Goal: Task Accomplishment & Management: Use online tool/utility

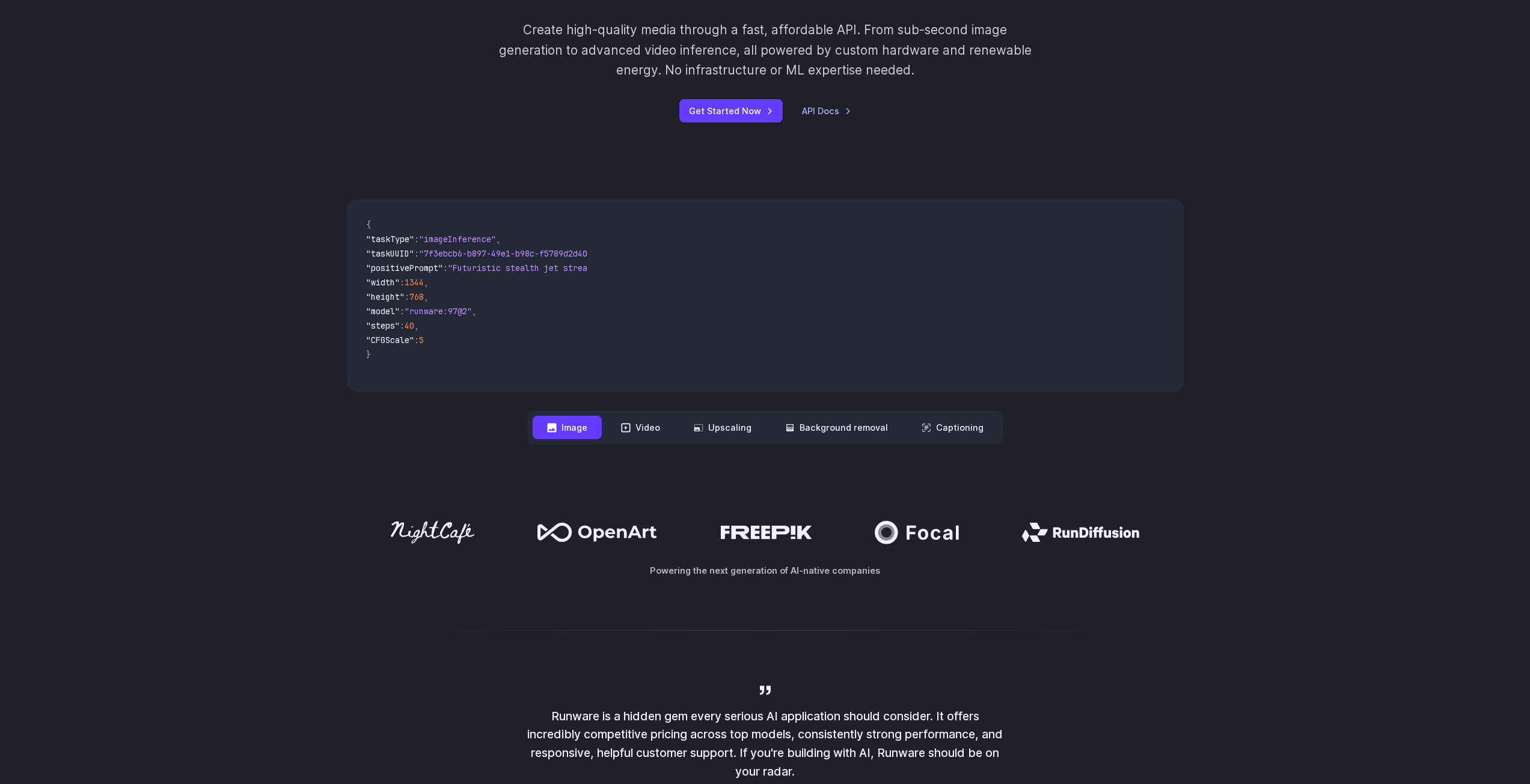
scroll to position [240, 0]
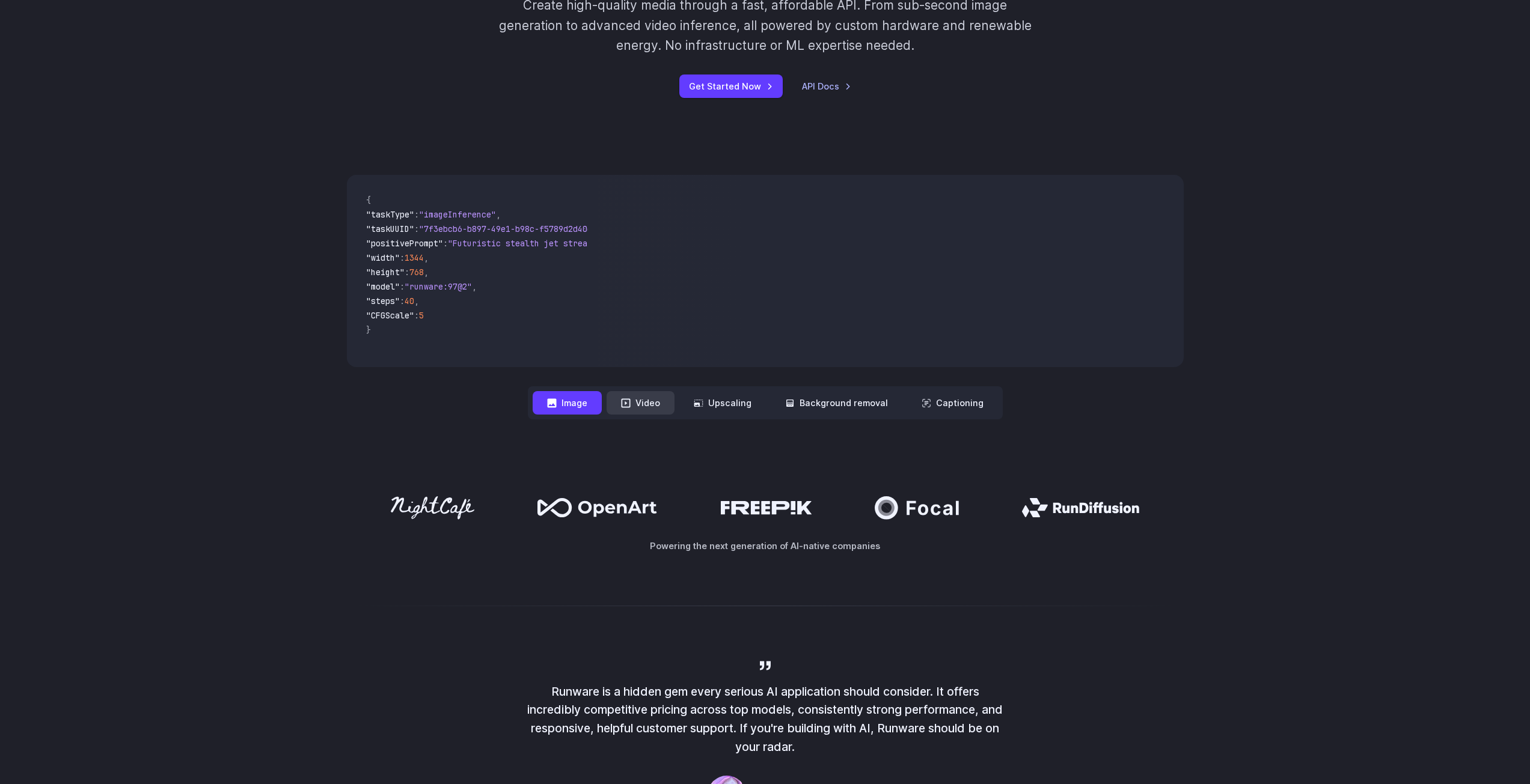
click at [641, 401] on button "Video" at bounding box center [640, 403] width 68 height 23
click at [753, 408] on button "Upscaling" at bounding box center [722, 403] width 86 height 23
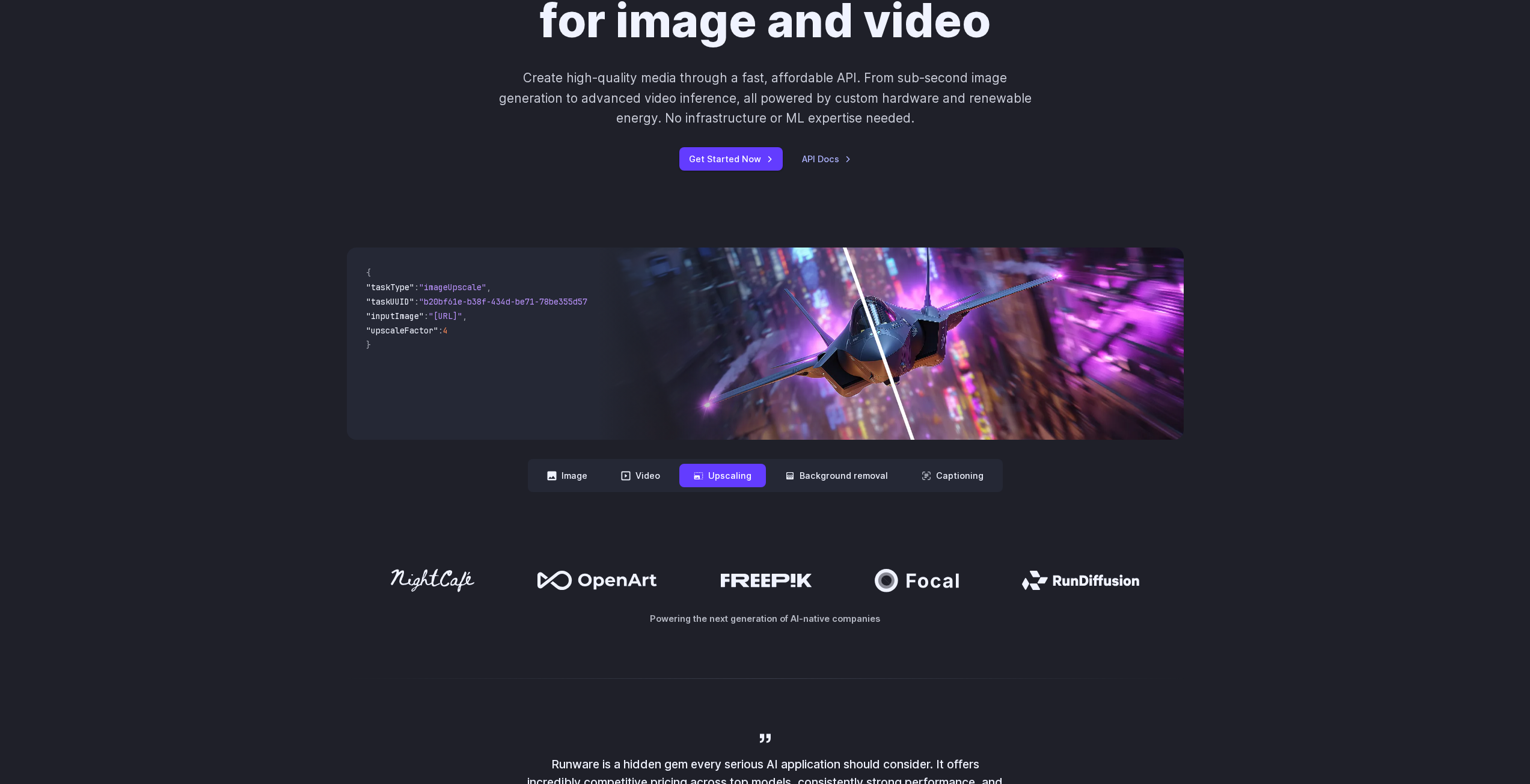
scroll to position [138, 0]
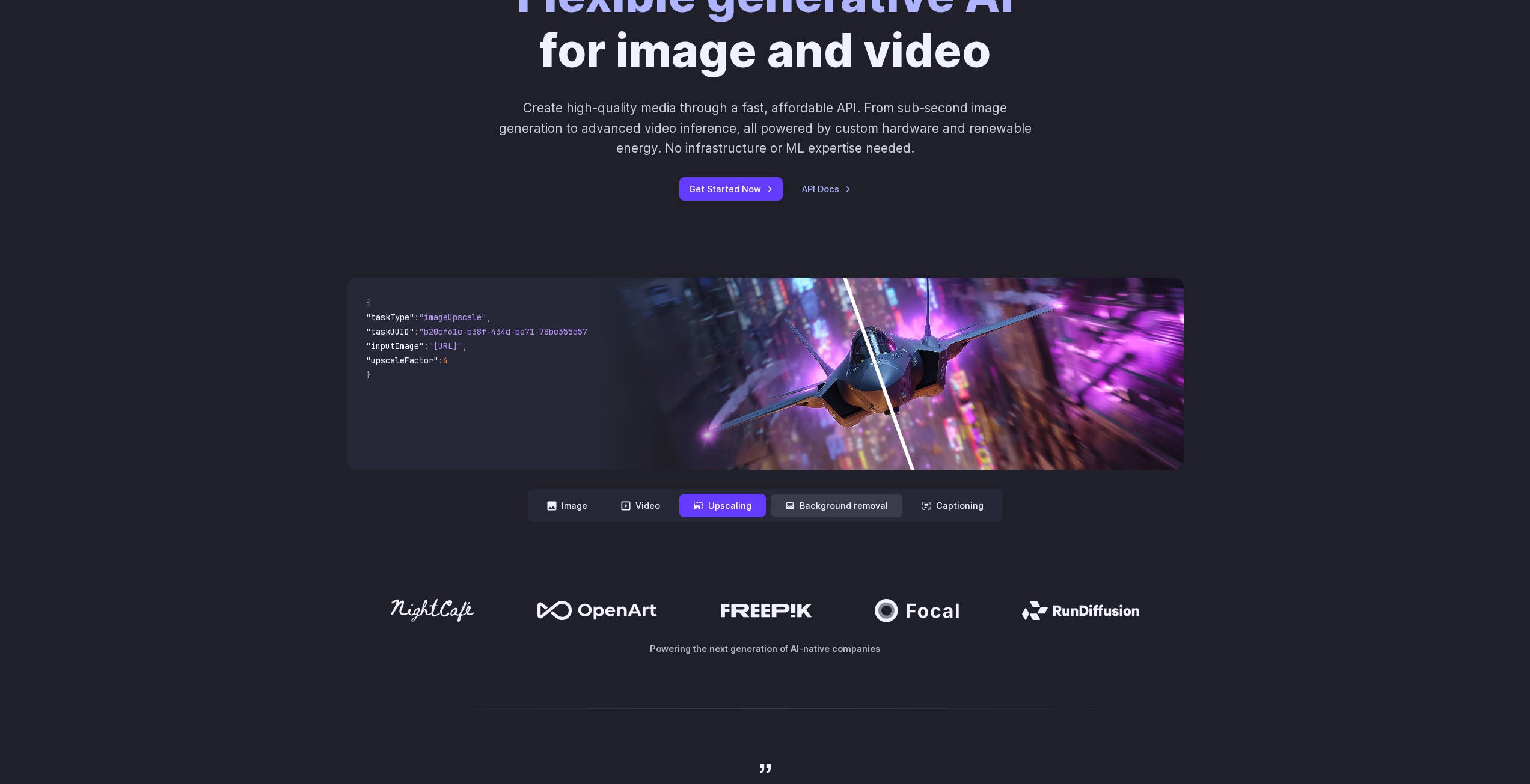
click at [841, 515] on button "Background removal" at bounding box center [836, 505] width 132 height 23
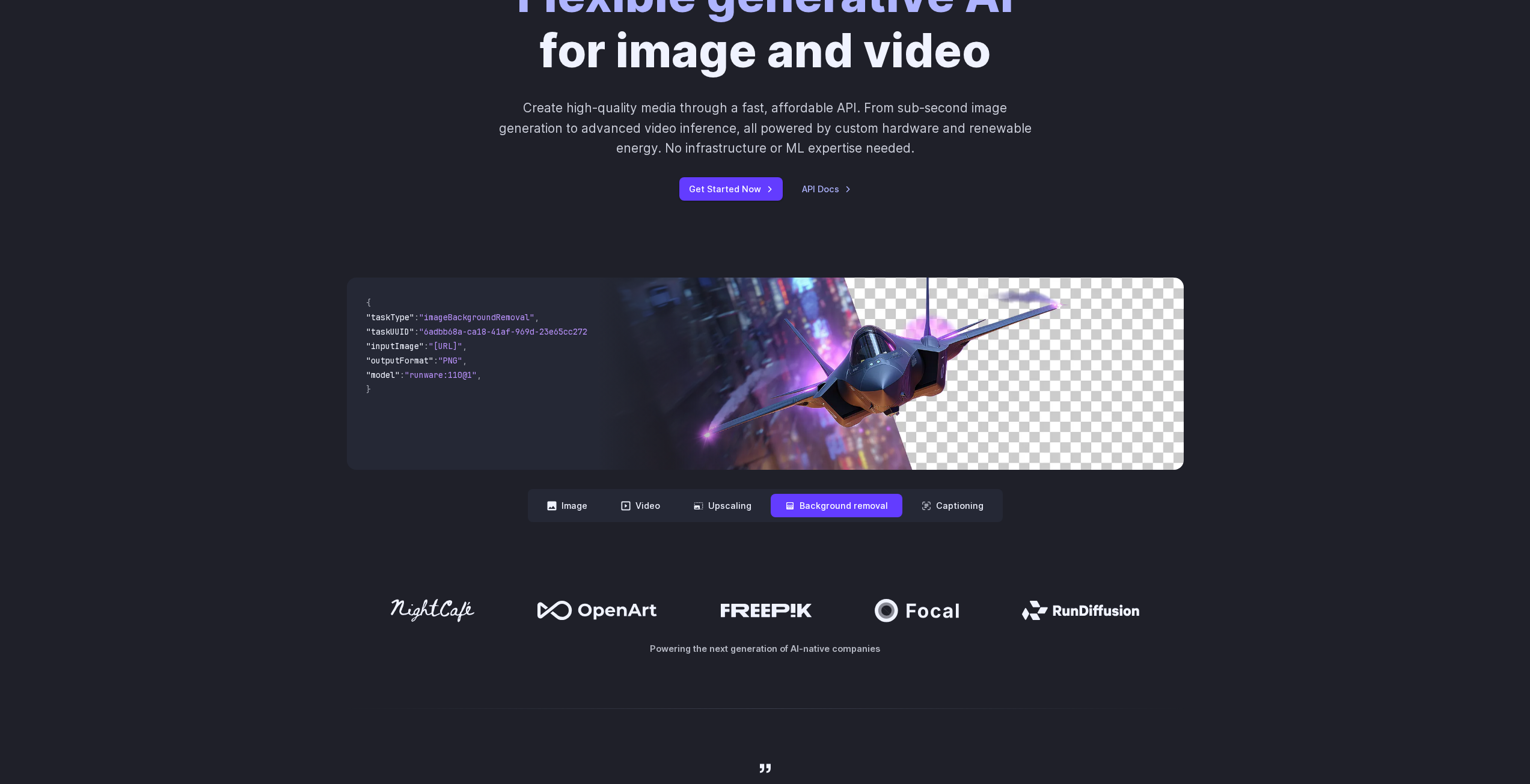
click at [994, 508] on nav "**********" at bounding box center [765, 505] width 475 height 33
click at [960, 507] on button "Captioning" at bounding box center [953, 505] width 91 height 23
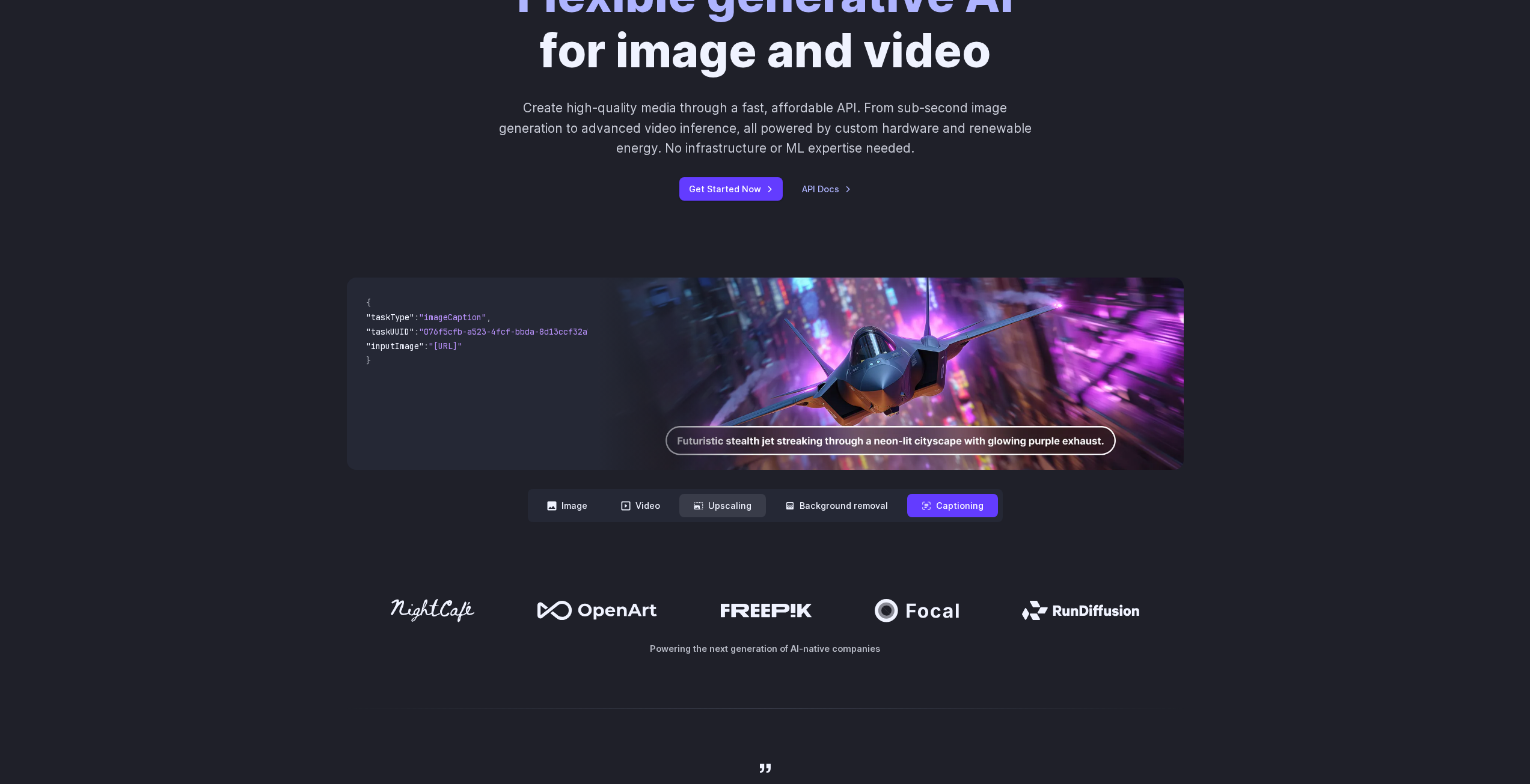
click at [741, 513] on button "Upscaling" at bounding box center [722, 505] width 86 height 23
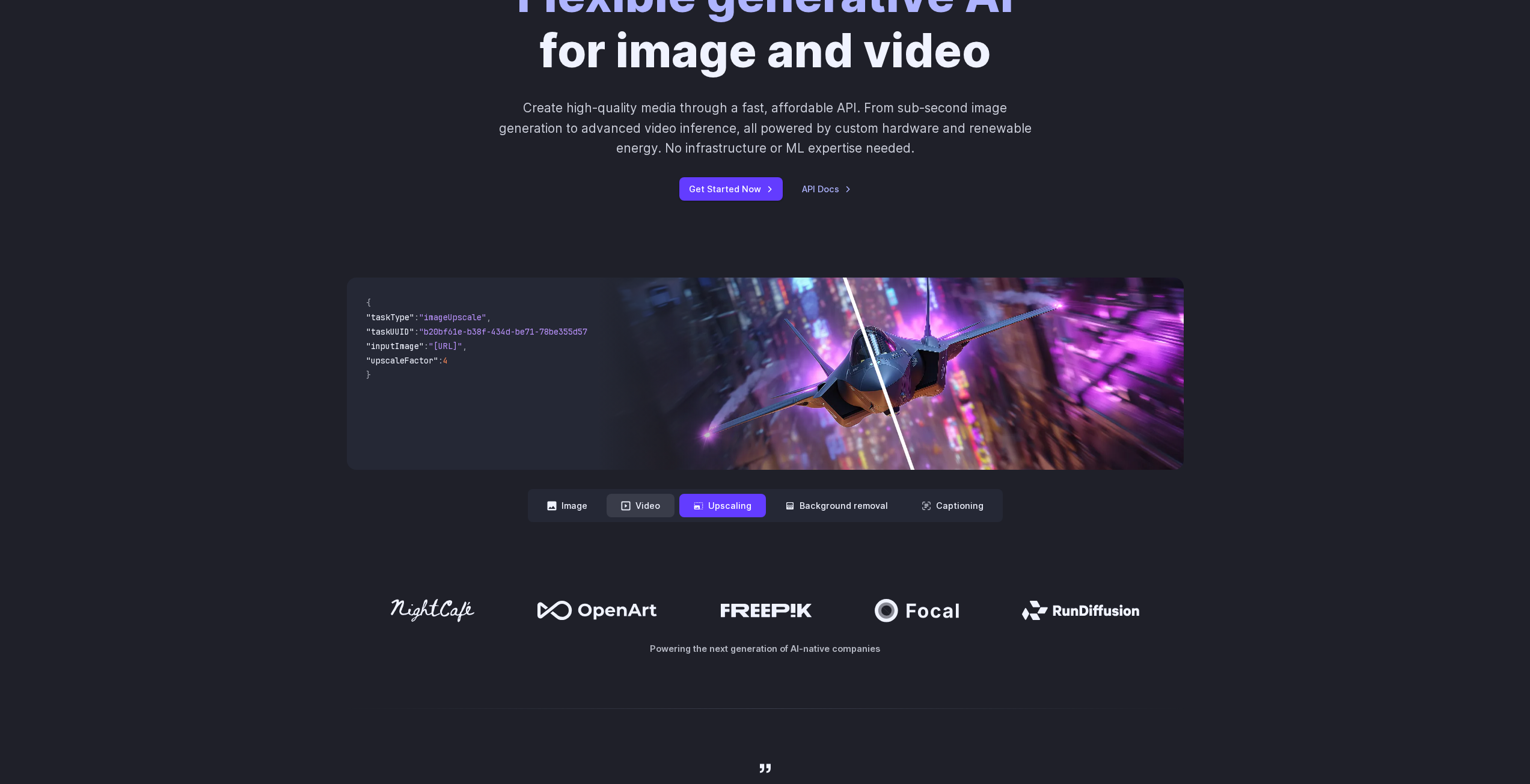
click at [657, 513] on button "Video" at bounding box center [640, 505] width 68 height 23
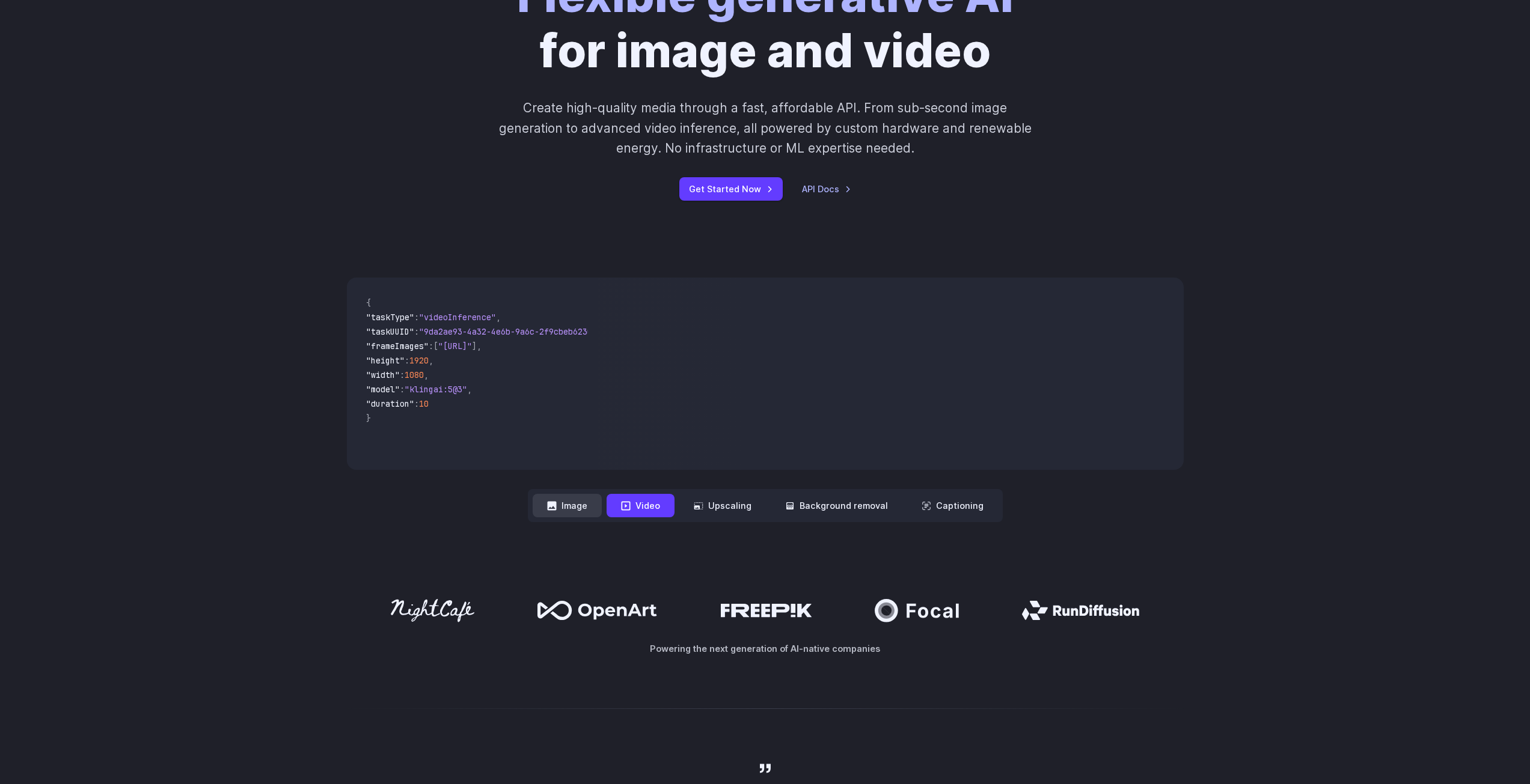
click at [580, 515] on button "Image" at bounding box center [567, 505] width 69 height 23
click at [641, 511] on button "Video" at bounding box center [640, 505] width 68 height 23
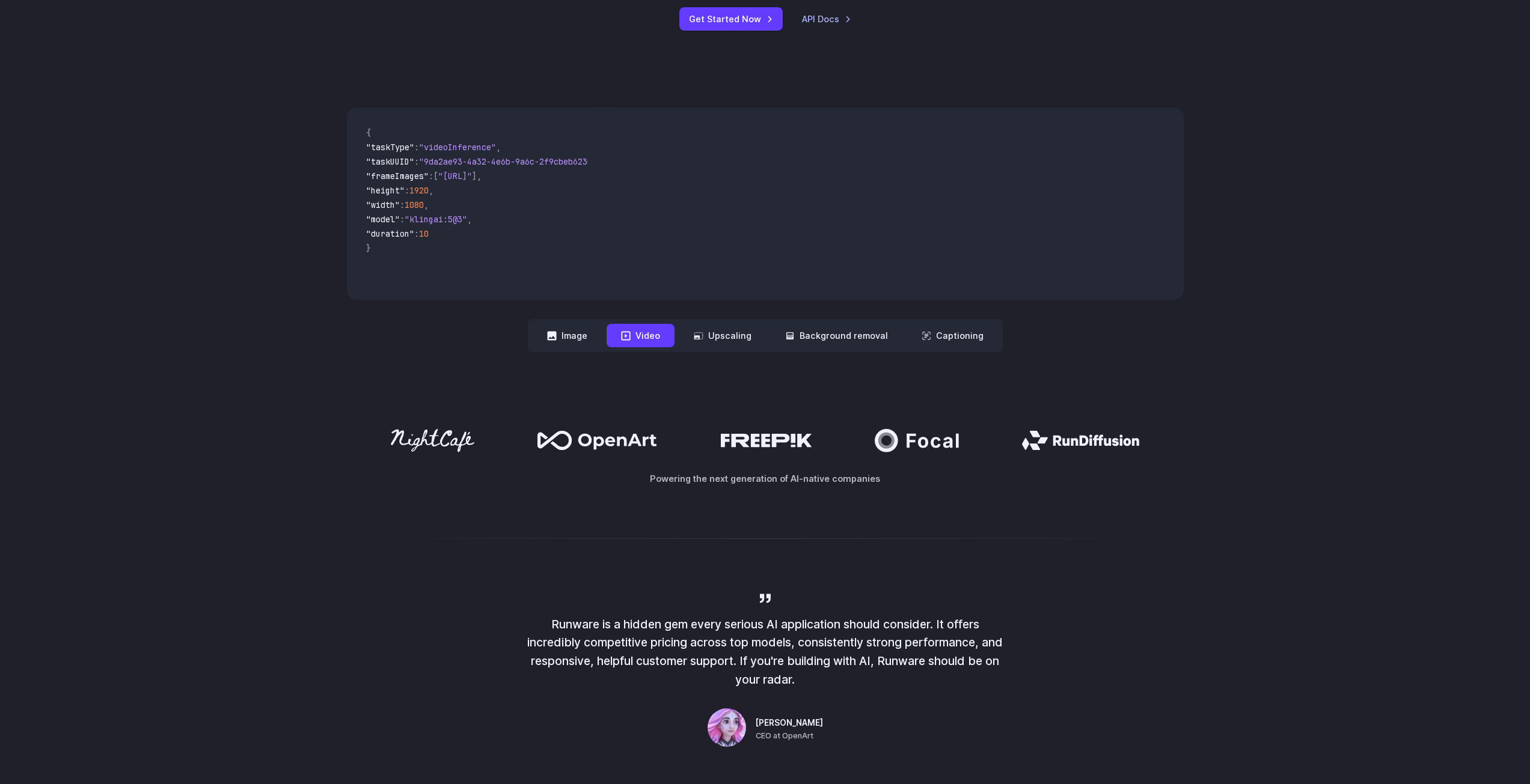
scroll to position [0, 0]
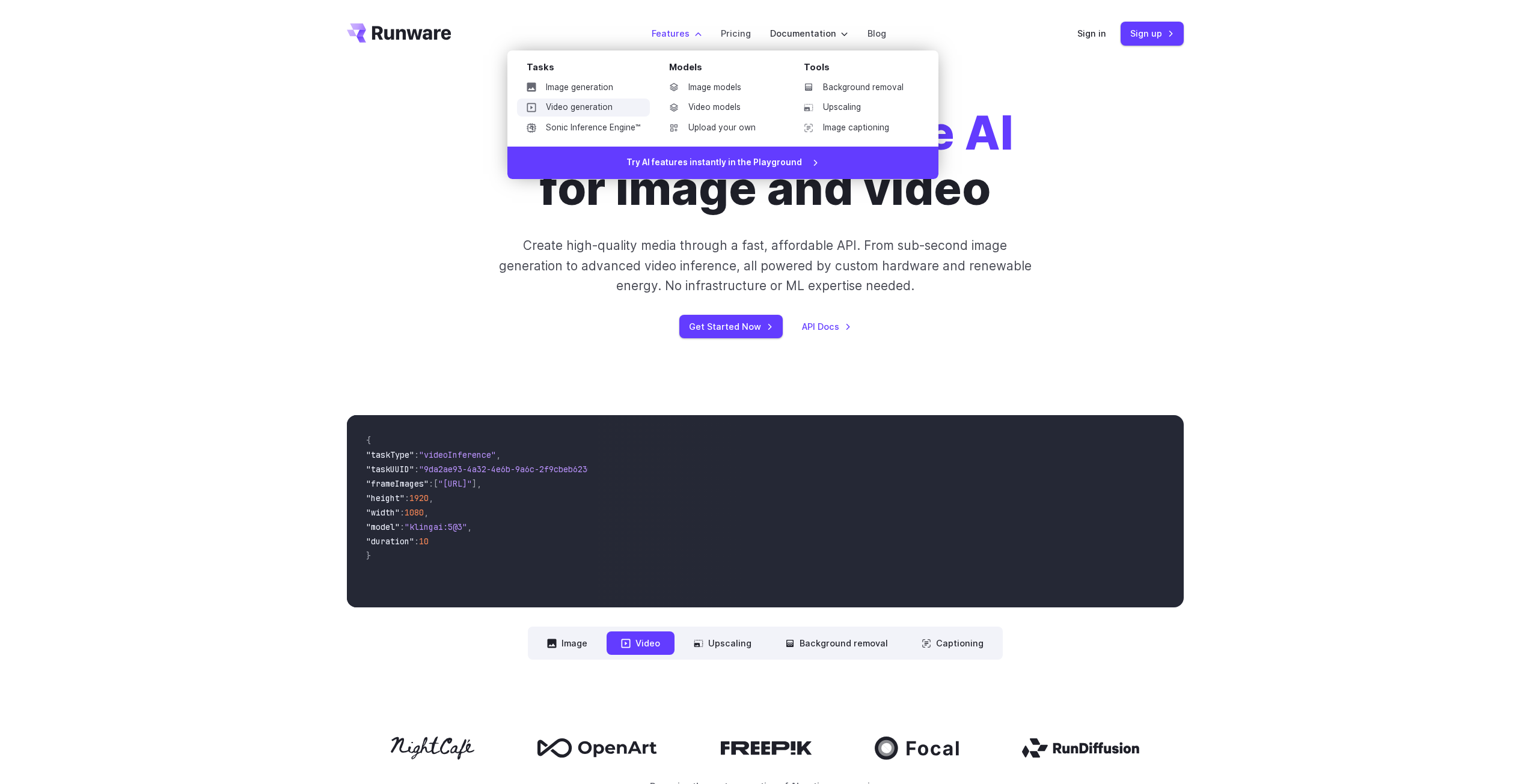
click at [630, 103] on link "Video generation" at bounding box center [582, 107] width 133 height 18
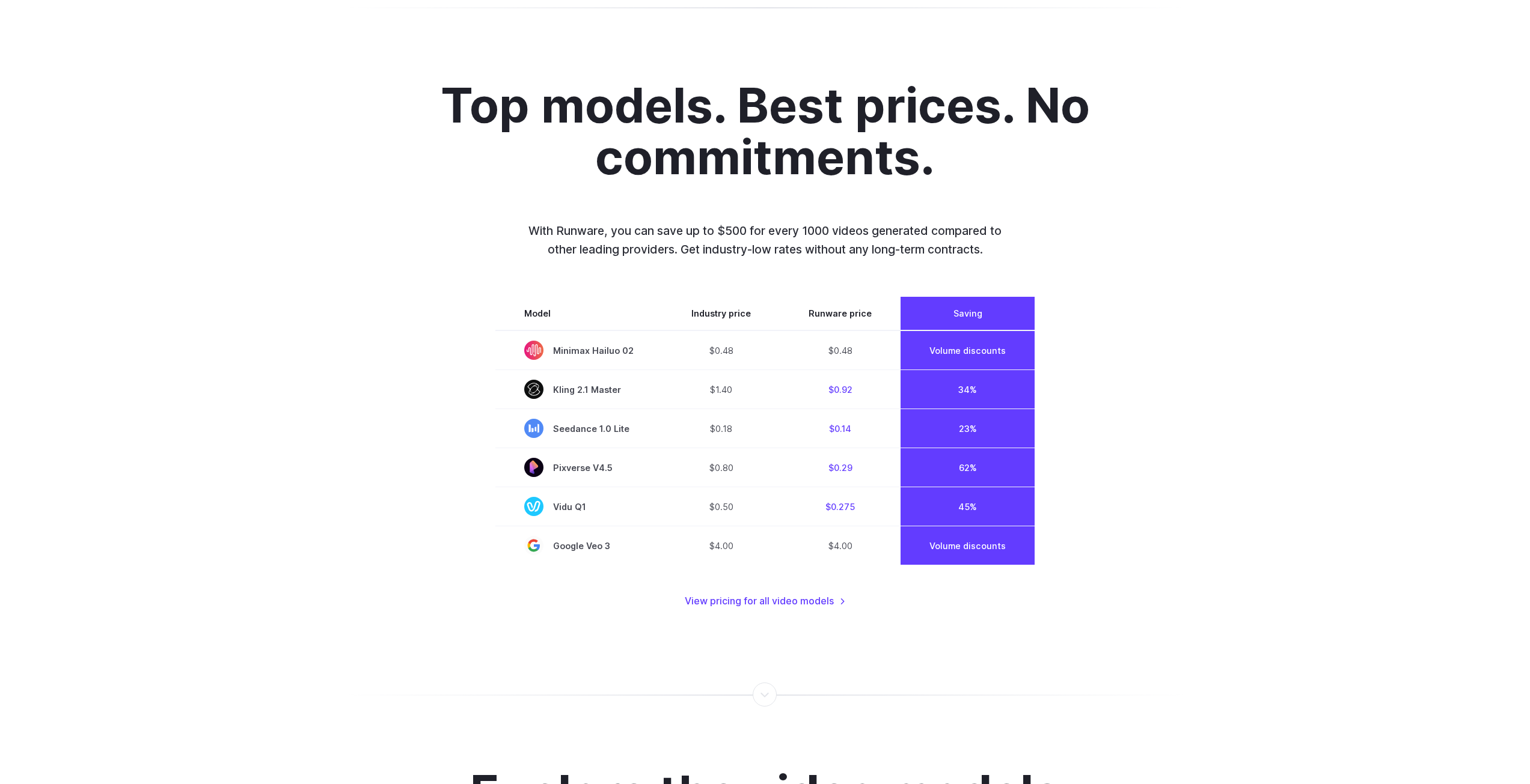
scroll to position [901, 0]
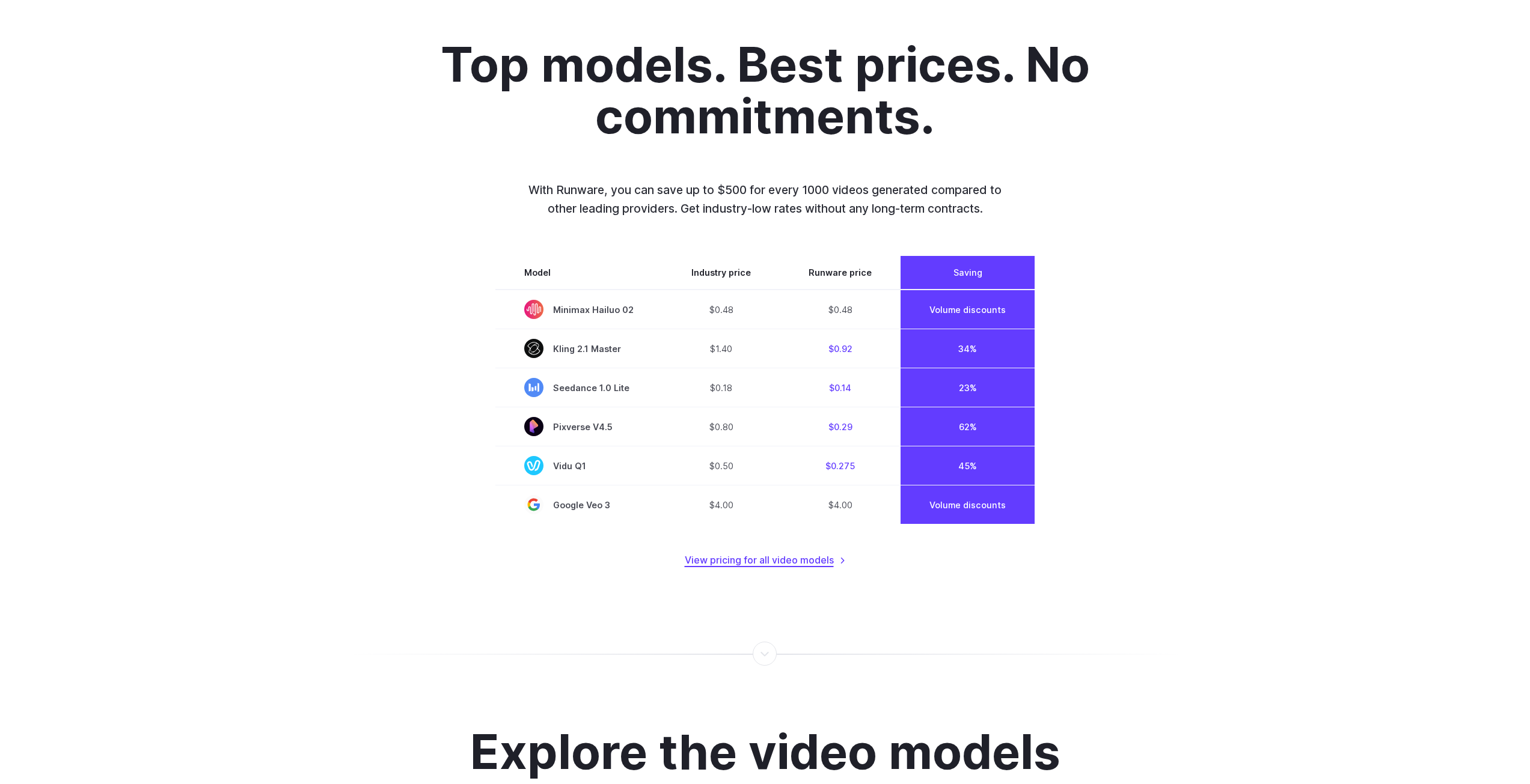
click at [818, 559] on link "View pricing for all video models" at bounding box center [765, 561] width 161 height 15
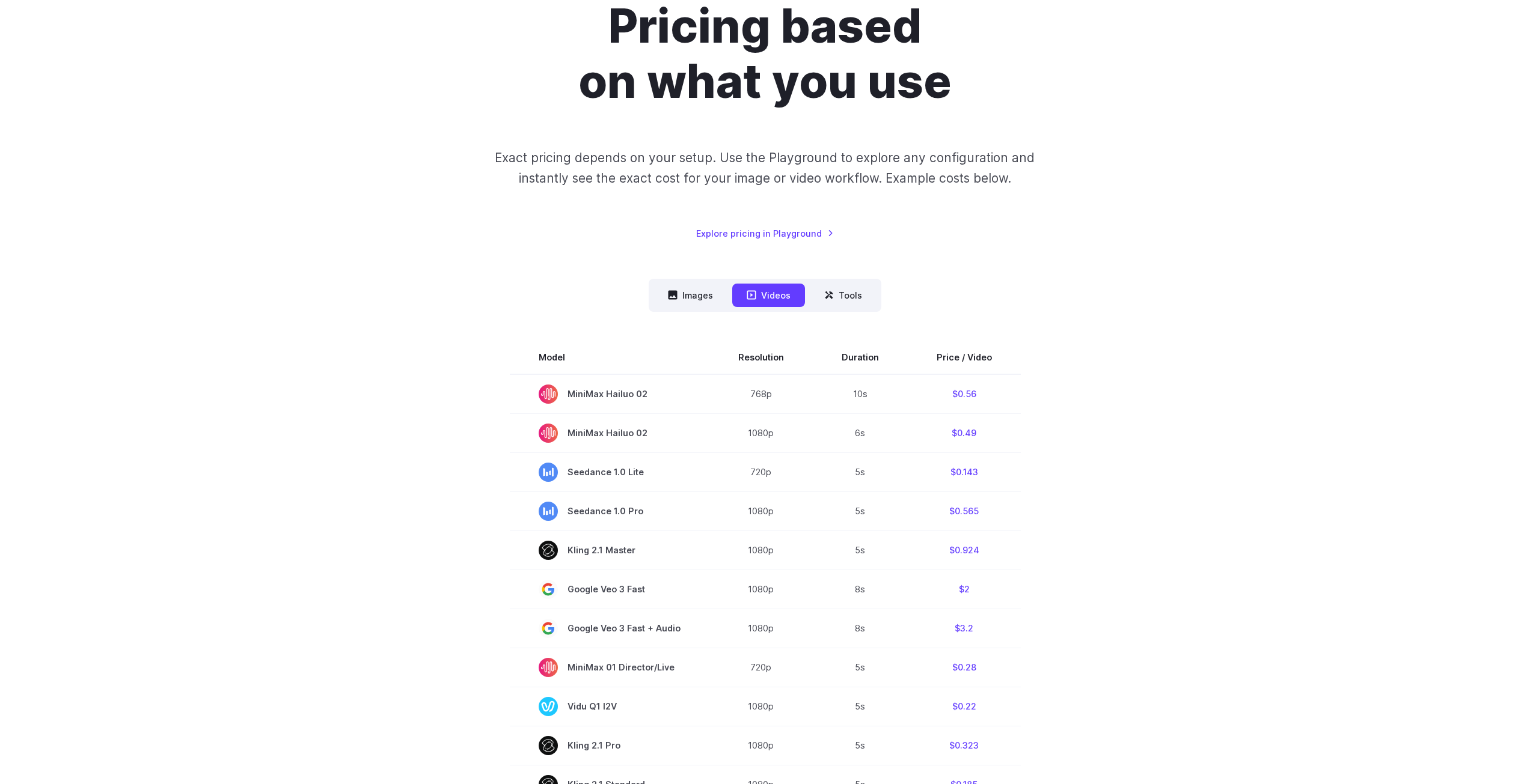
scroll to position [121, 0]
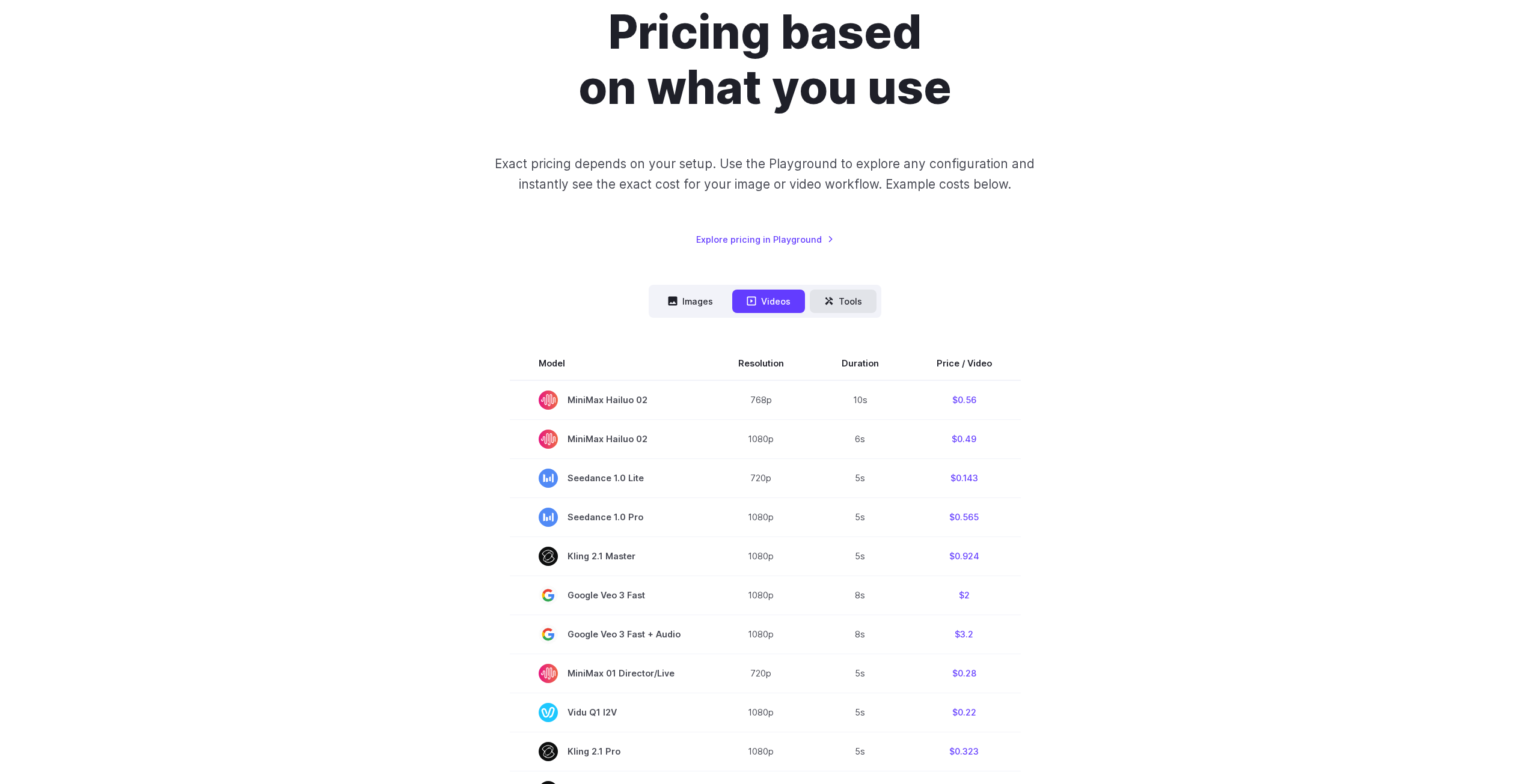
click at [834, 298] on button "Tools" at bounding box center [843, 301] width 67 height 23
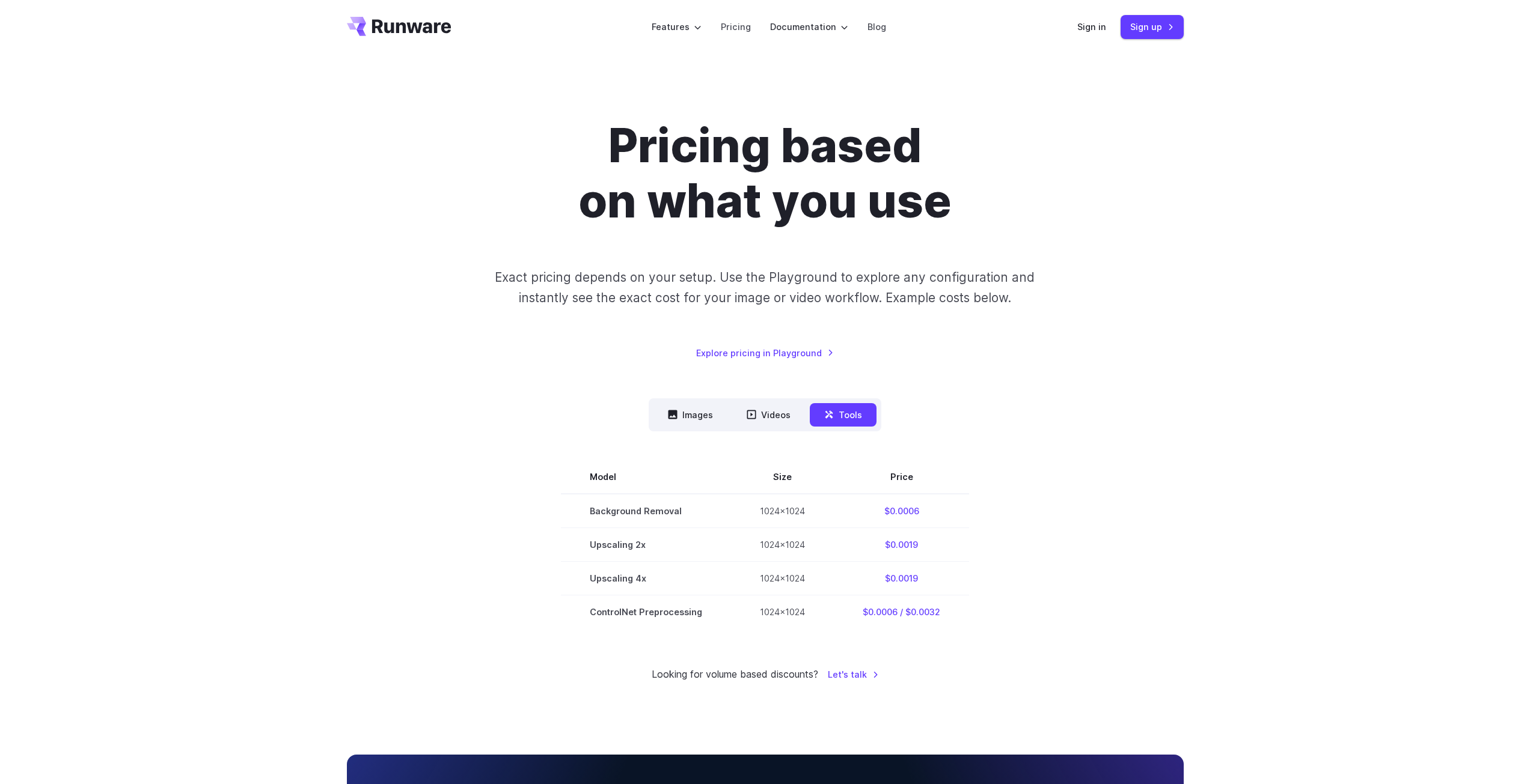
scroll to position [0, 0]
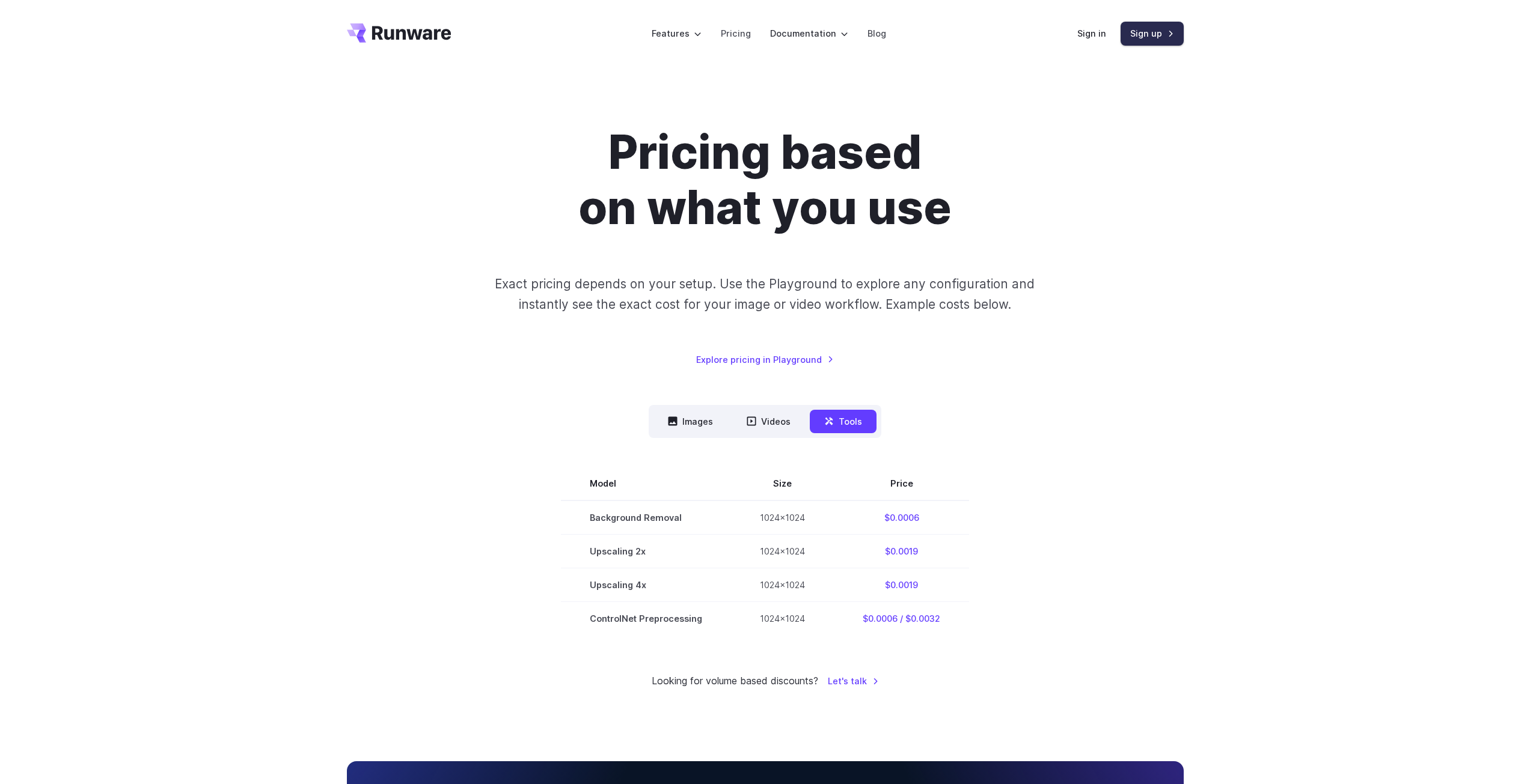
click at [1148, 36] on link "Sign up" at bounding box center [1152, 32] width 63 height 23
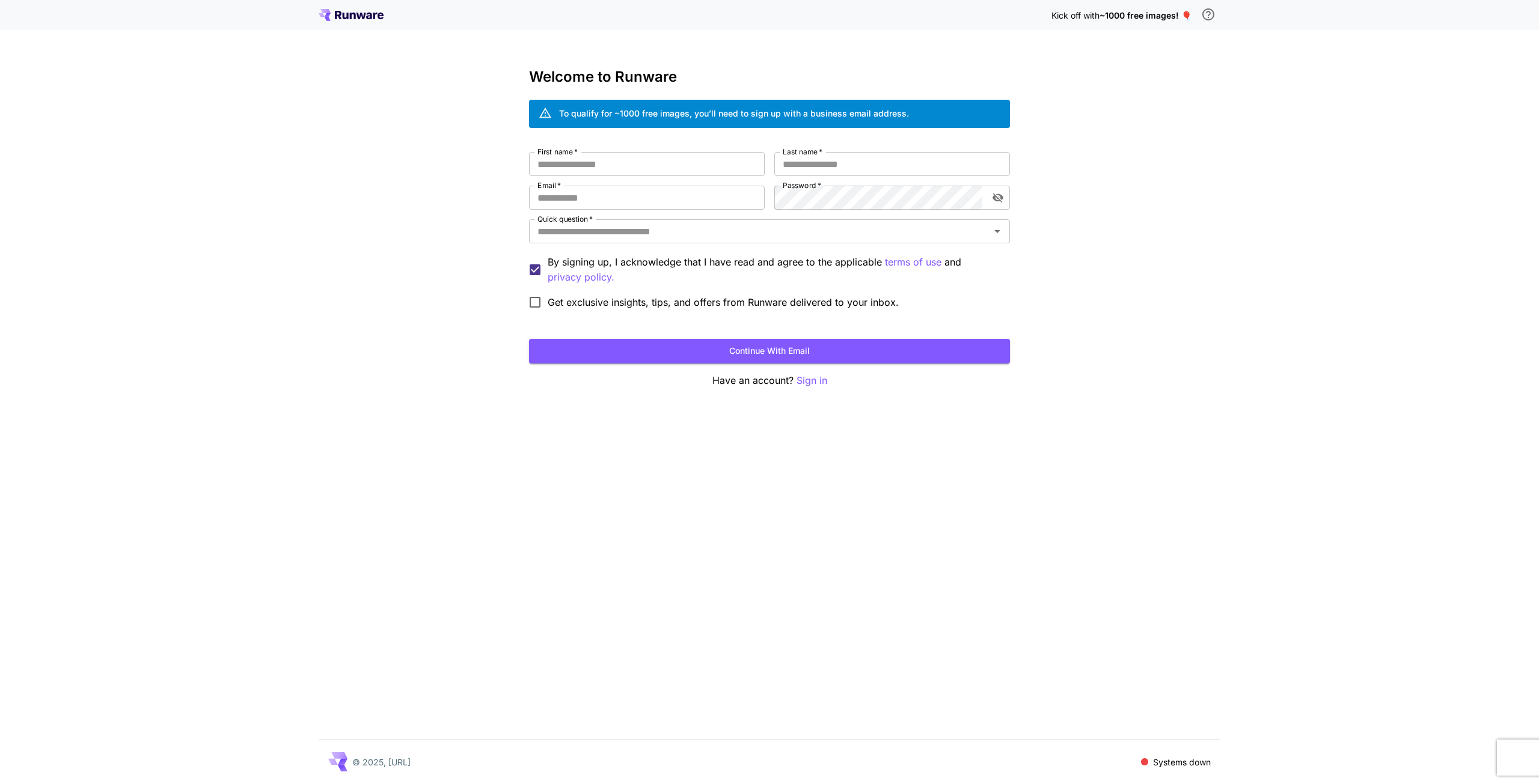
click at [1116, 181] on div "Kick off with ~1000 free images! 🎈 Welcome to Runware To qualify for ~1000 free…" at bounding box center [769, 392] width 1539 height 784
click at [652, 156] on input "First name   *" at bounding box center [648, 164] width 236 height 24
click at [644, 159] on input "First name   *" at bounding box center [648, 164] width 236 height 24
type input "*****"
type input "***"
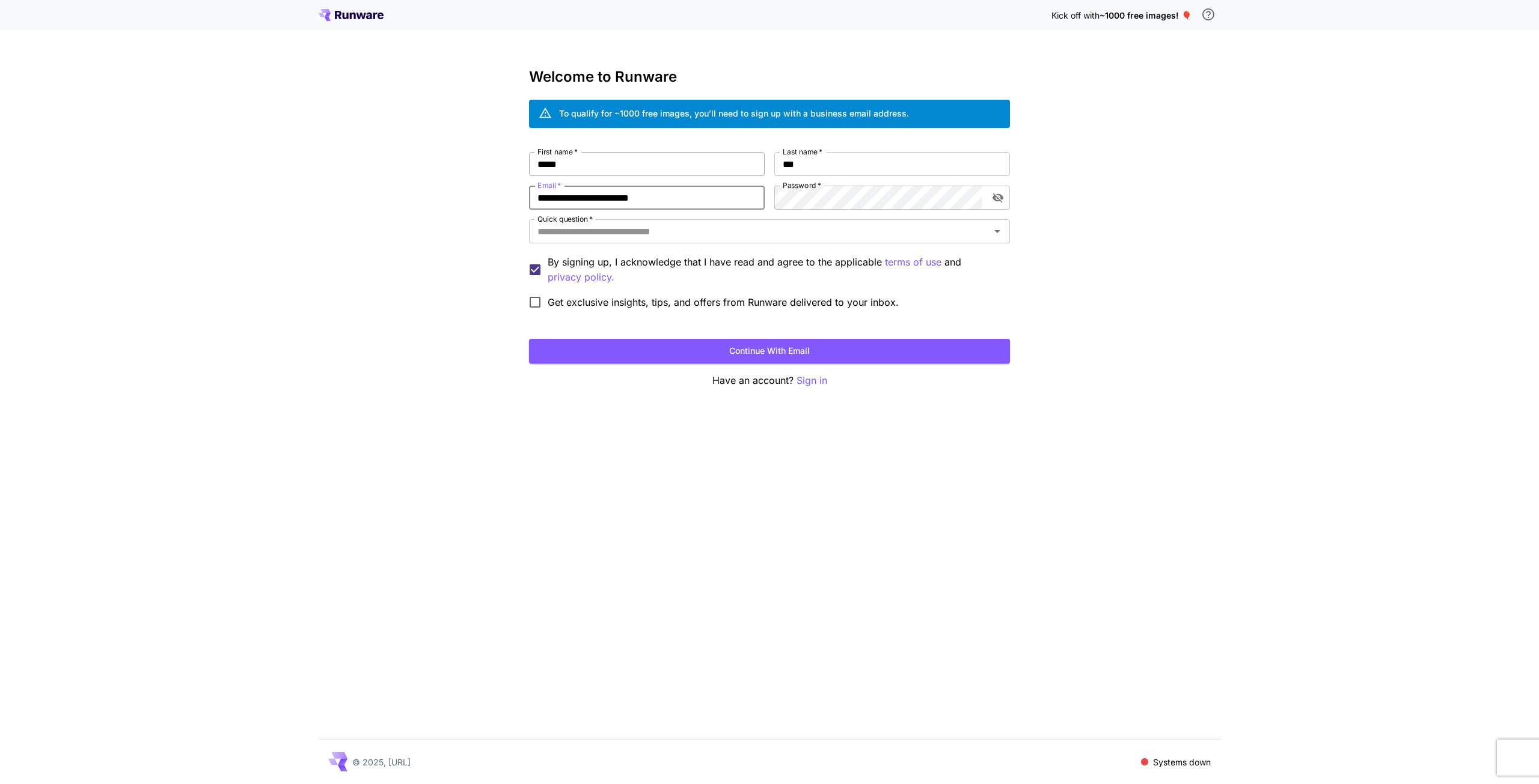
type input "**********"
click at [605, 234] on input "Quick question   *" at bounding box center [760, 232] width 454 height 17
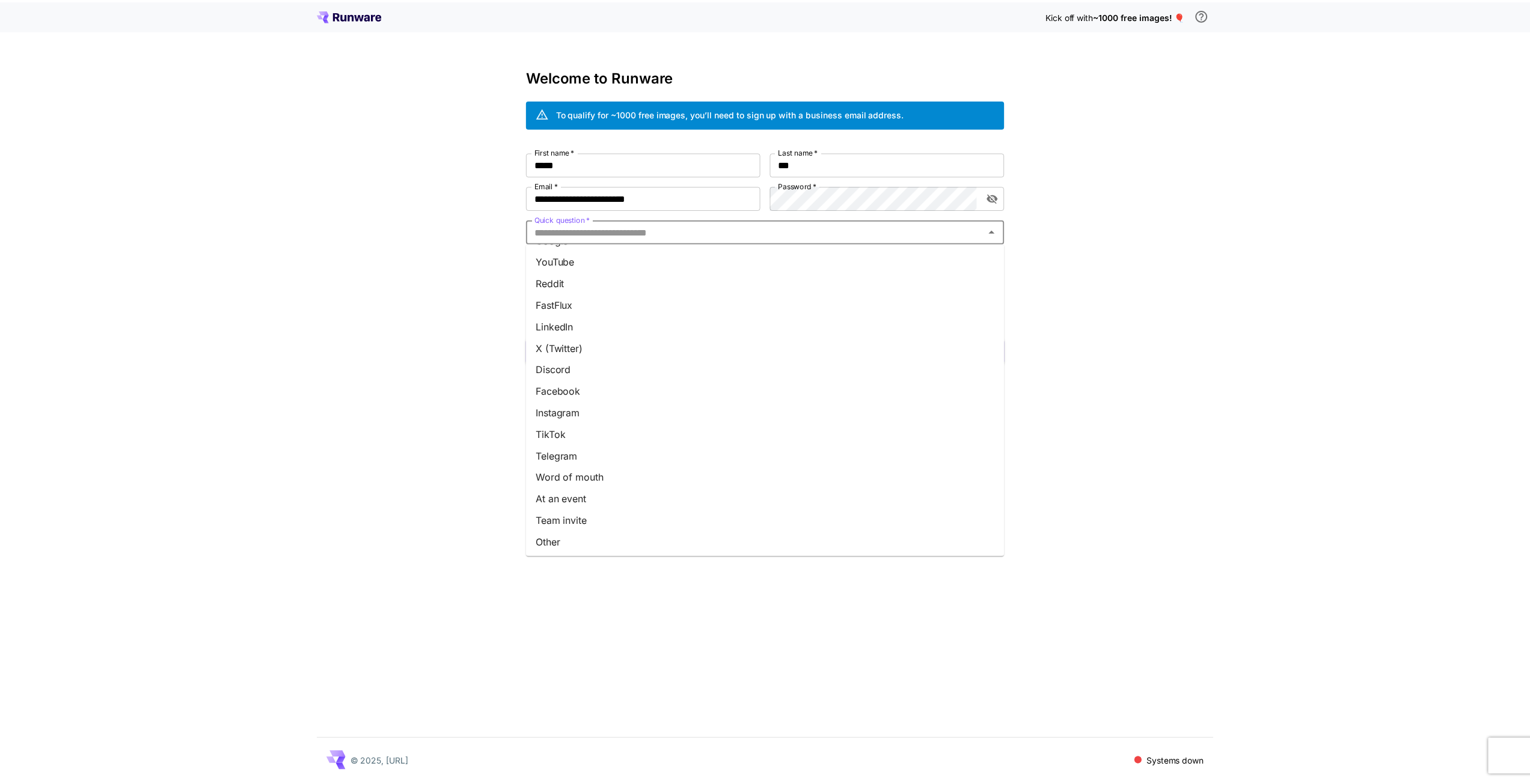
scroll to position [21, 0]
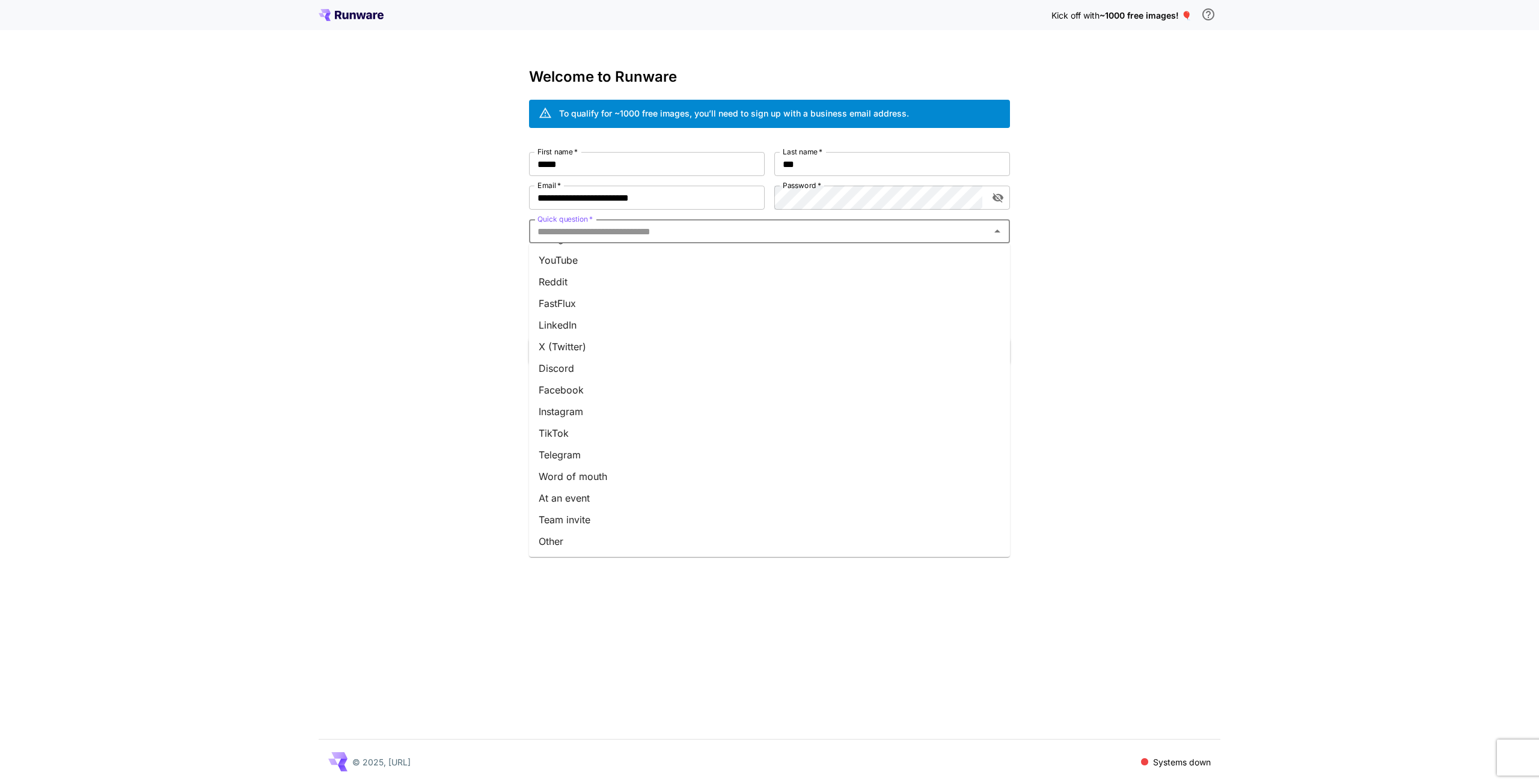
click at [602, 478] on li "Word of mouth" at bounding box center [770, 476] width 481 height 21
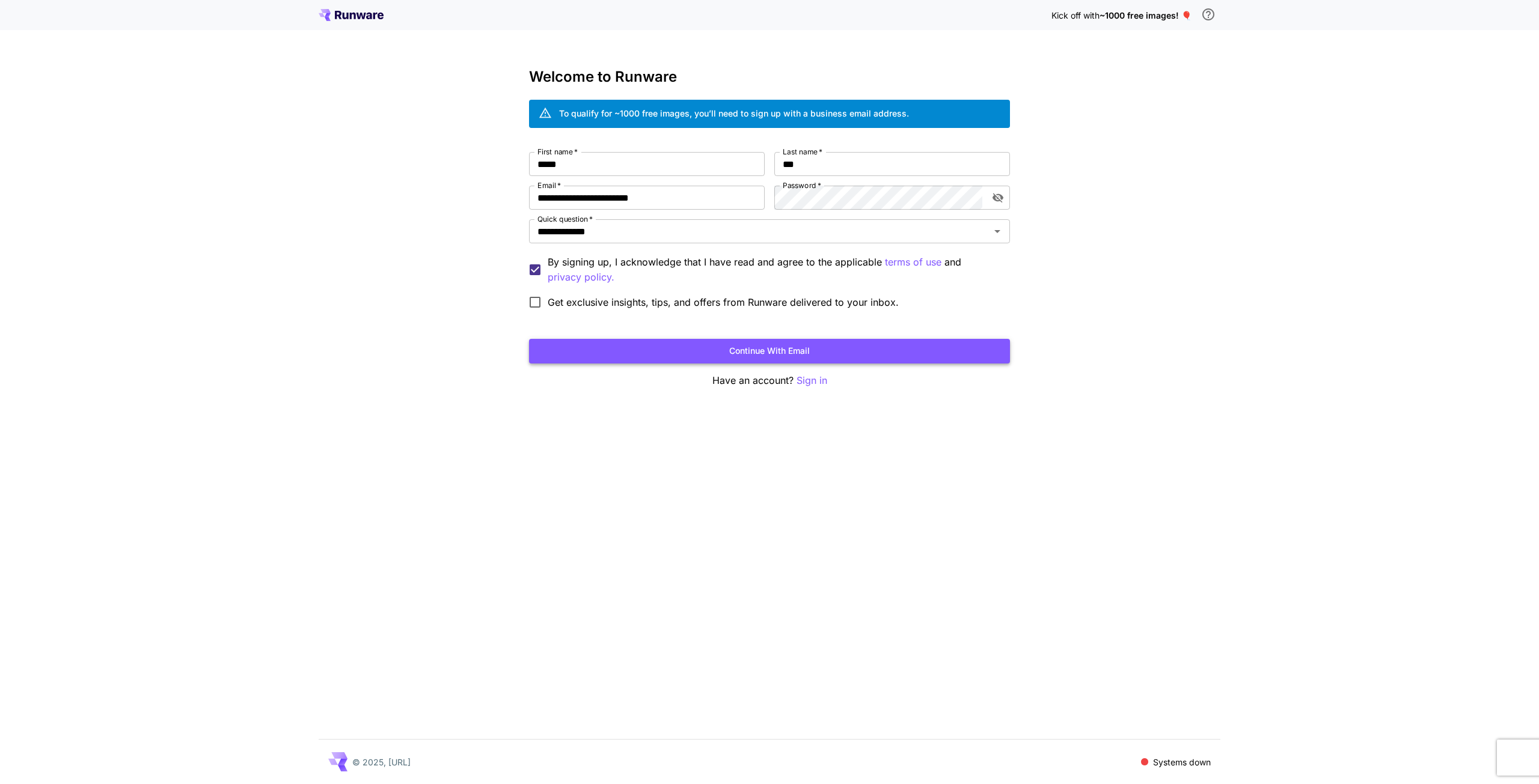
click at [771, 346] on button "Continue with email" at bounding box center [770, 351] width 481 height 25
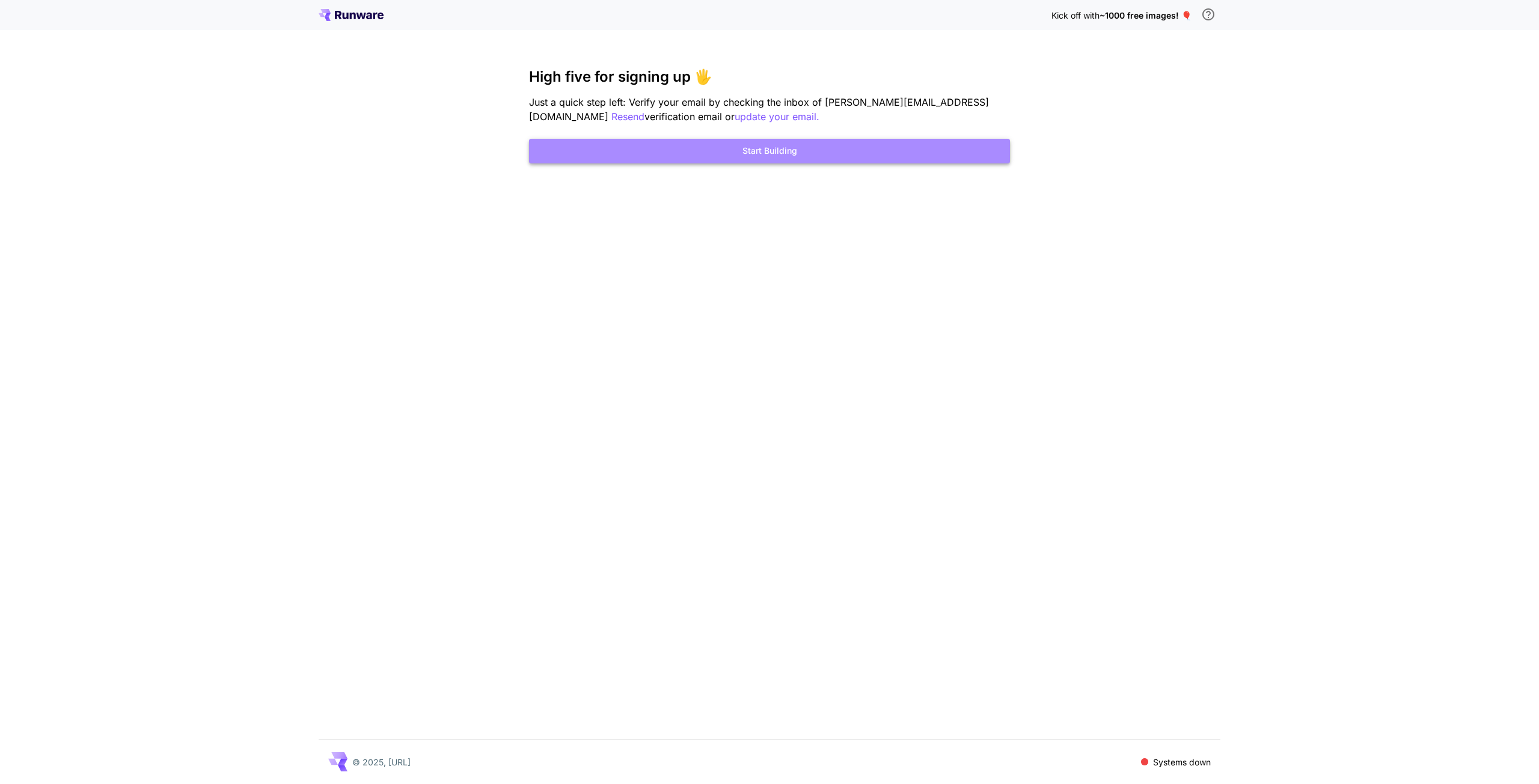
click at [678, 146] on button "Start Building" at bounding box center [770, 150] width 481 height 25
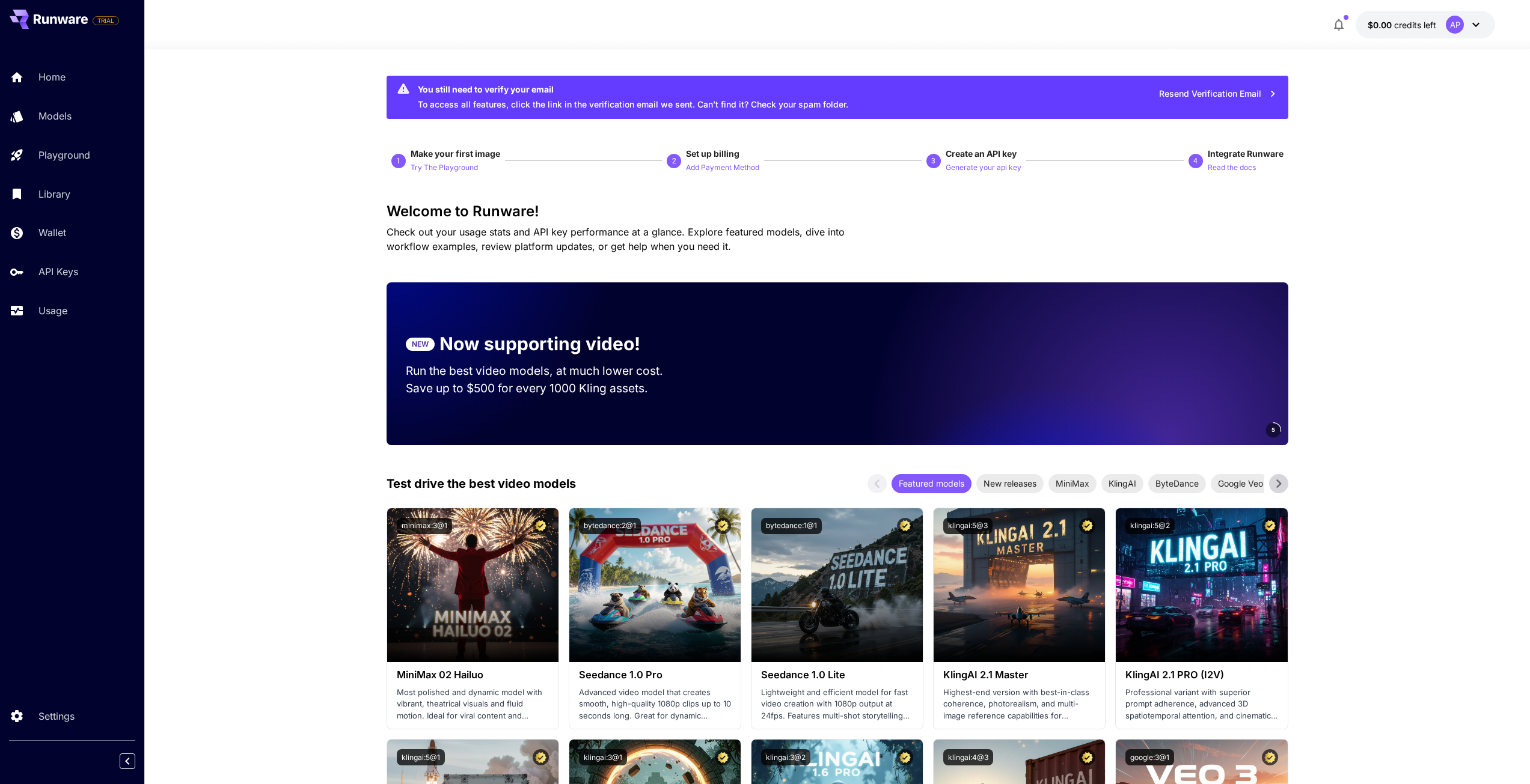
click at [1478, 32] on div "AP" at bounding box center [1464, 24] width 38 height 18
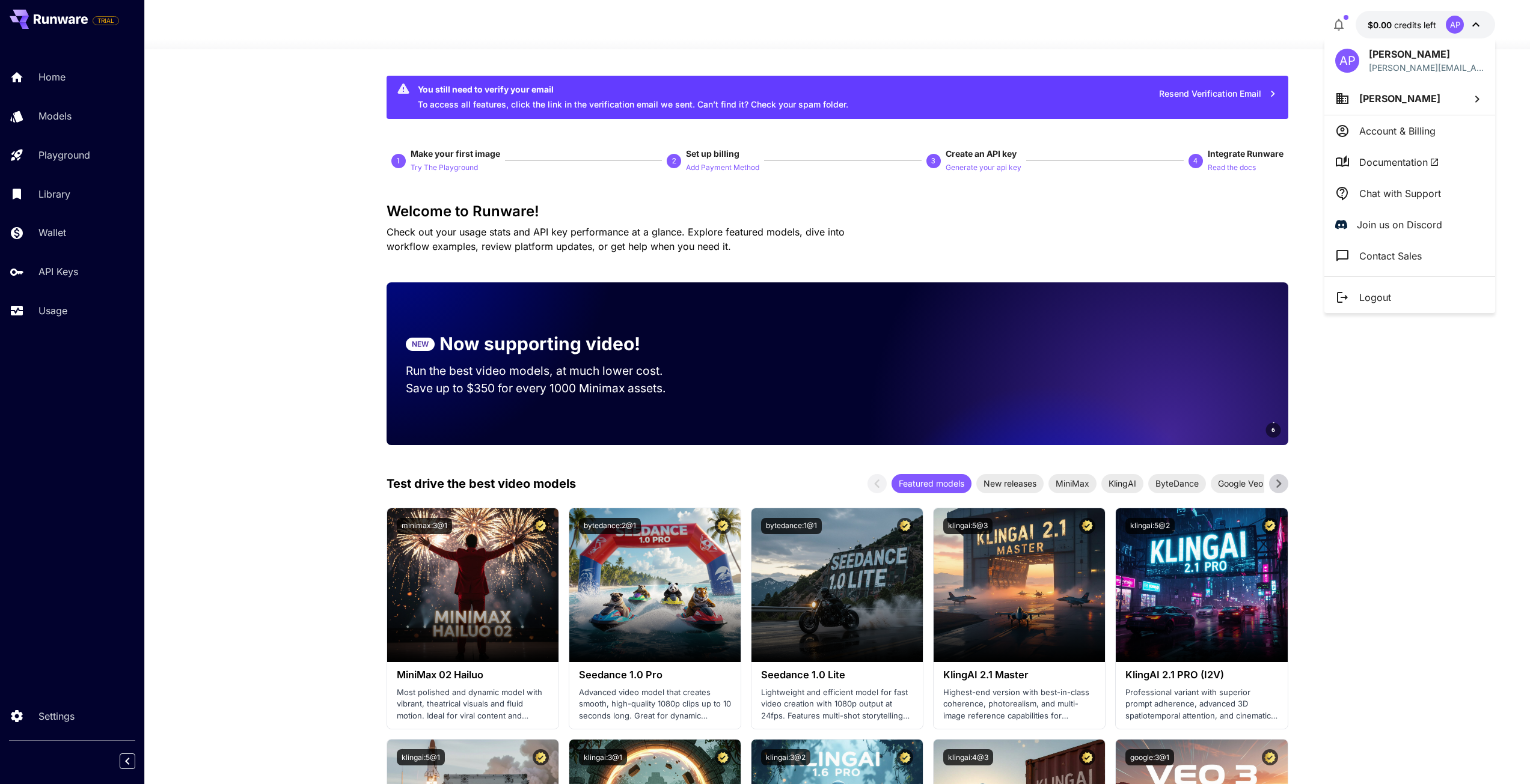
click at [26, 716] on div at bounding box center [769, 392] width 1539 height 784
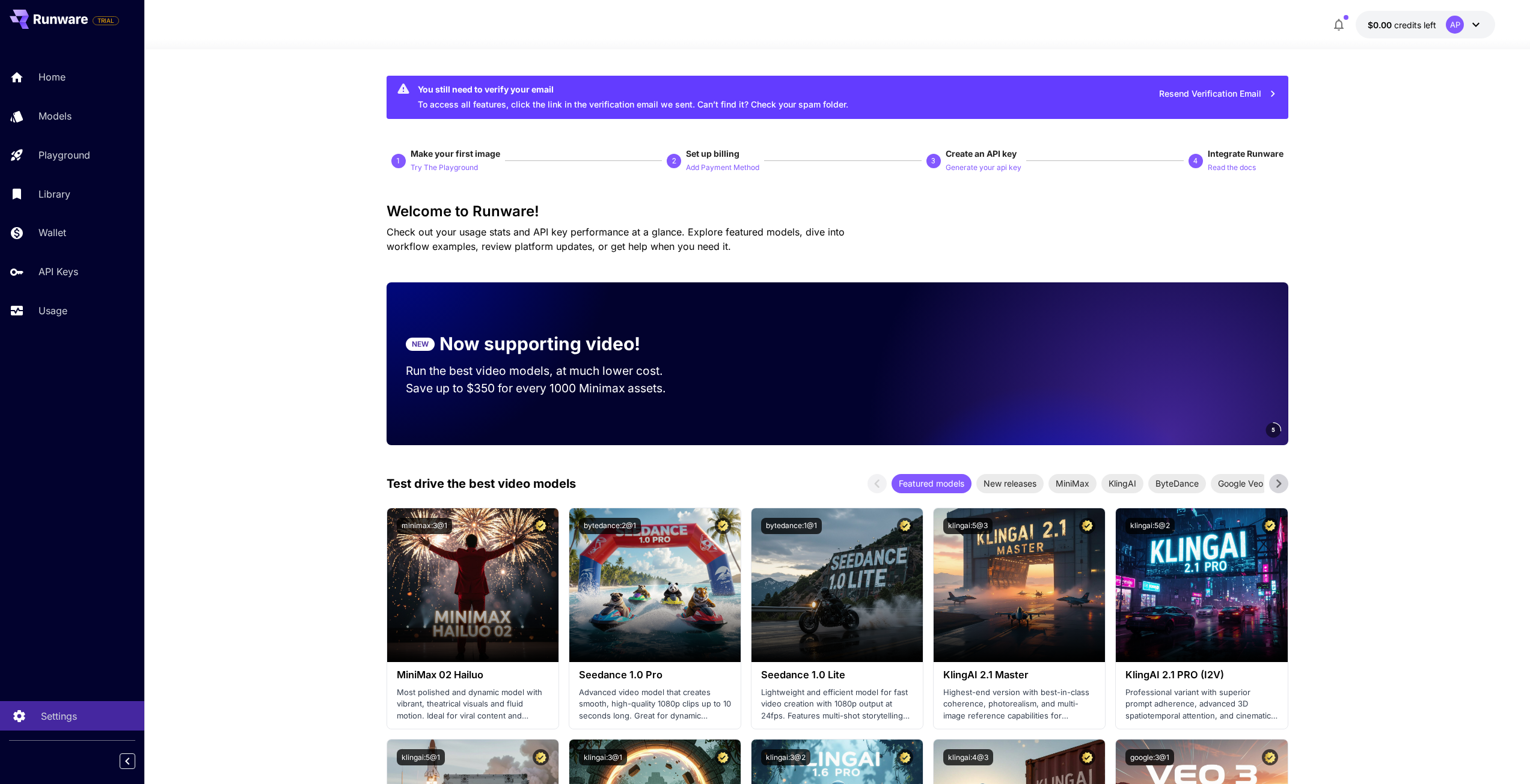
click at [20, 716] on icon at bounding box center [18, 713] width 11 height 12
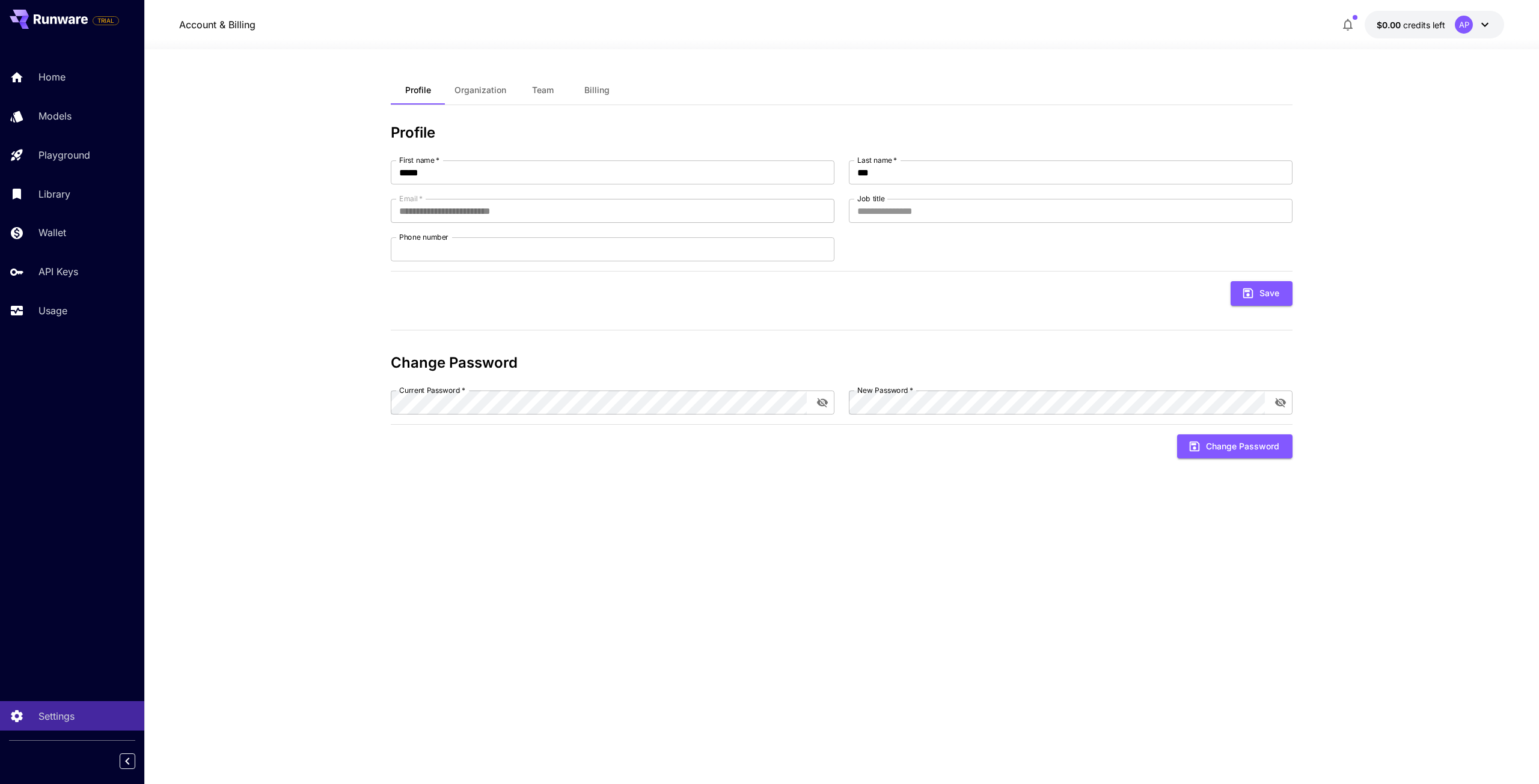
click at [460, 105] on div "**********" at bounding box center [842, 417] width 902 height 682
click at [470, 90] on span "Organization" at bounding box center [480, 90] width 51 height 11
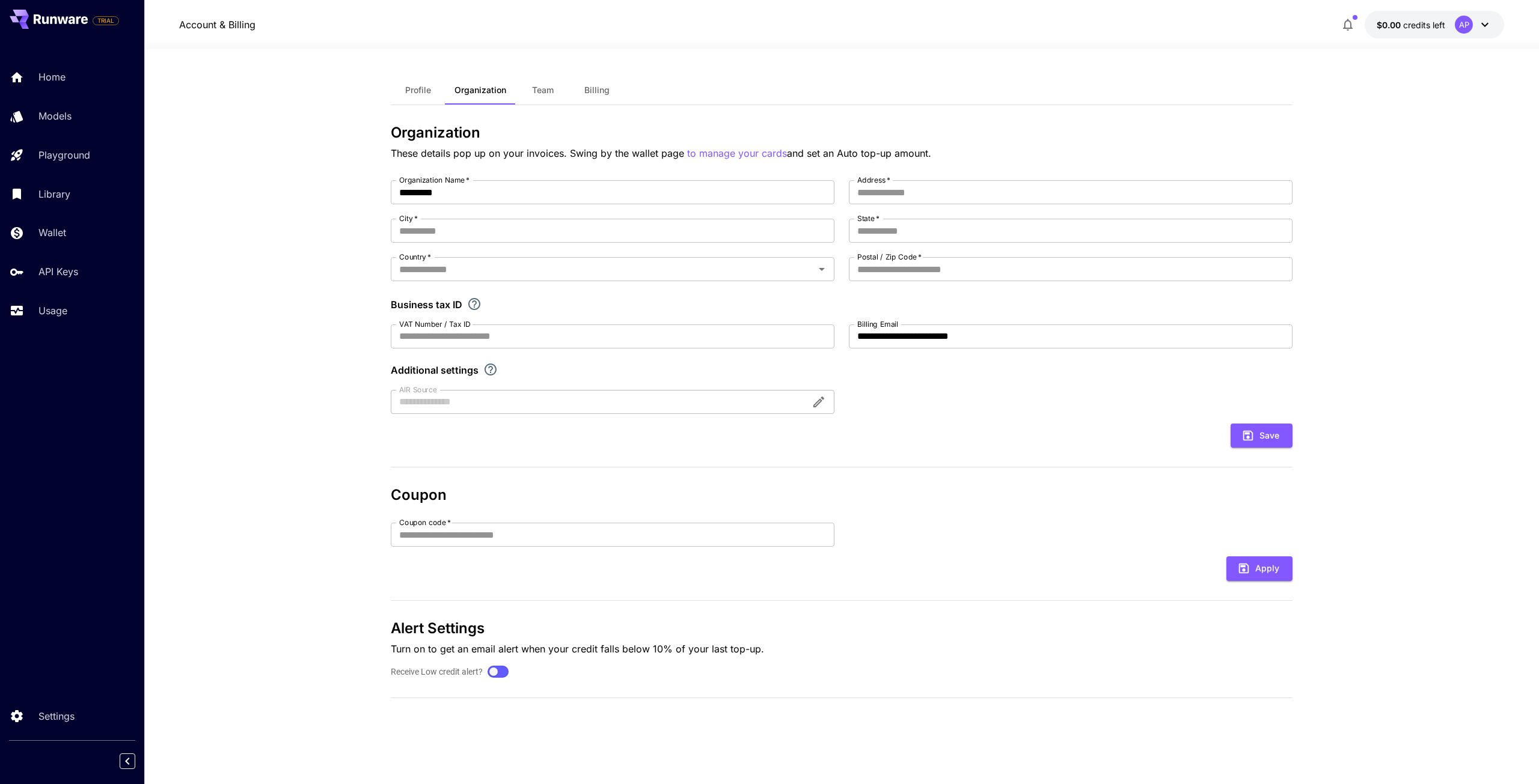
click at [536, 96] on button "Team" at bounding box center [542, 91] width 54 height 29
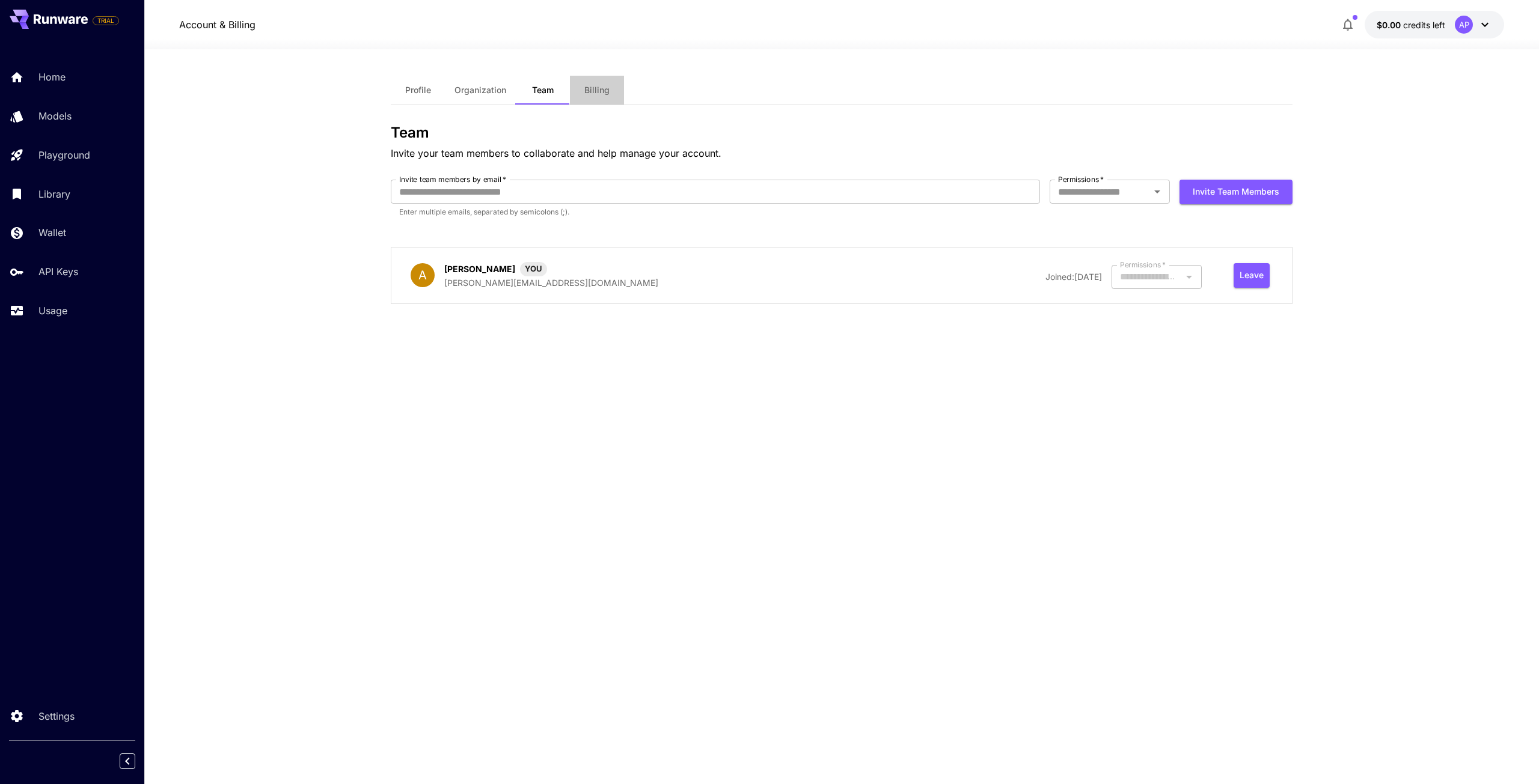
click at [577, 88] on button "Billing" at bounding box center [596, 91] width 54 height 29
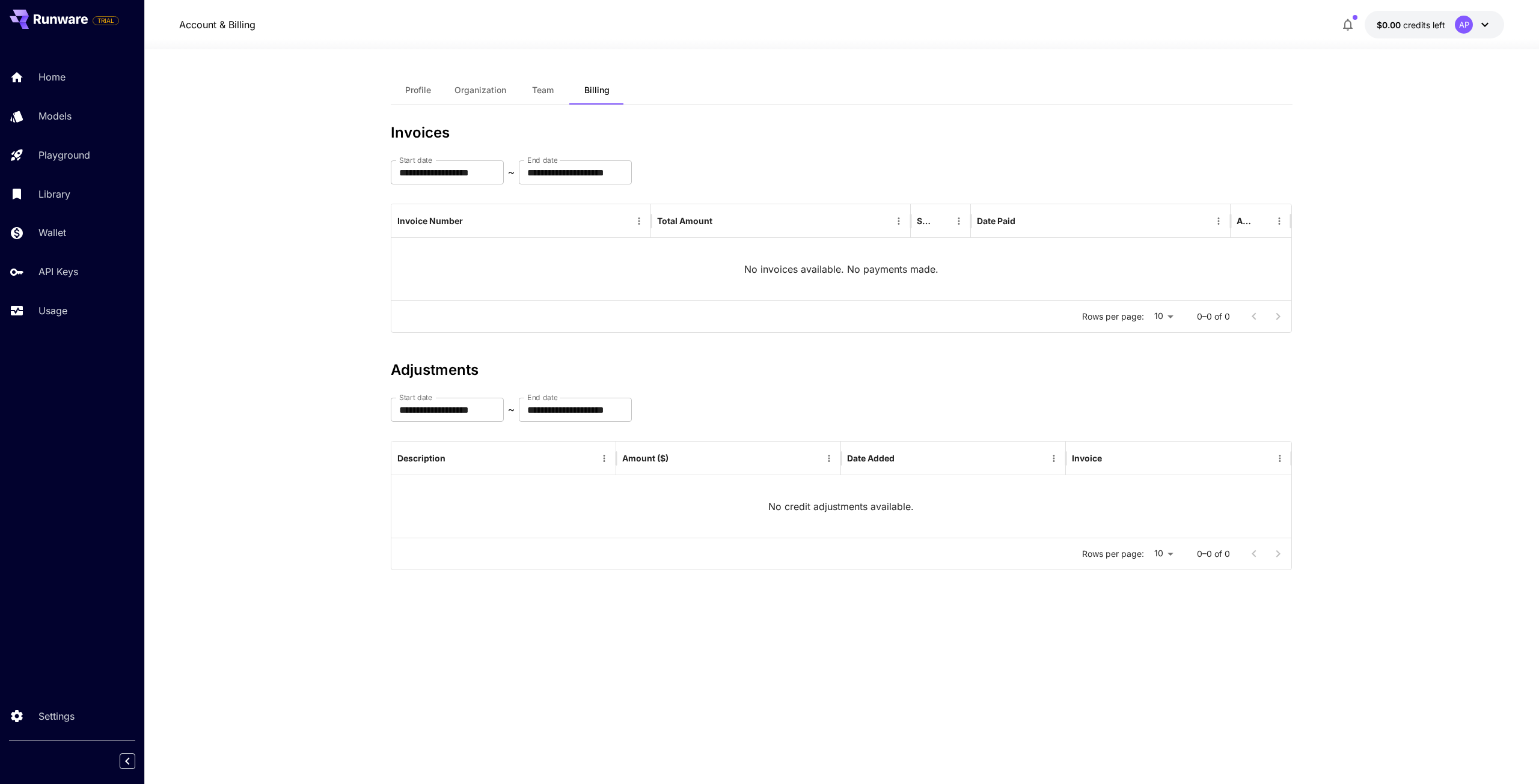
click at [1480, 32] on icon at bounding box center [1485, 24] width 15 height 15
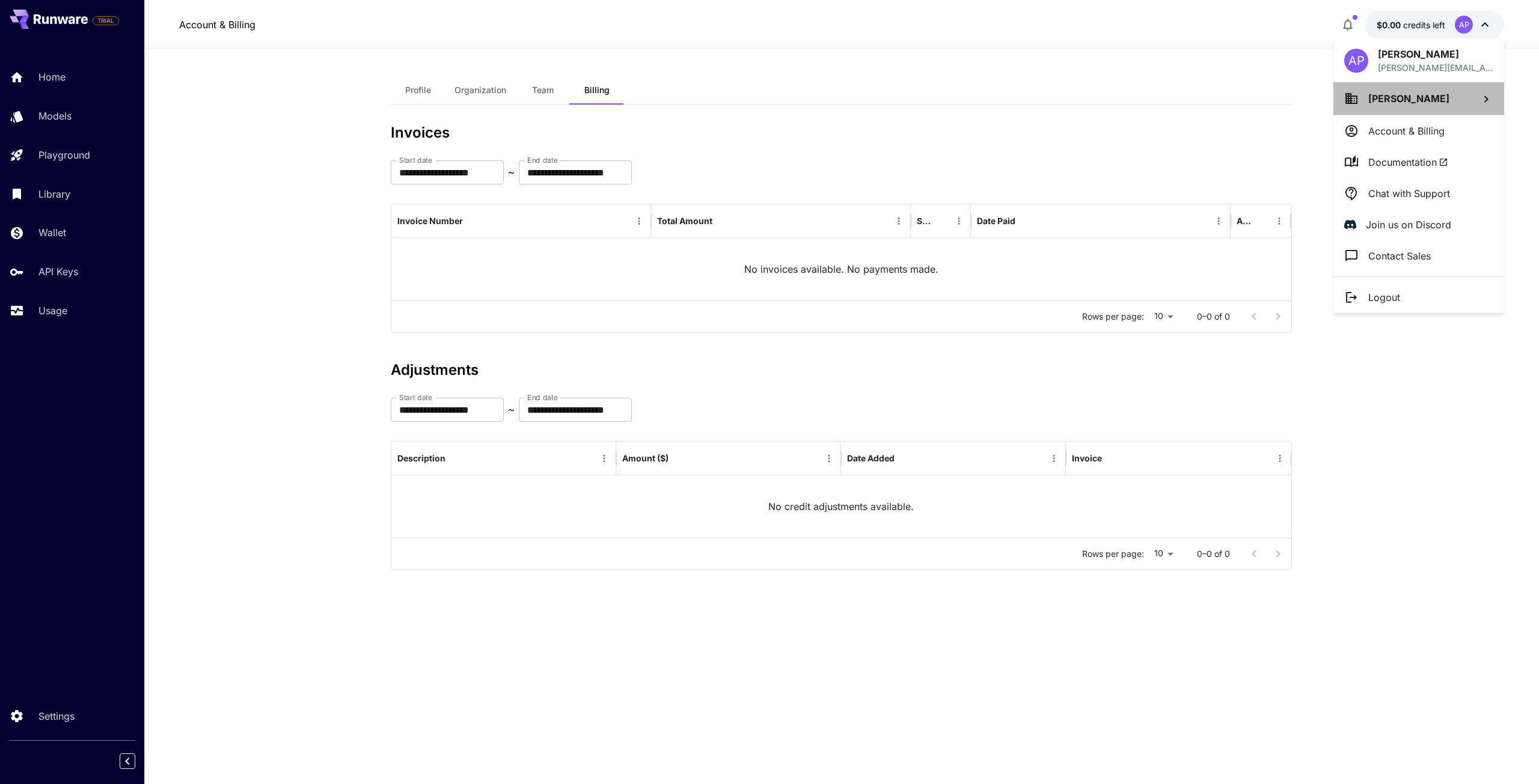
click at [1448, 96] on li "[PERSON_NAME]" at bounding box center [1419, 98] width 171 height 32
click at [1447, 373] on div at bounding box center [769, 392] width 1539 height 784
click at [51, 539] on div at bounding box center [769, 392] width 1539 height 784
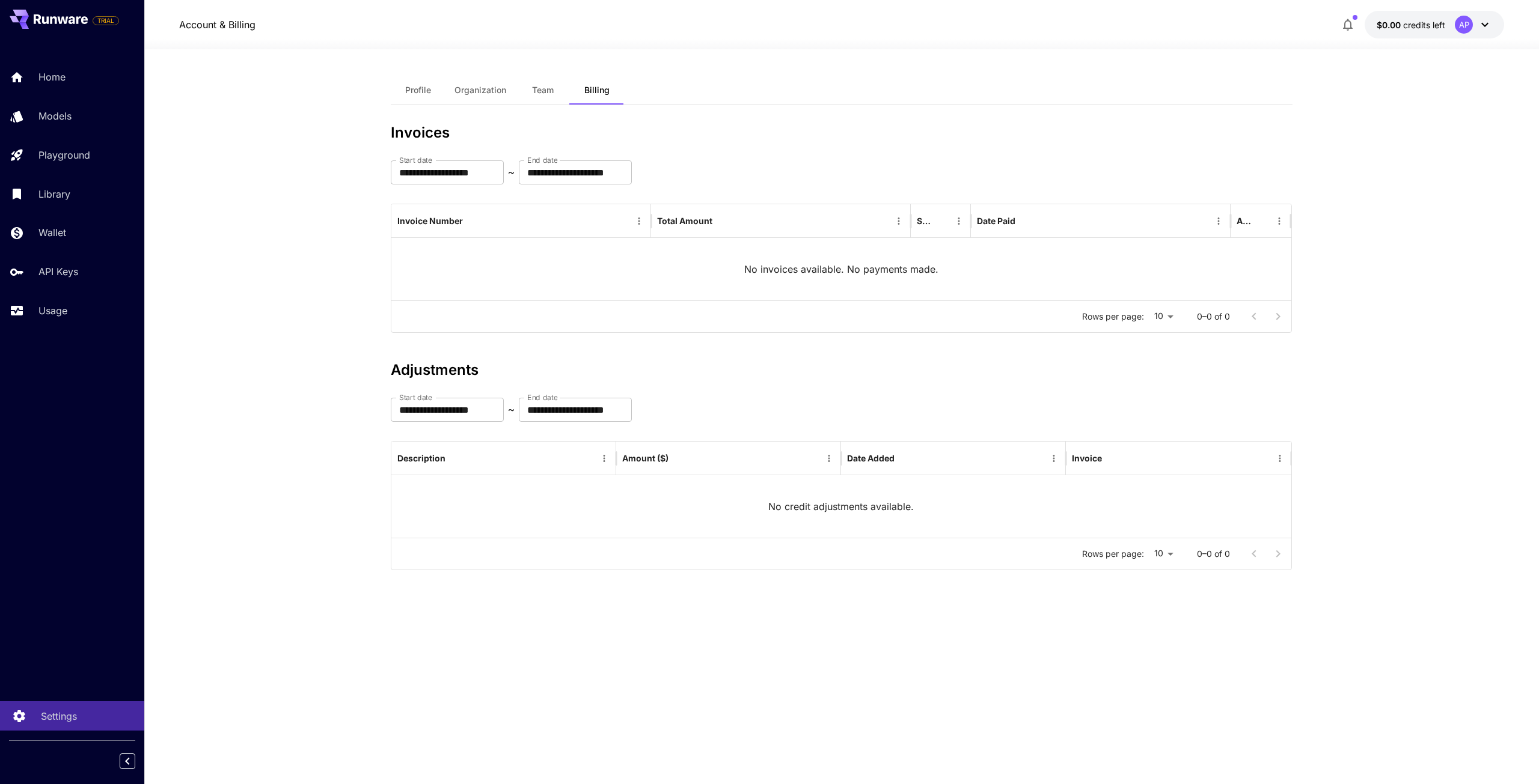
click at [65, 719] on p "Settings" at bounding box center [59, 716] width 36 height 15
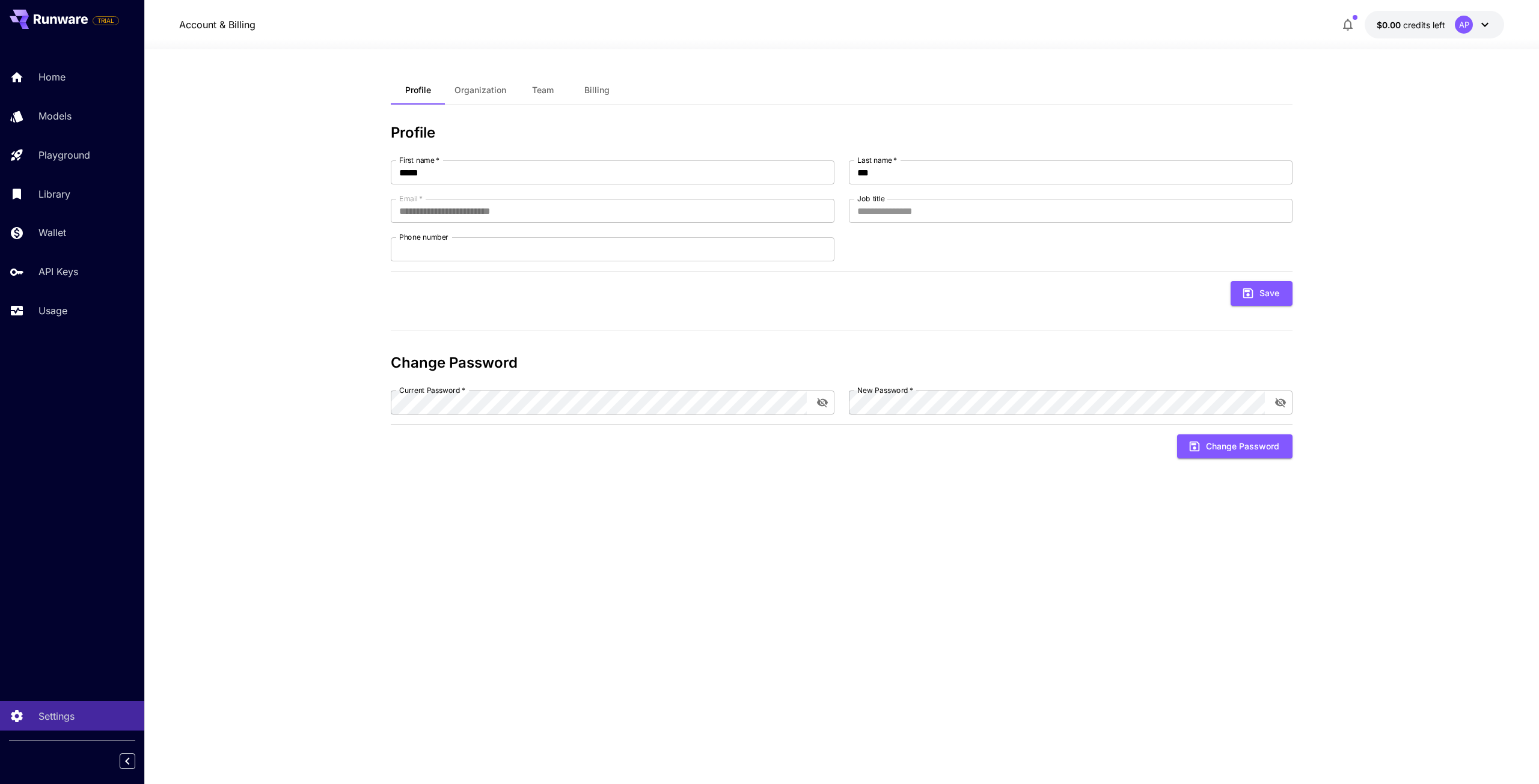
click at [451, 69] on div "**********" at bounding box center [842, 417] width 902 height 735
click at [474, 86] on span "Organization" at bounding box center [480, 90] width 51 height 11
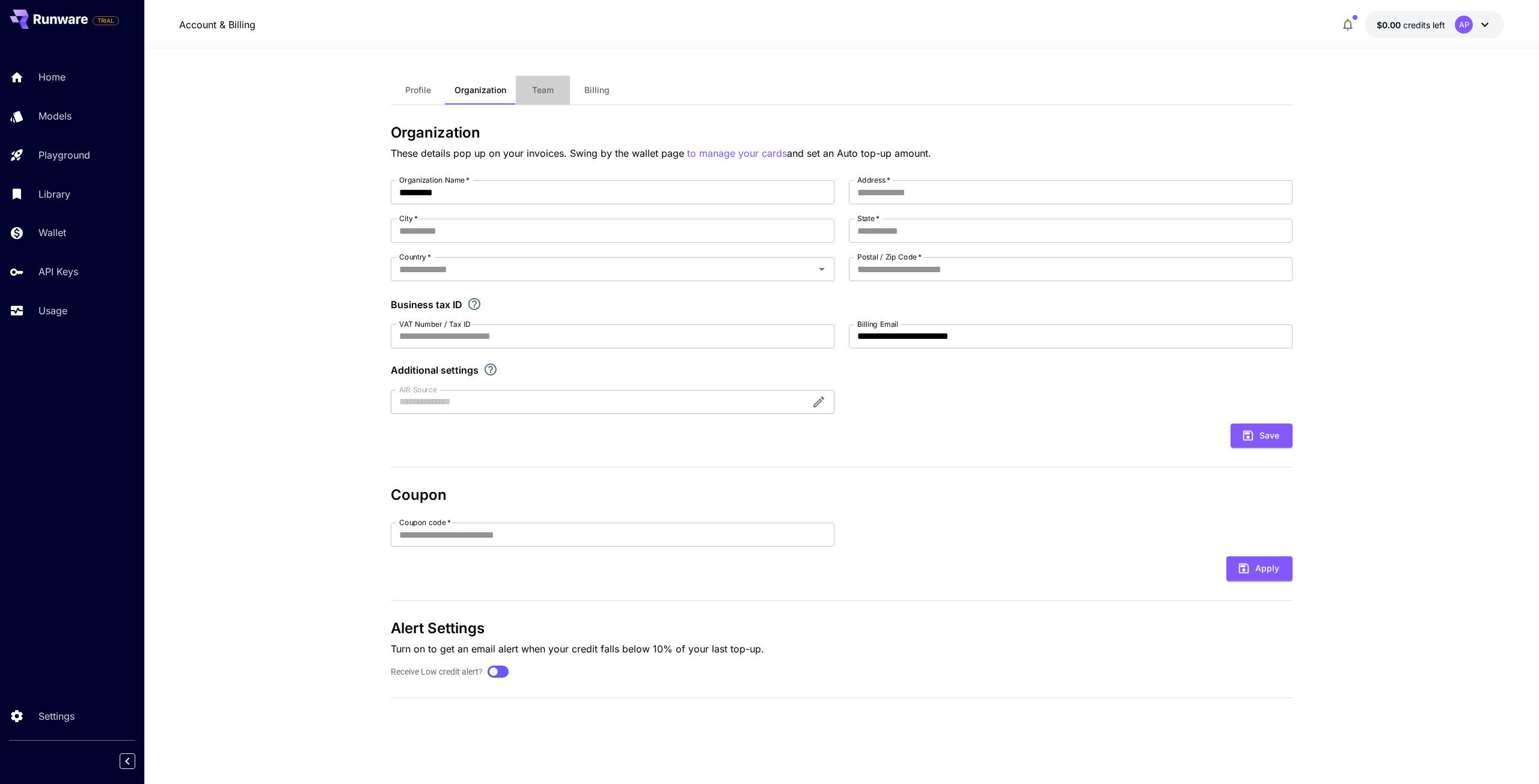
click at [543, 91] on span "Team" at bounding box center [542, 90] width 21 height 11
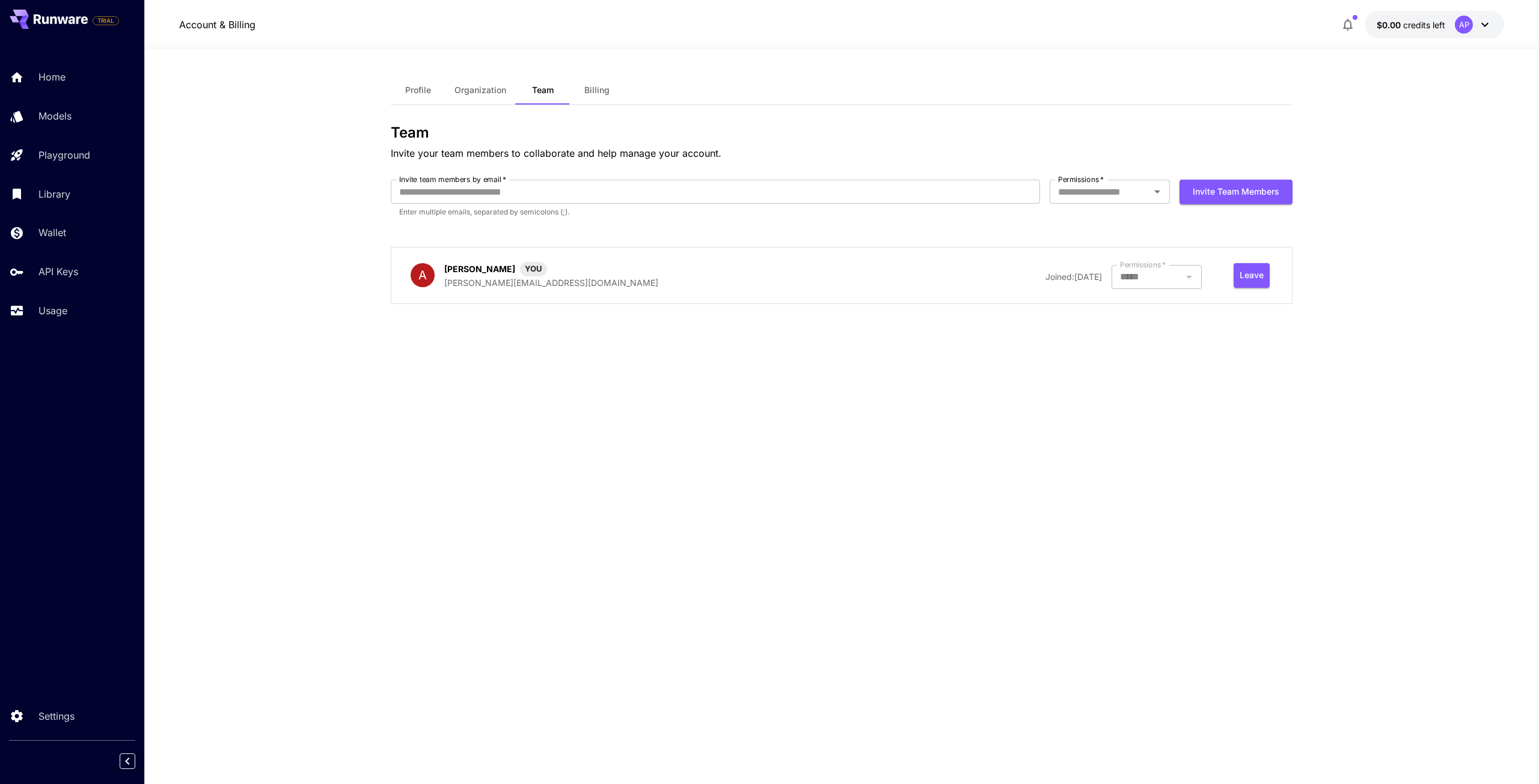
click at [575, 91] on button "Billing" at bounding box center [596, 91] width 54 height 29
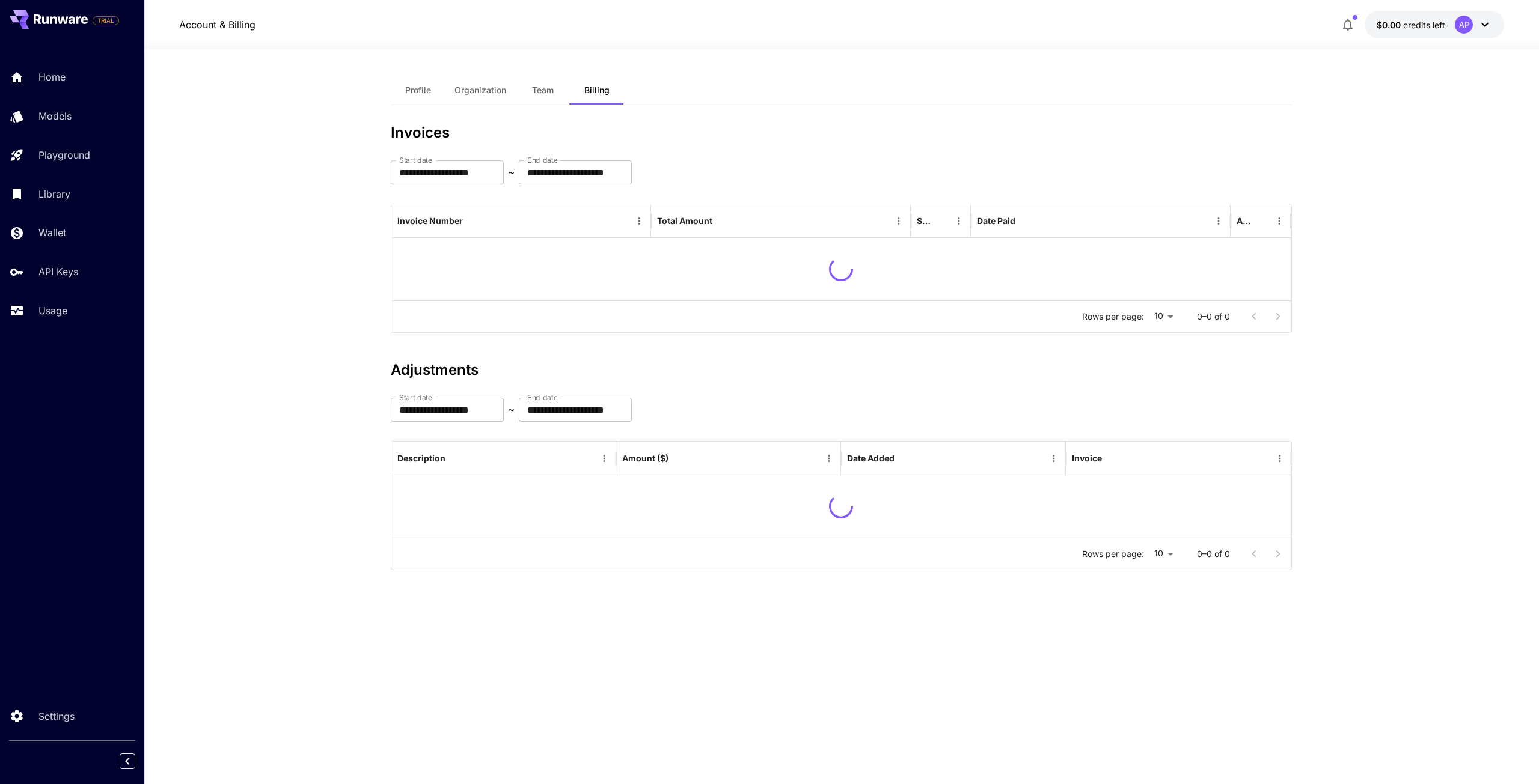
click at [444, 91] on button "Profile" at bounding box center [417, 91] width 54 height 29
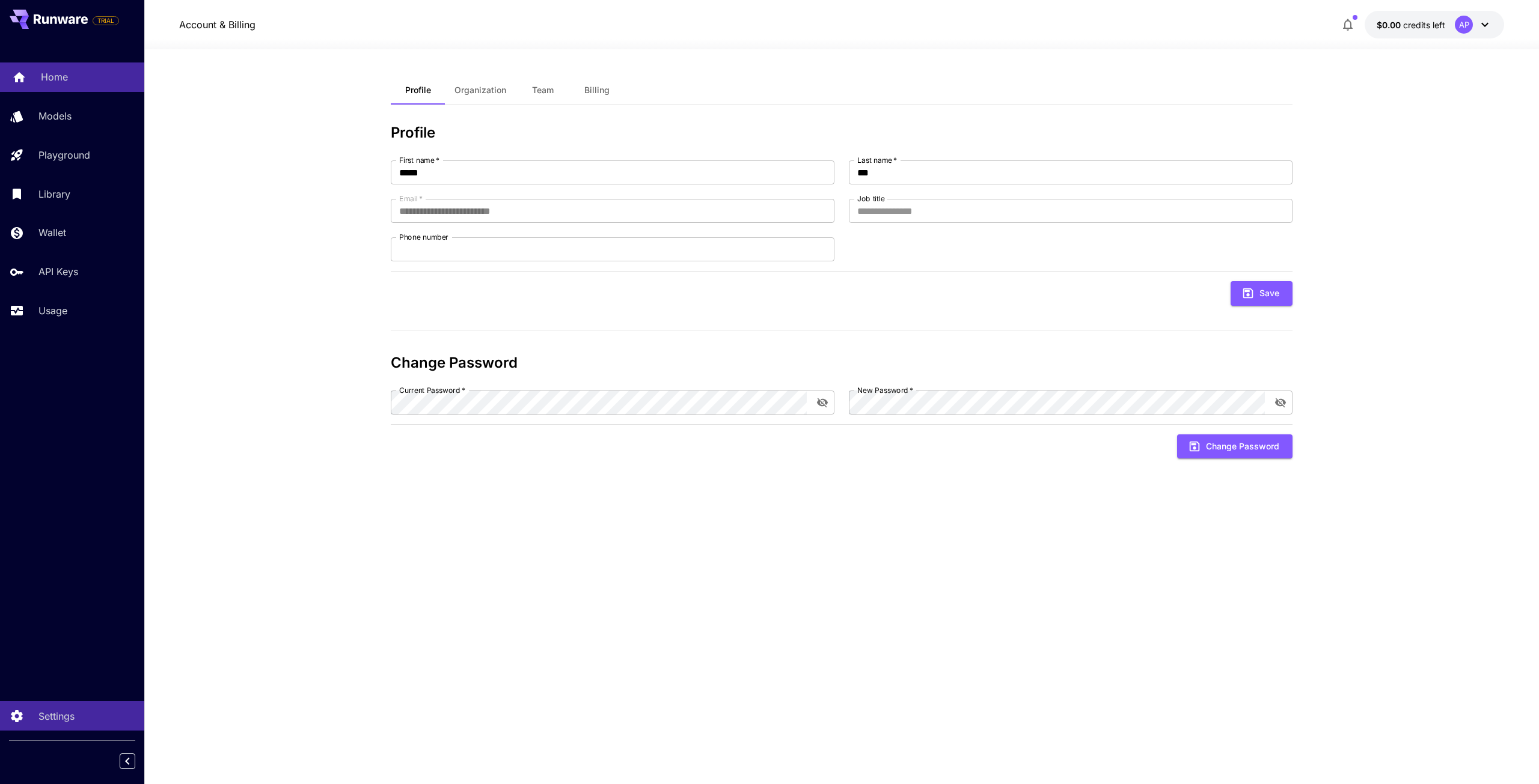
click at [82, 76] on div "Home" at bounding box center [88, 77] width 94 height 15
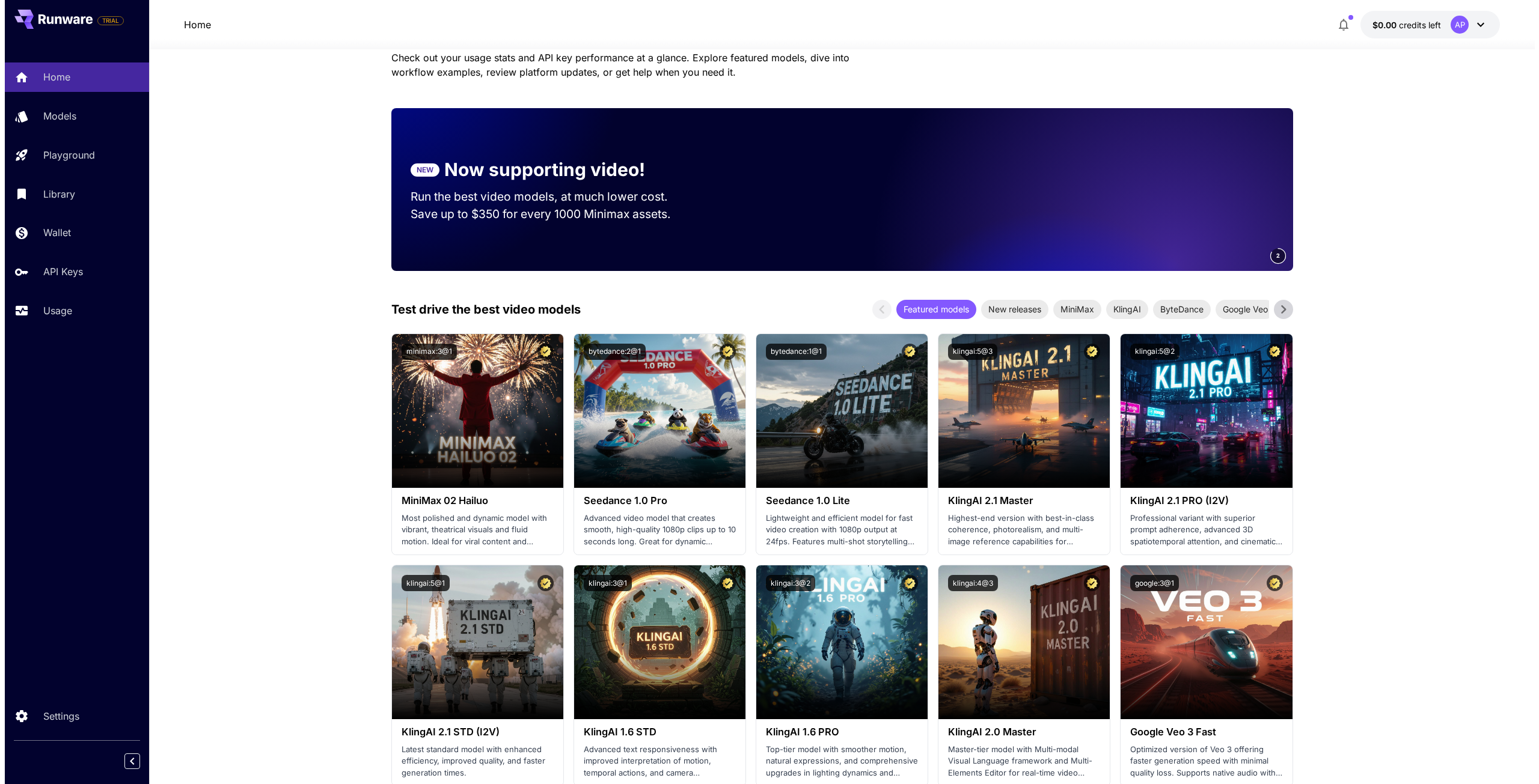
scroll to position [180, 0]
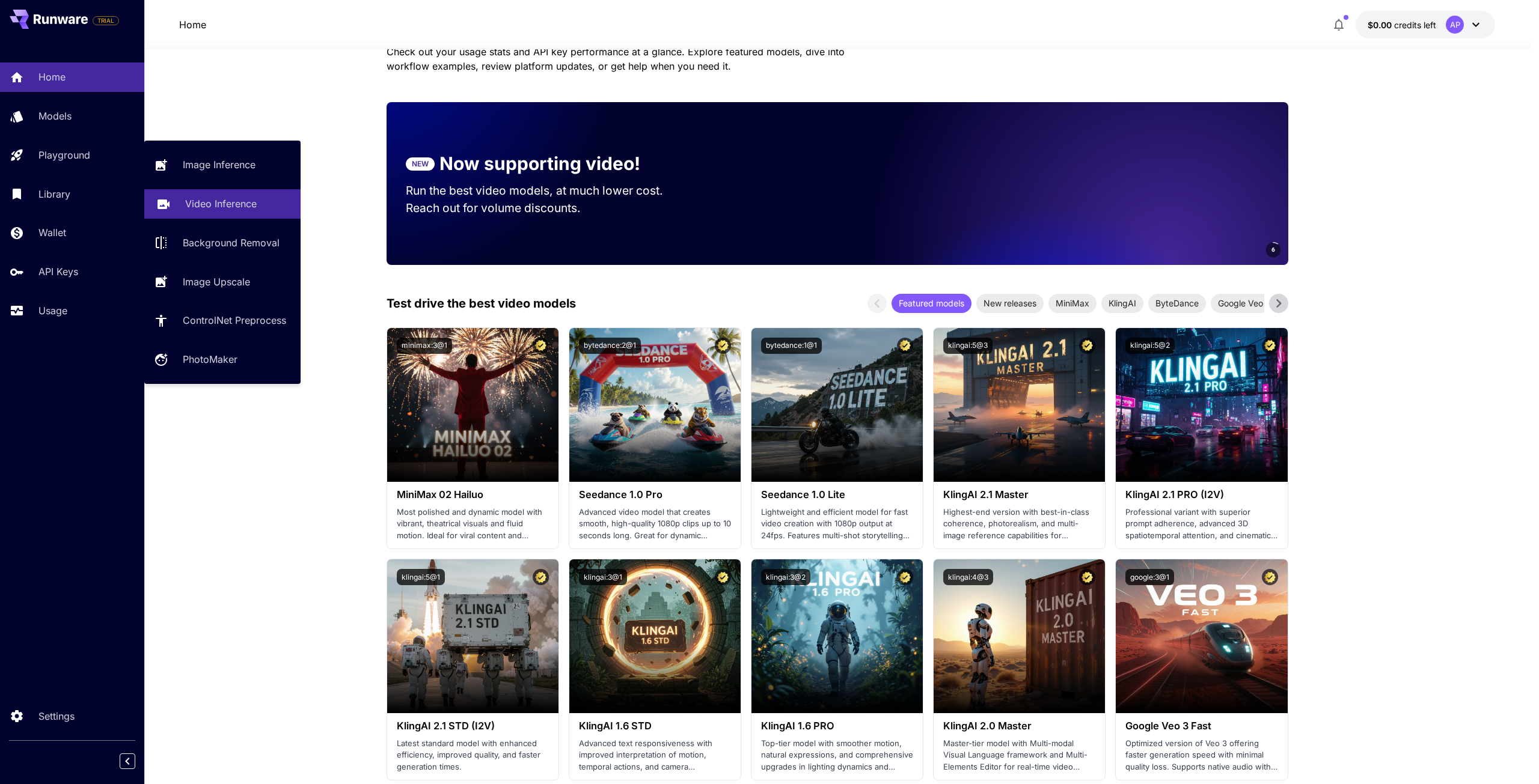
click at [226, 207] on p "Video Inference" at bounding box center [221, 203] width 72 height 15
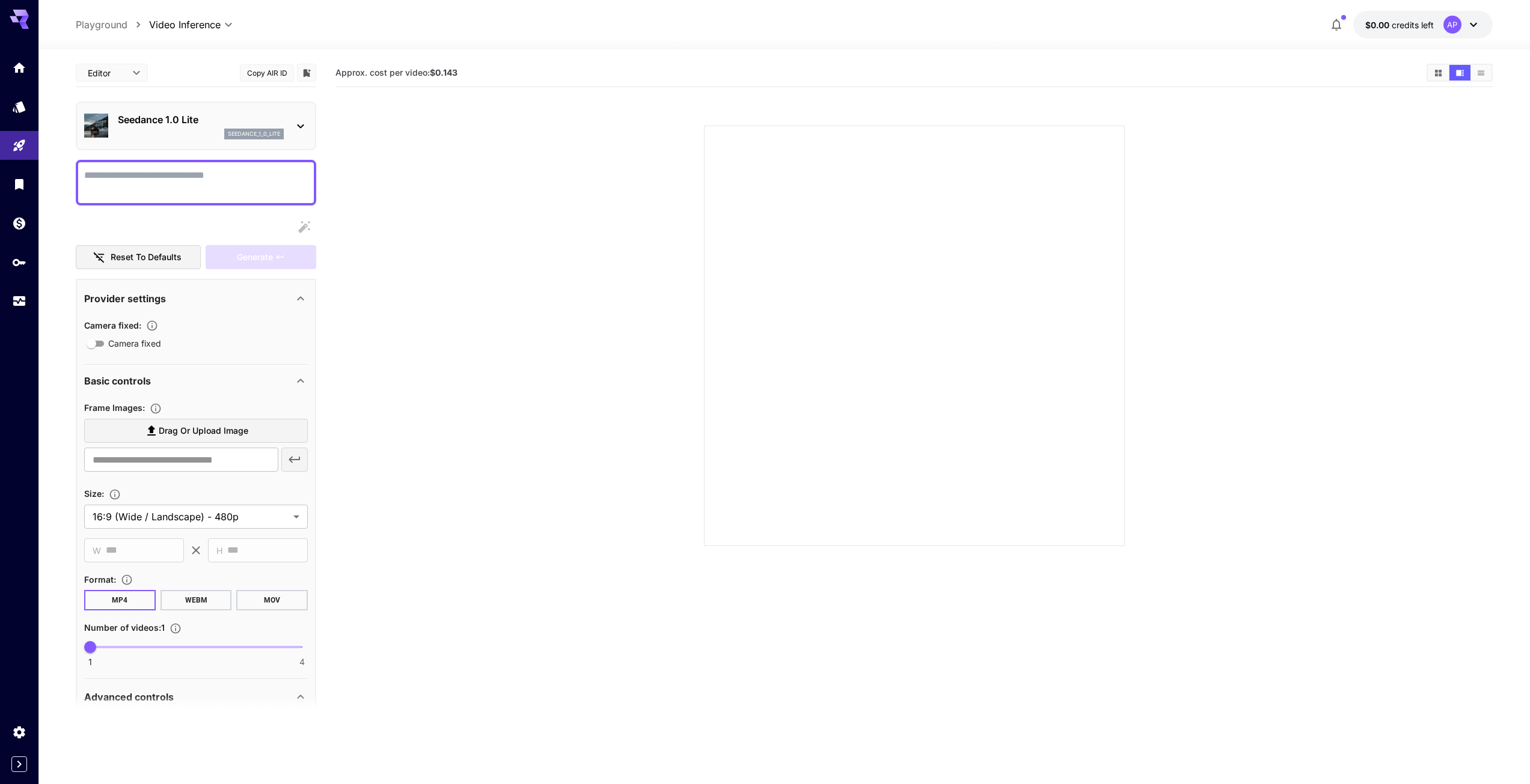
click at [177, 177] on textarea "Camera fixed" at bounding box center [195, 183] width 223 height 29
click at [167, 179] on textarea "Camera fixed" at bounding box center [195, 183] width 223 height 29
click at [113, 188] on textarea "Camera fixed" at bounding box center [195, 183] width 223 height 29
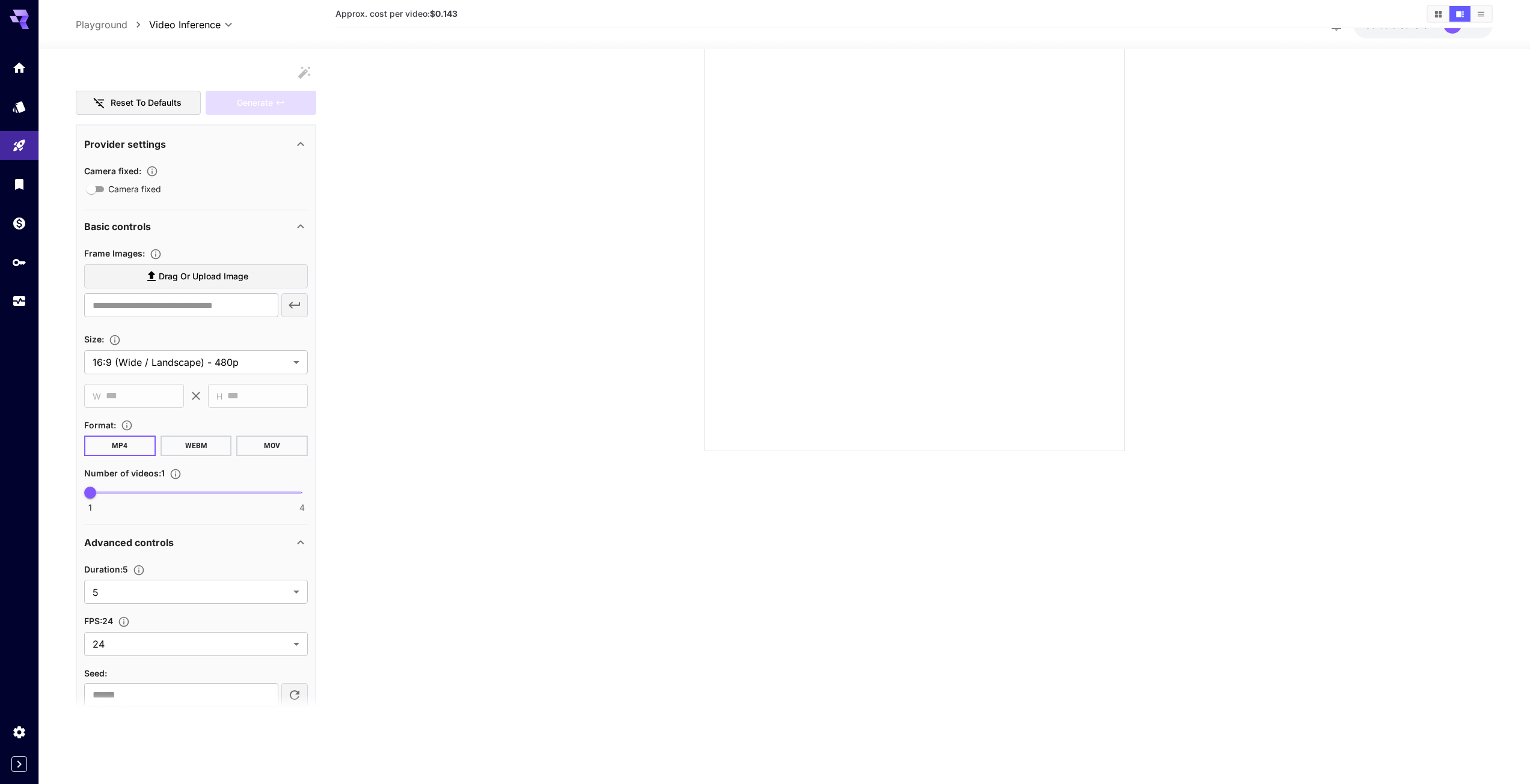
scroll to position [98, 0]
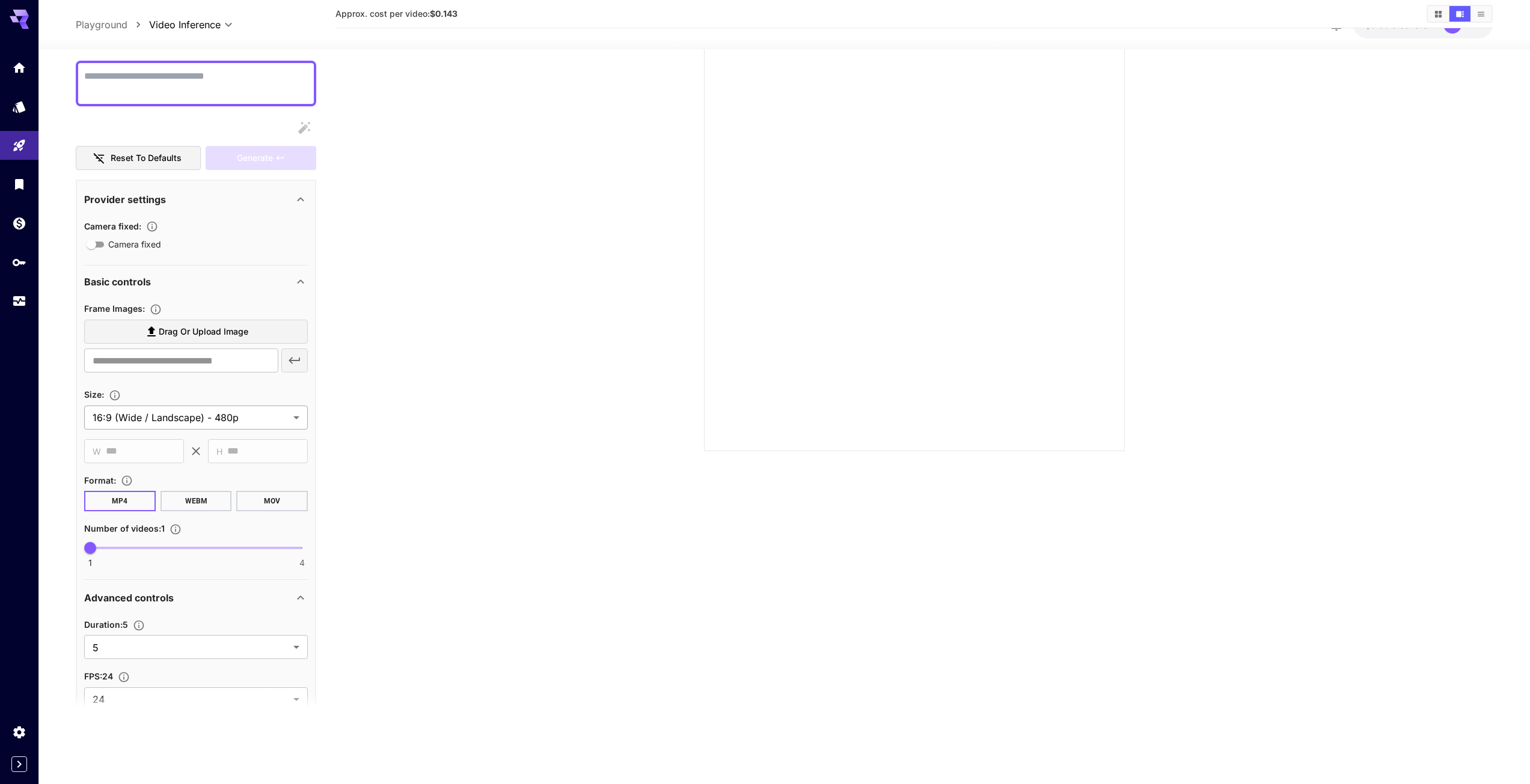
click at [210, 418] on body "**********" at bounding box center [765, 345] width 1530 height 879
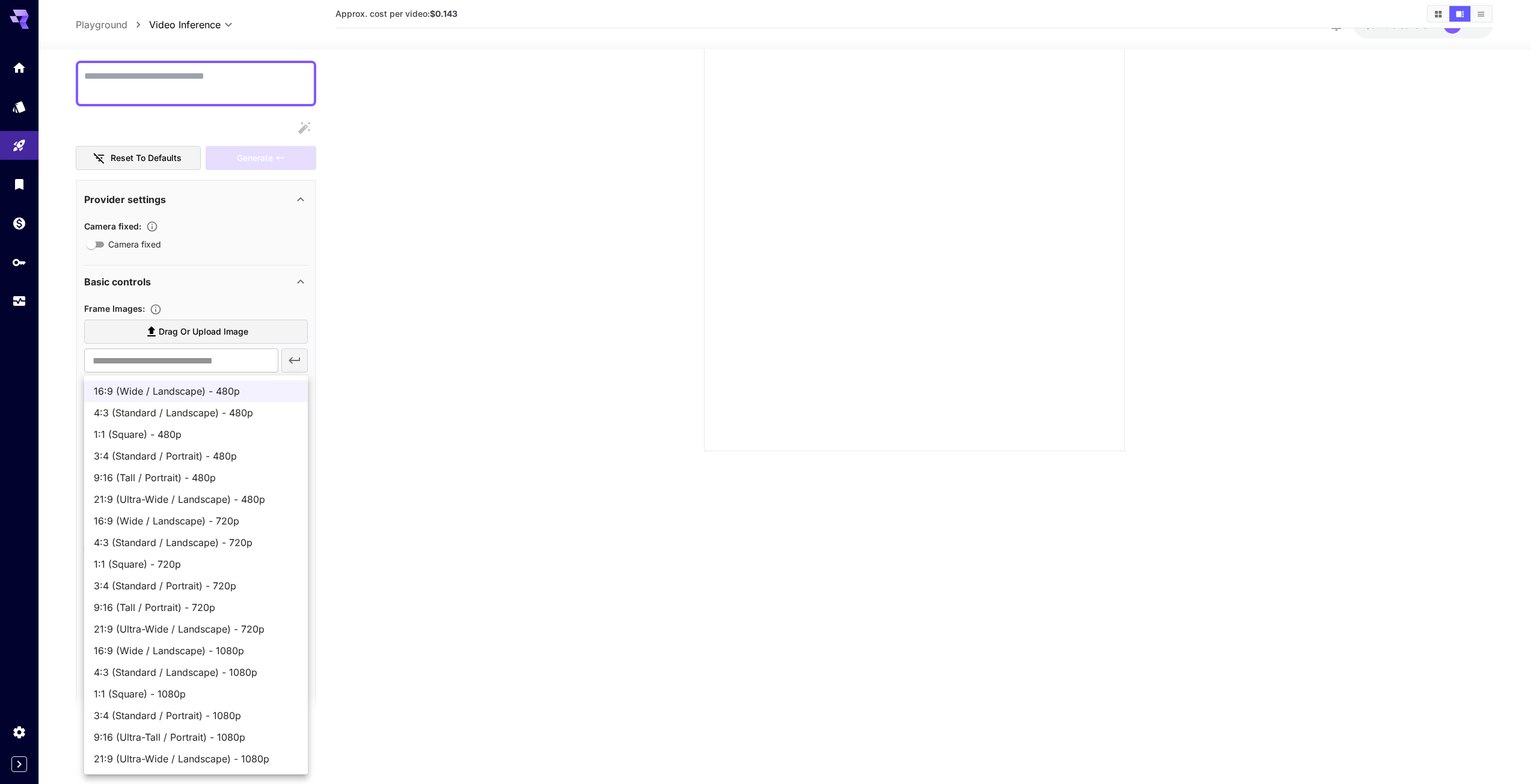
click at [405, 386] on div at bounding box center [769, 392] width 1539 height 784
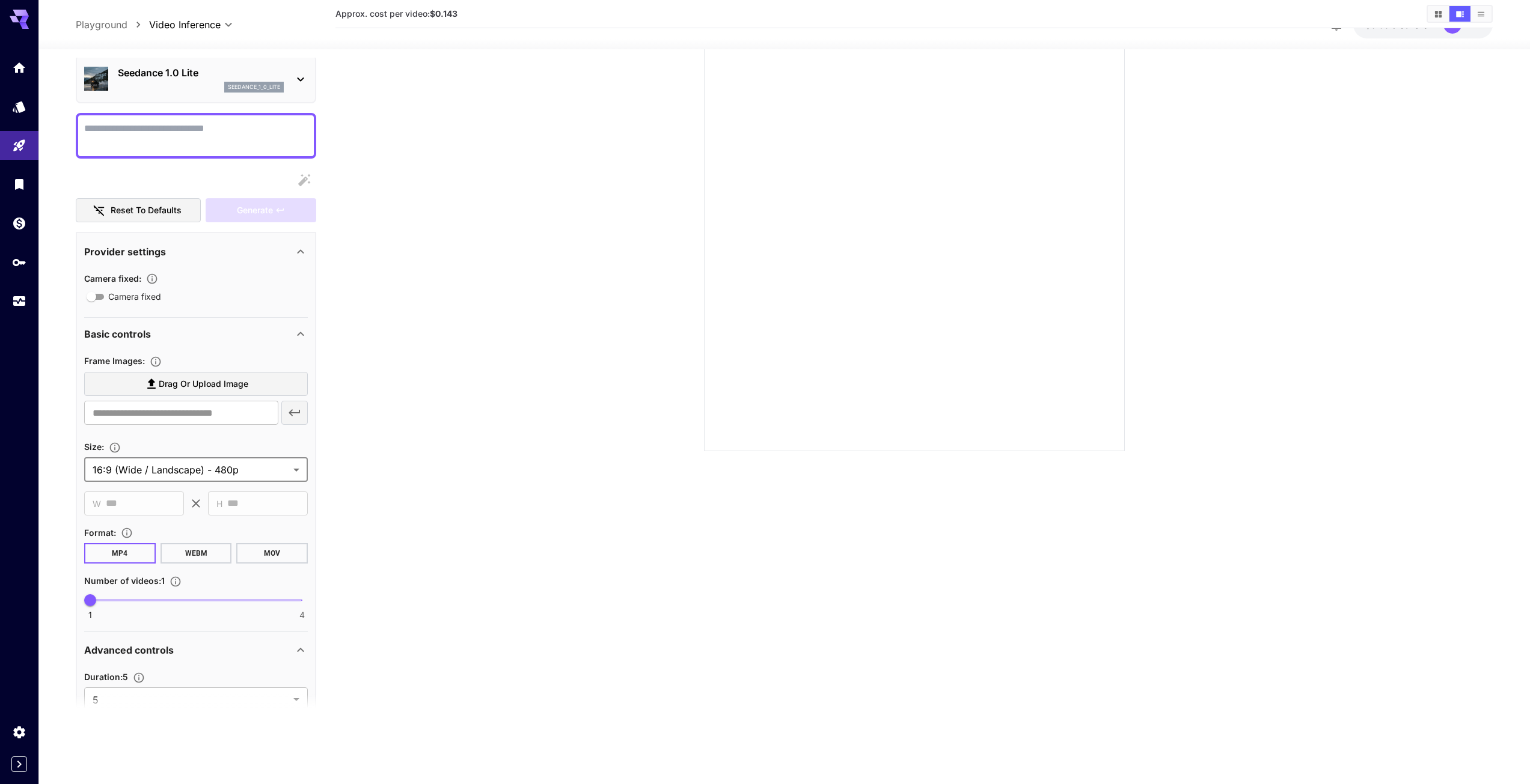
scroll to position [38, 0]
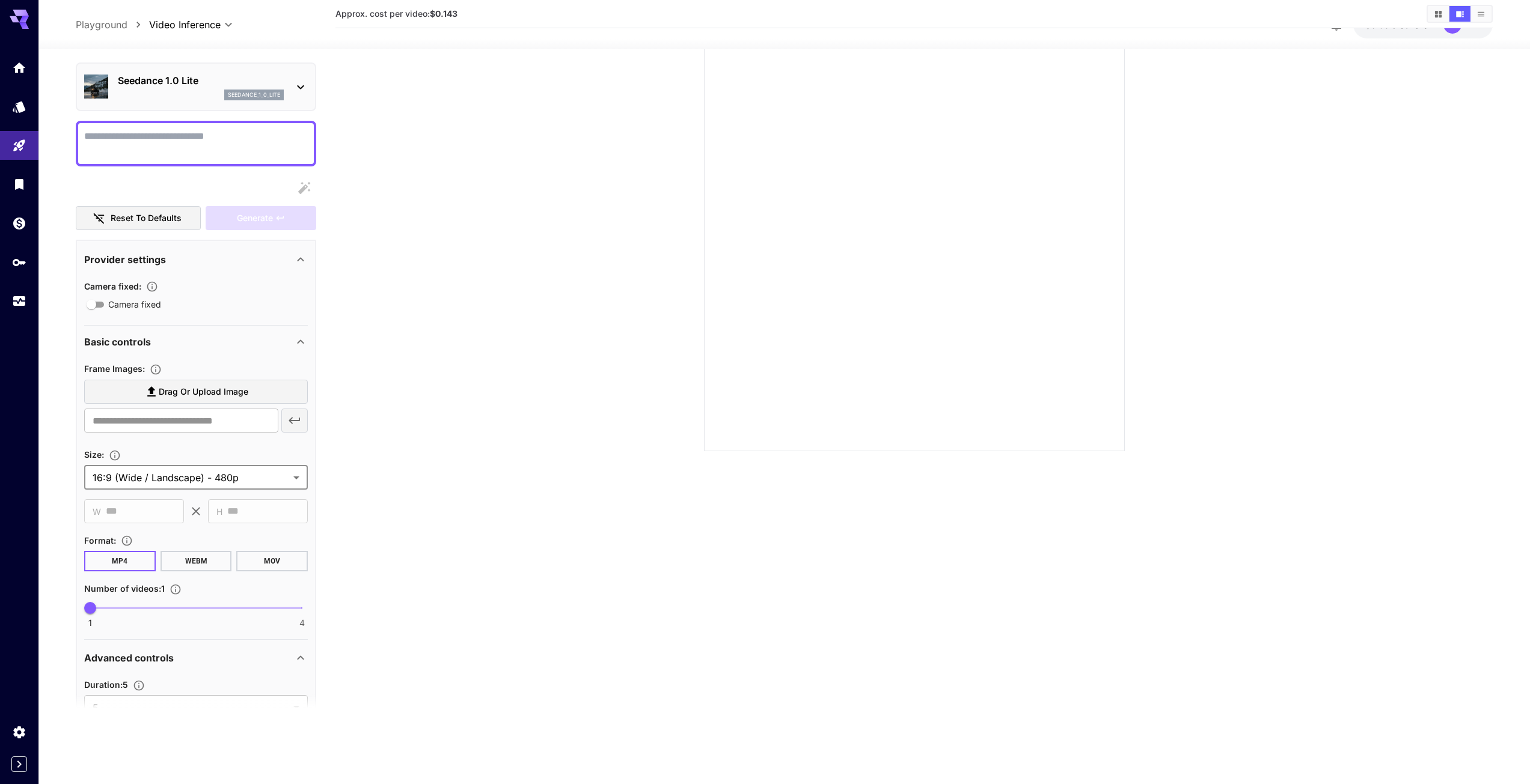
click at [217, 393] on span "Drag or upload image" at bounding box center [204, 392] width 90 height 15
click at [0, 0] on input "Drag or upload image" at bounding box center [0, 0] width 0 height 0
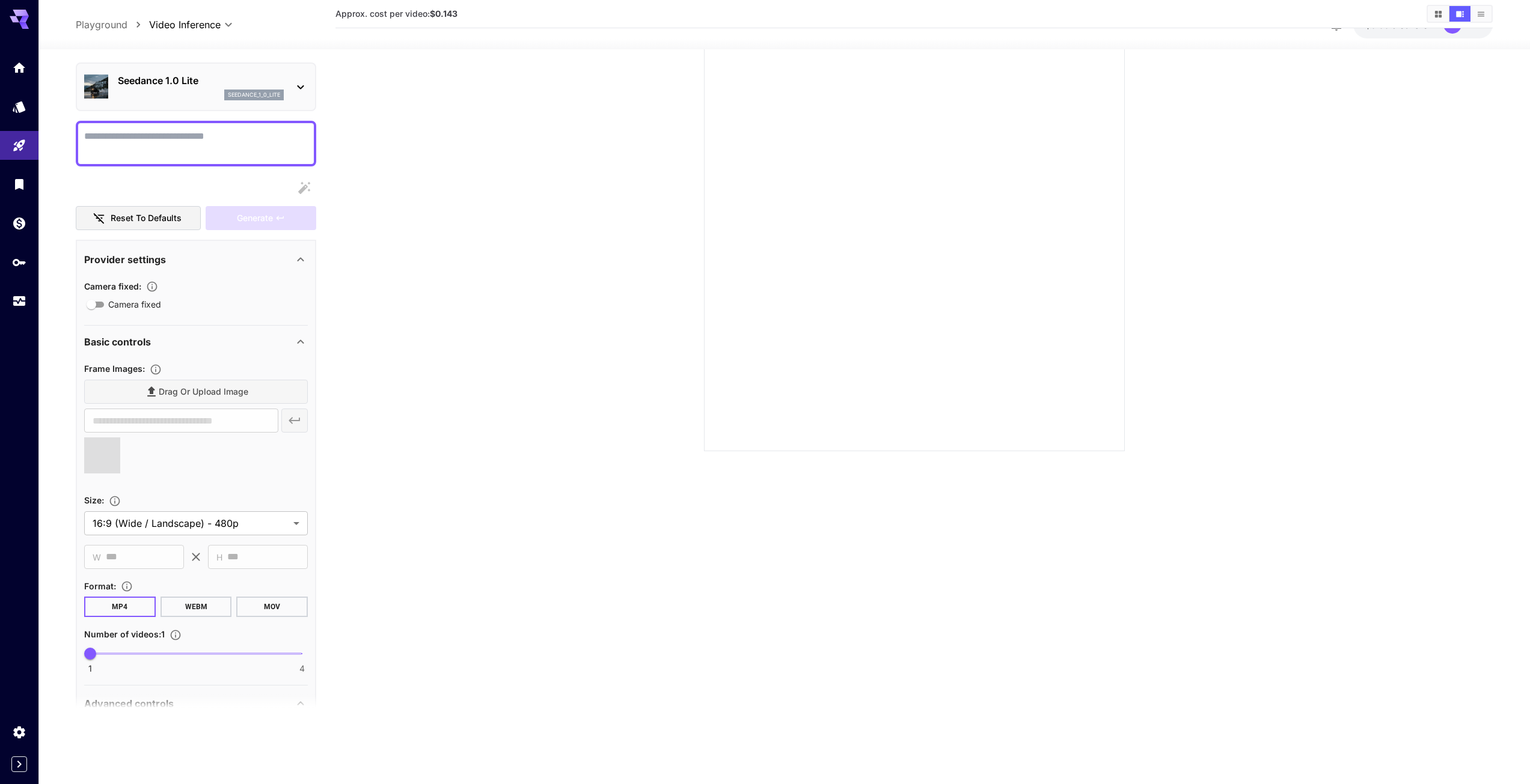
type input "**********"
click at [103, 459] on img at bounding box center [102, 455] width 35 height 35
click at [183, 454] on div at bounding box center [195, 460] width 223 height 45
click at [183, 156] on textarea "Camera fixed" at bounding box center [195, 144] width 223 height 29
click at [199, 148] on textarea "Camera fixed" at bounding box center [195, 144] width 223 height 29
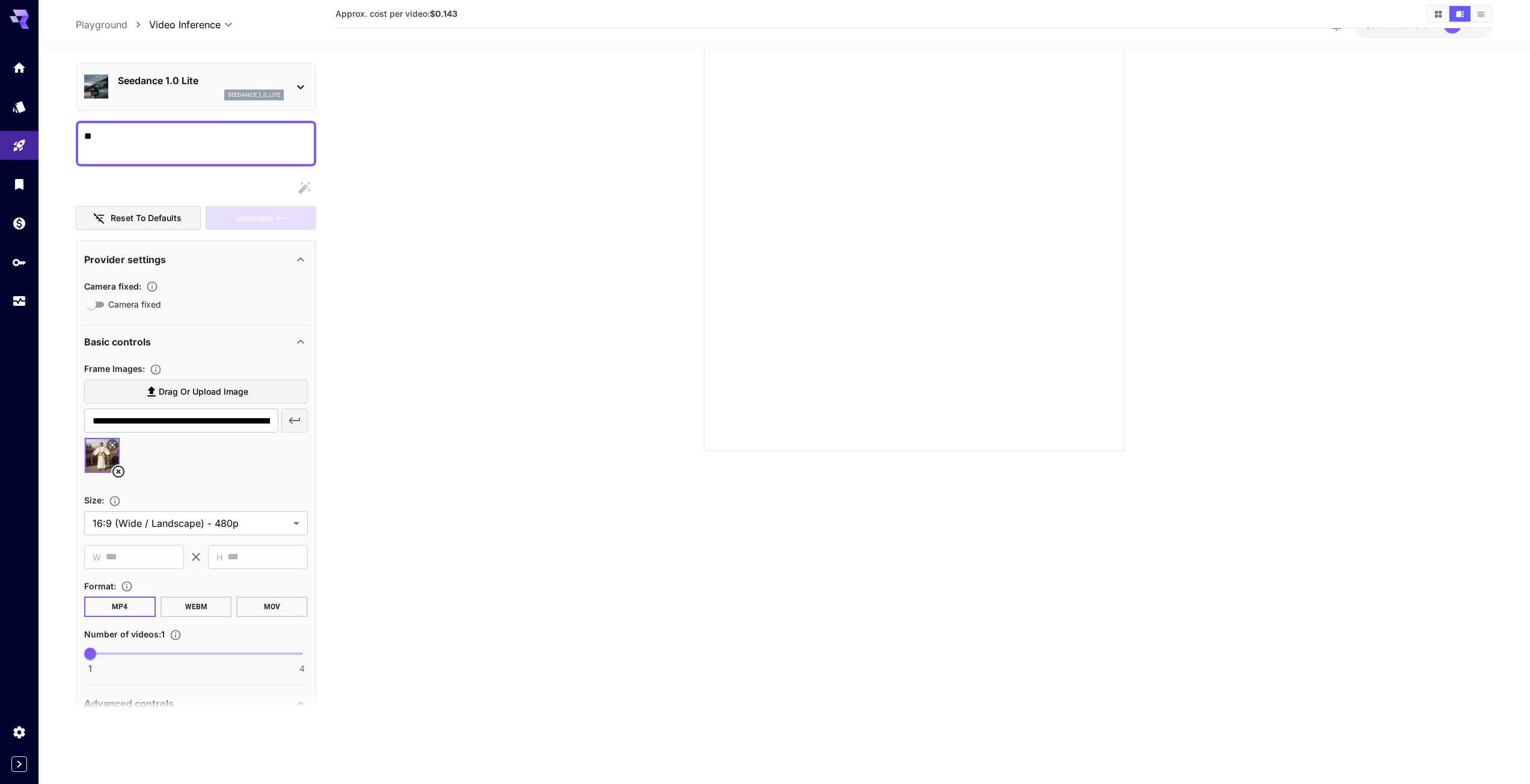
type textarea "*"
click at [281, 134] on textarea "**********" at bounding box center [195, 144] width 223 height 29
type textarea "**********"
click at [260, 217] on div "Generate" at bounding box center [260, 218] width 110 height 25
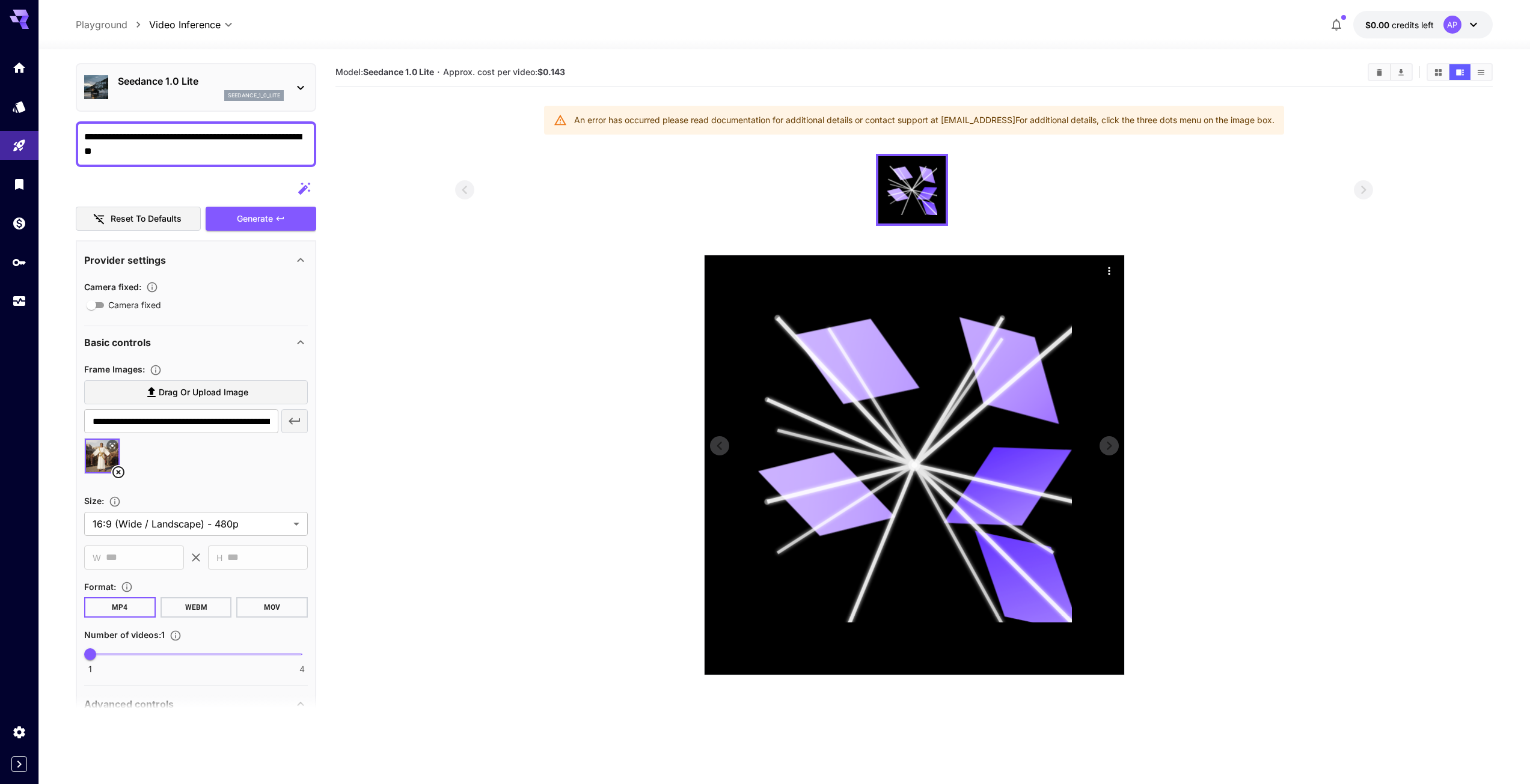
scroll to position [0, 0]
click at [1109, 268] on icon "Actions" at bounding box center [1109, 272] width 12 height 12
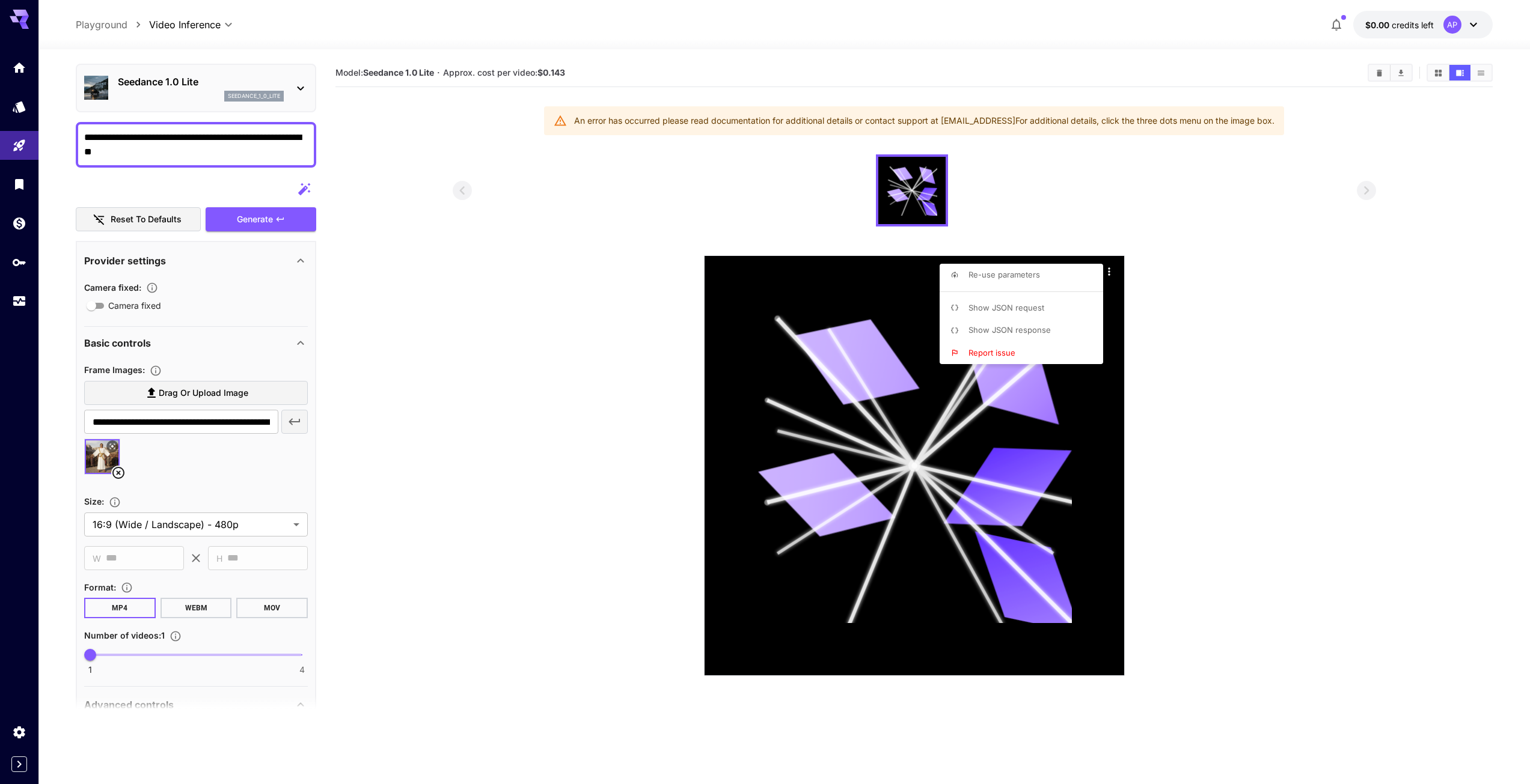
click at [1240, 297] on div at bounding box center [769, 392] width 1539 height 784
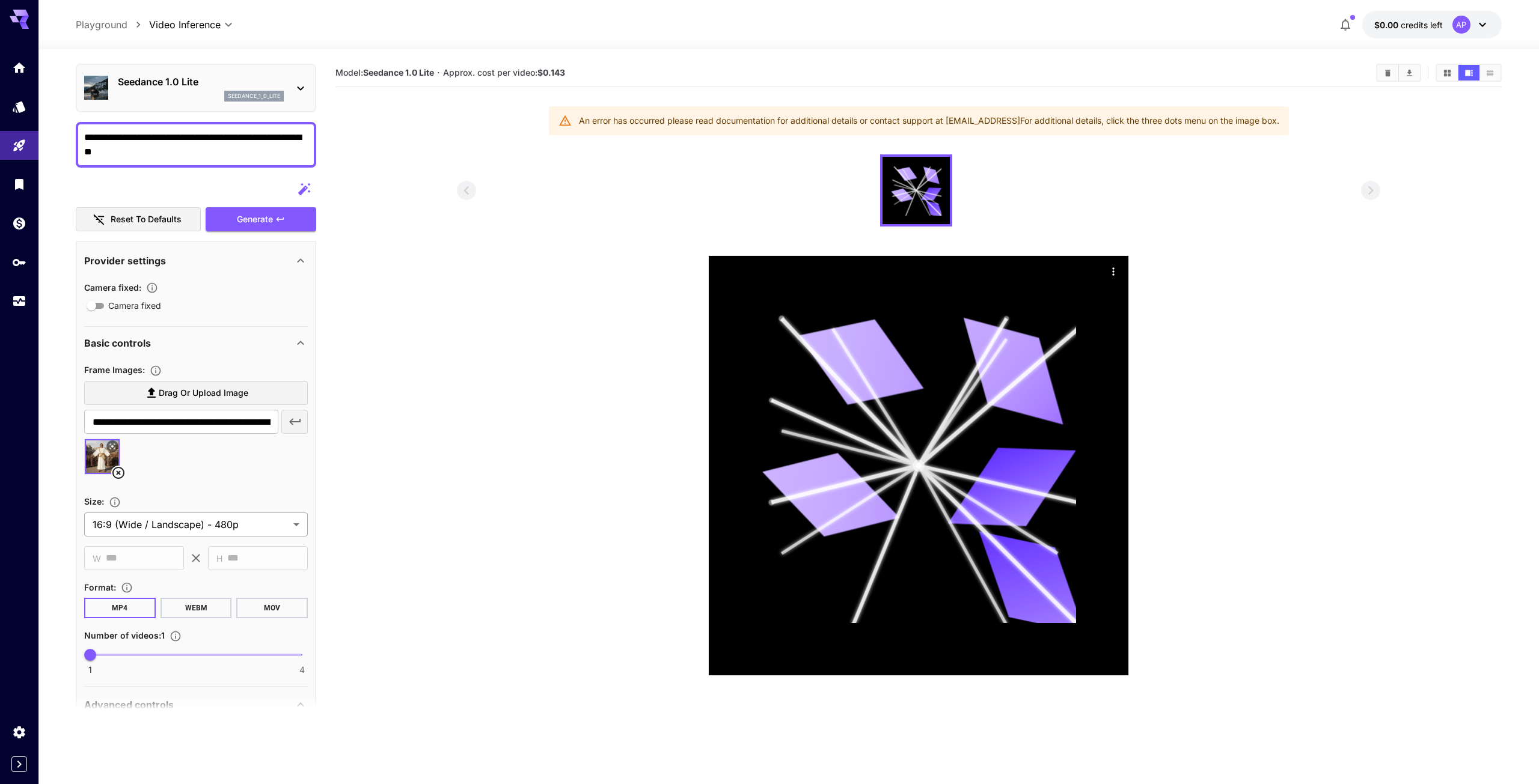
click at [248, 519] on body "**********" at bounding box center [769, 439] width 1539 height 879
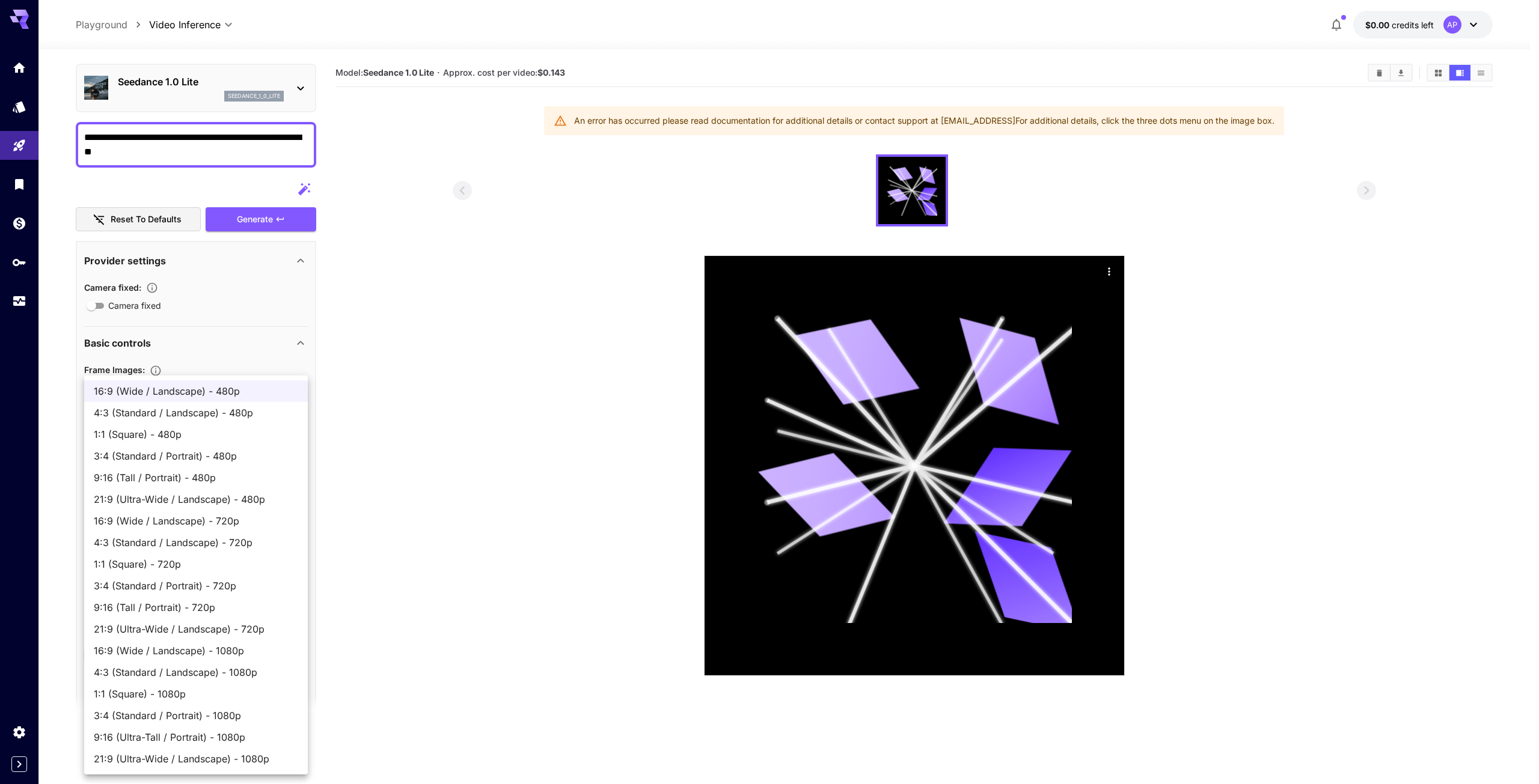
click at [343, 478] on div at bounding box center [769, 392] width 1539 height 784
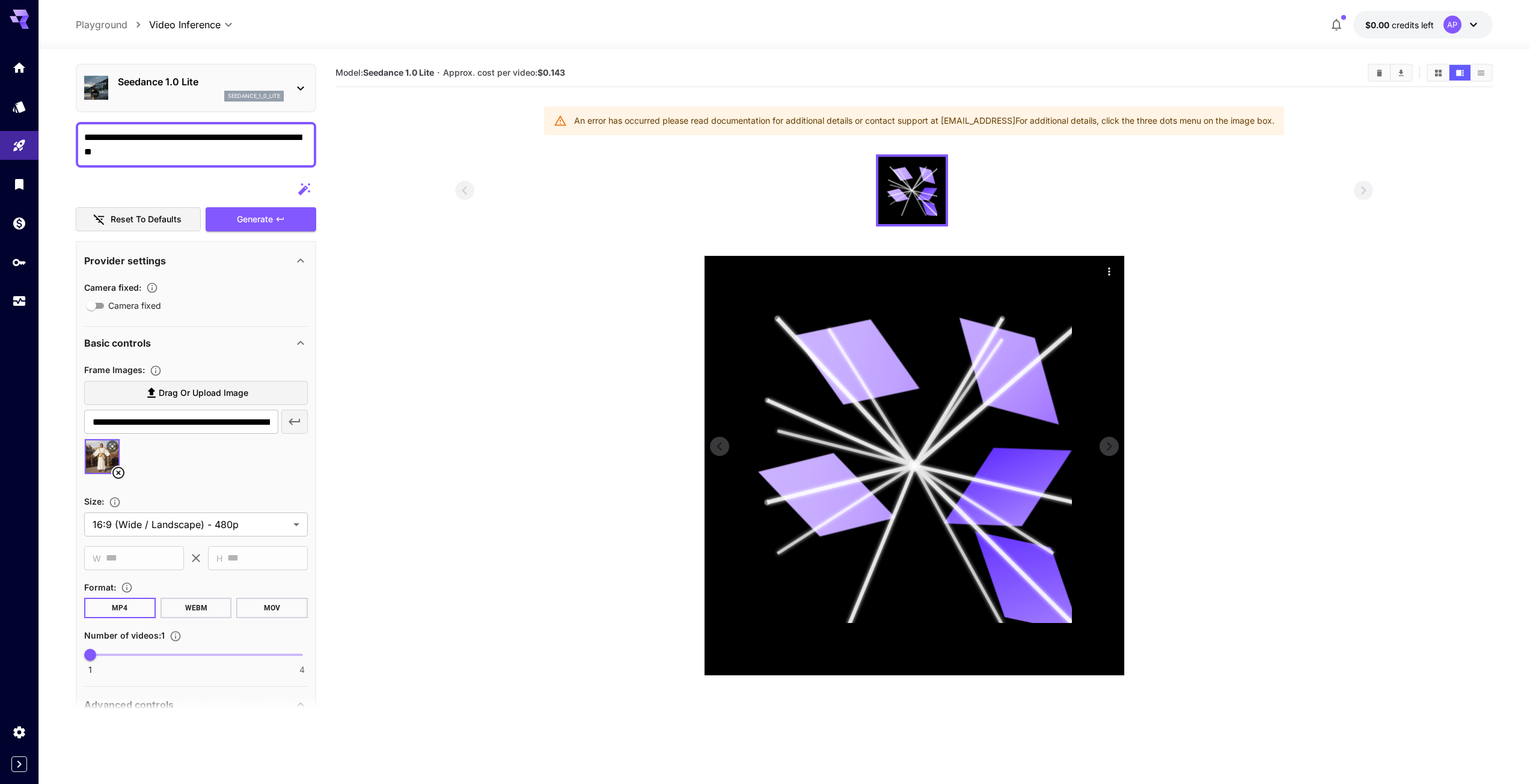
click at [1101, 268] on button "Actions" at bounding box center [1108, 270] width 18 height 18
click at [1110, 270] on icon "Actions" at bounding box center [1109, 272] width 12 height 12
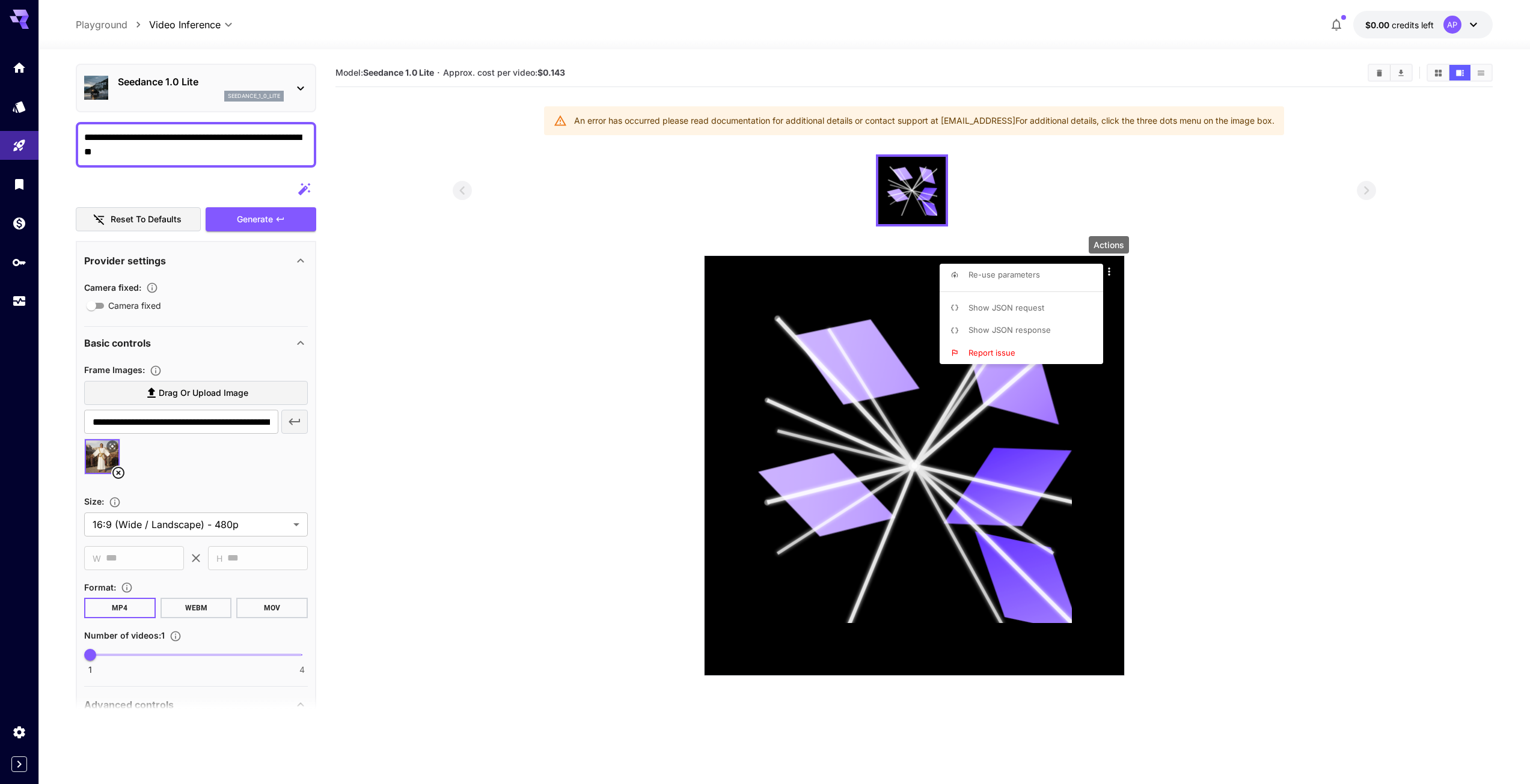
click at [1033, 328] on span "Show JSON response" at bounding box center [1009, 329] width 82 height 9
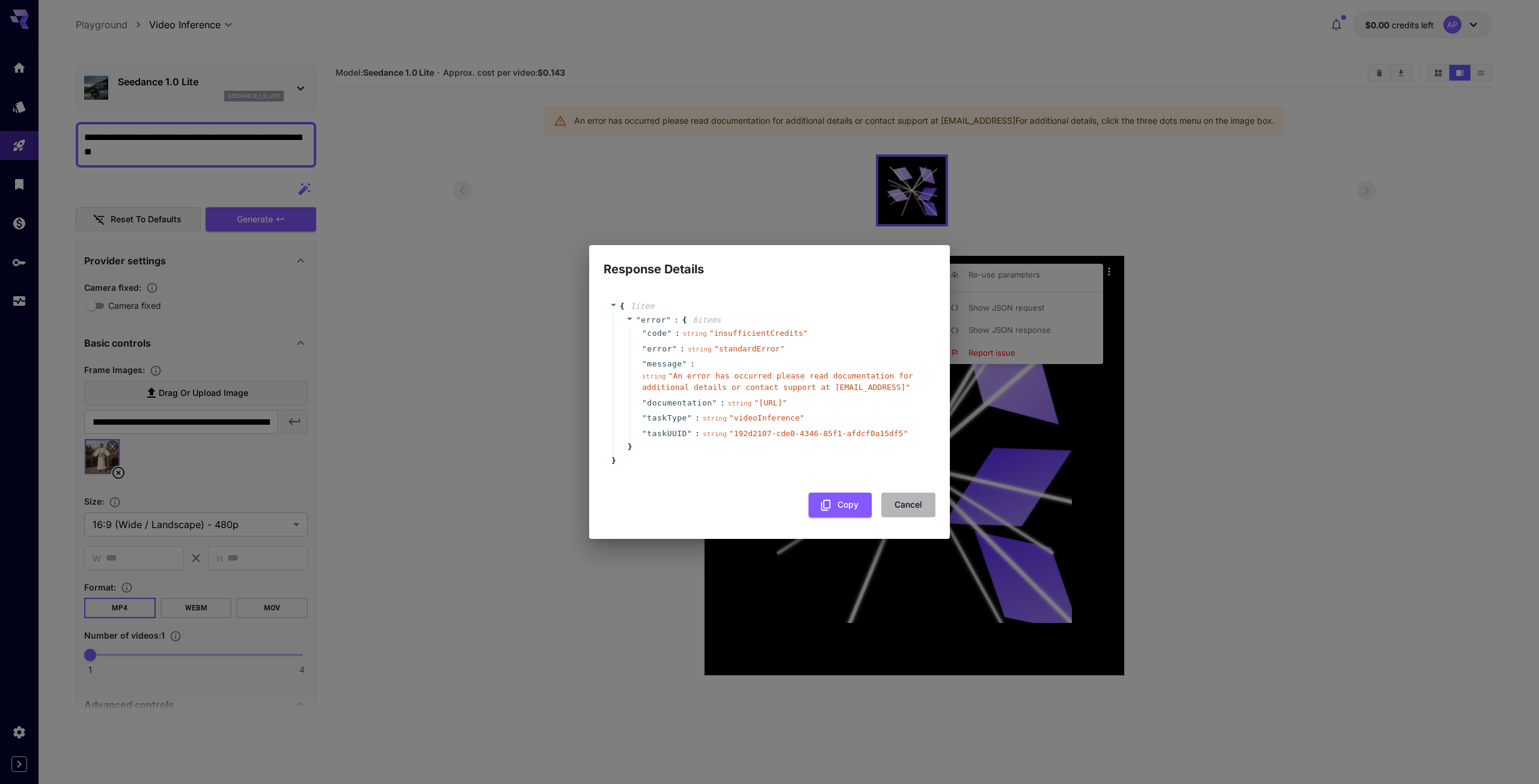
click at [924, 504] on button "Cancel" at bounding box center [908, 504] width 54 height 25
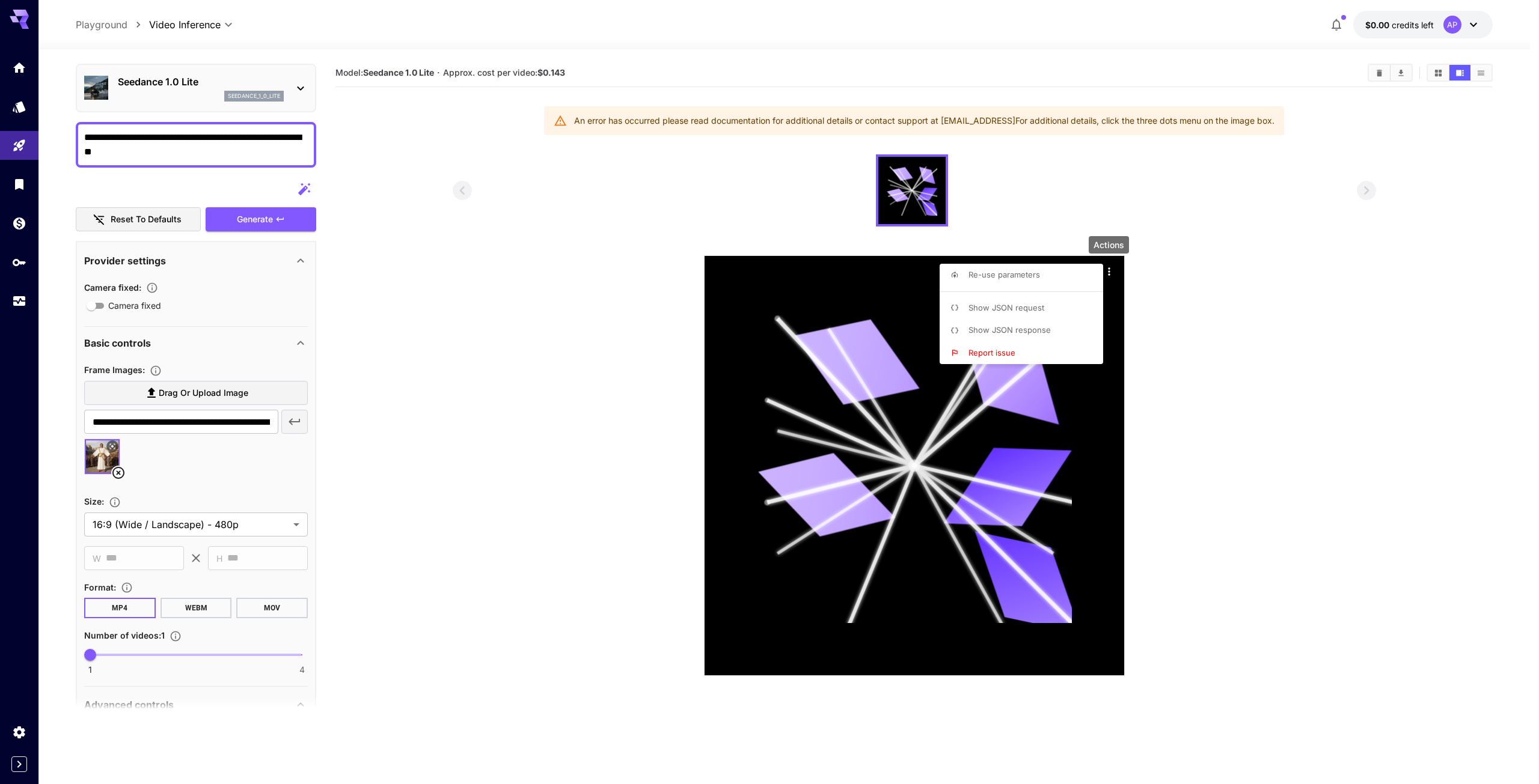
click at [1423, 13] on div at bounding box center [769, 392] width 1539 height 784
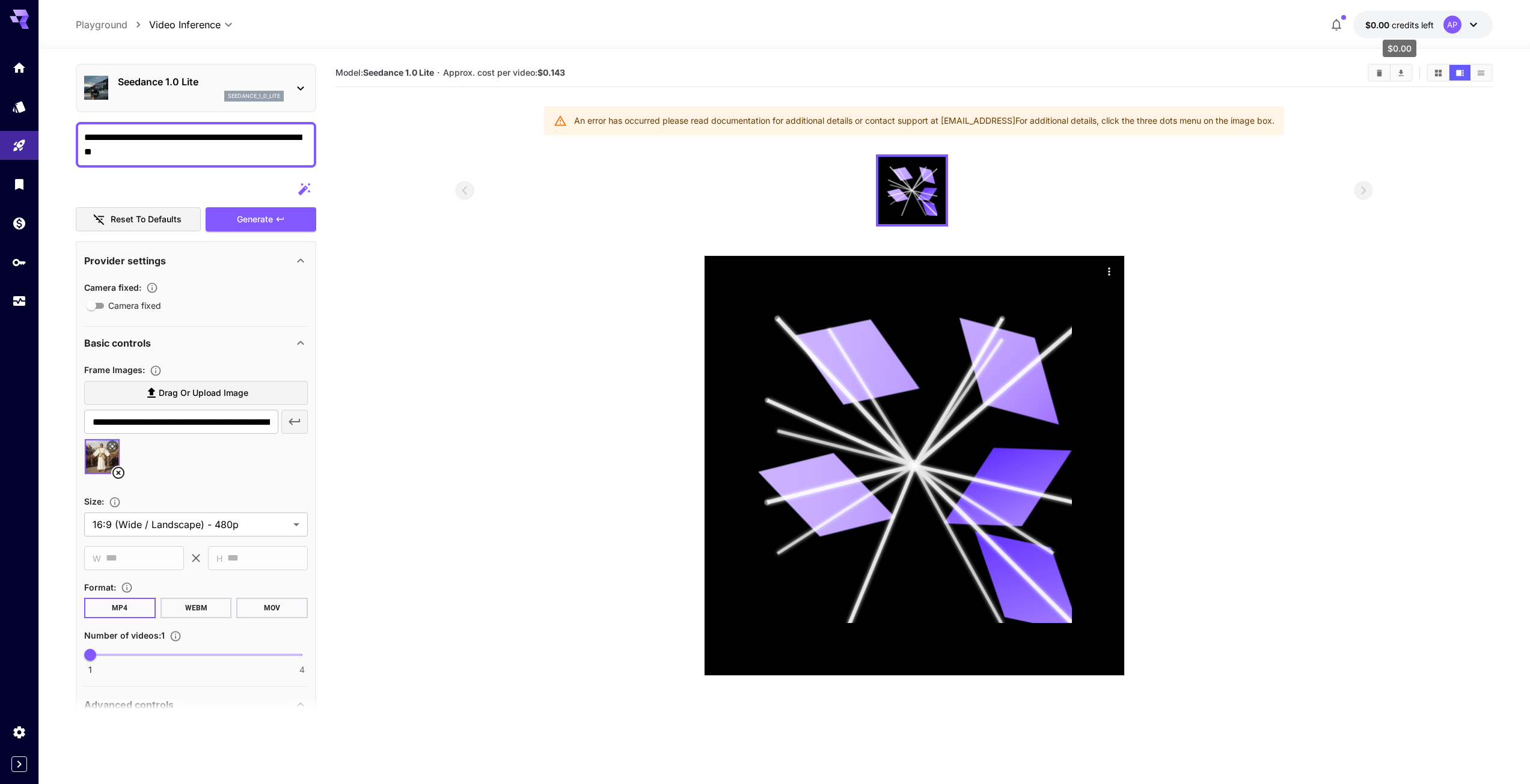
click at [1400, 27] on span "credits left" at bounding box center [1412, 25] width 42 height 10
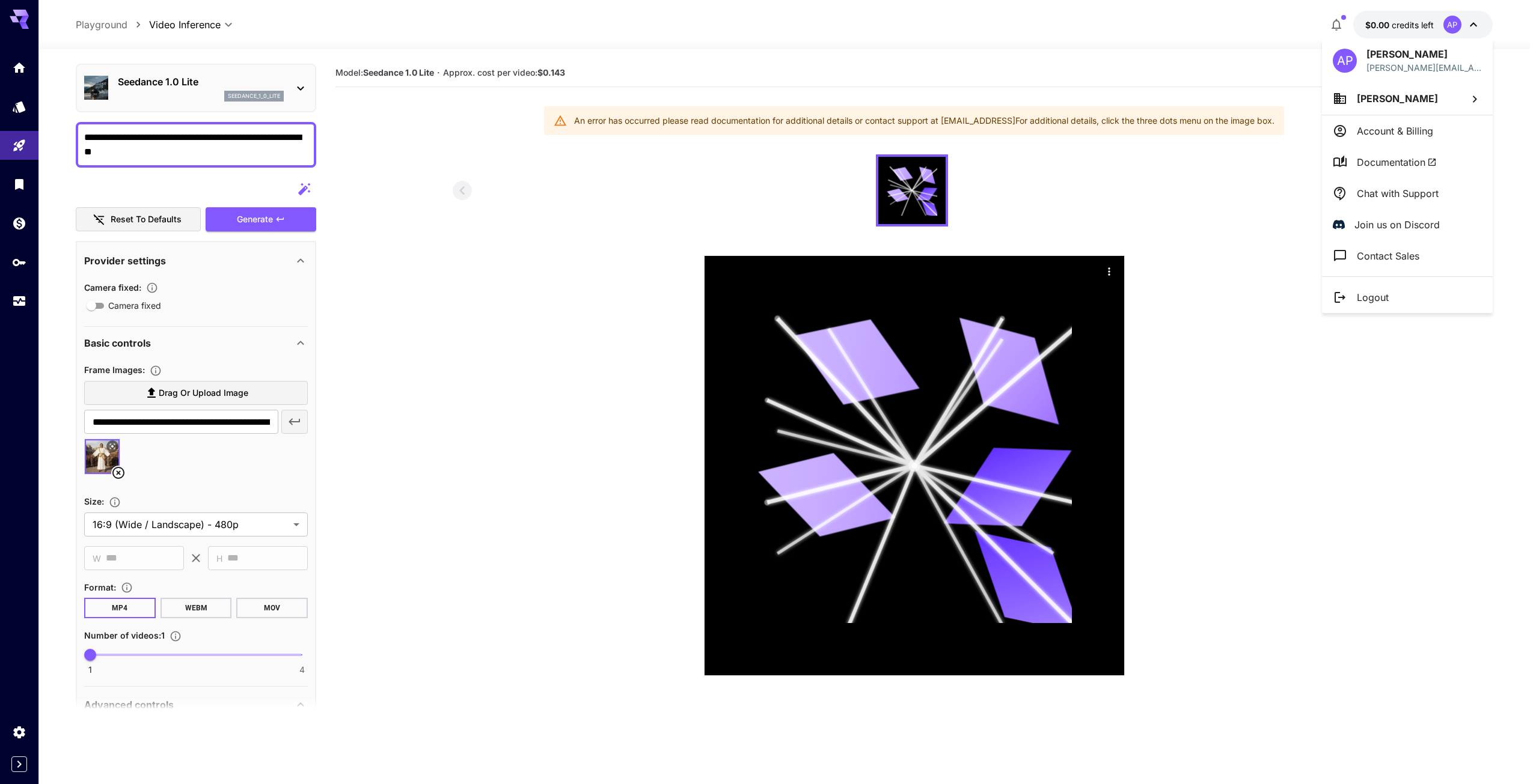
click at [34, 148] on div at bounding box center [769, 392] width 1539 height 784
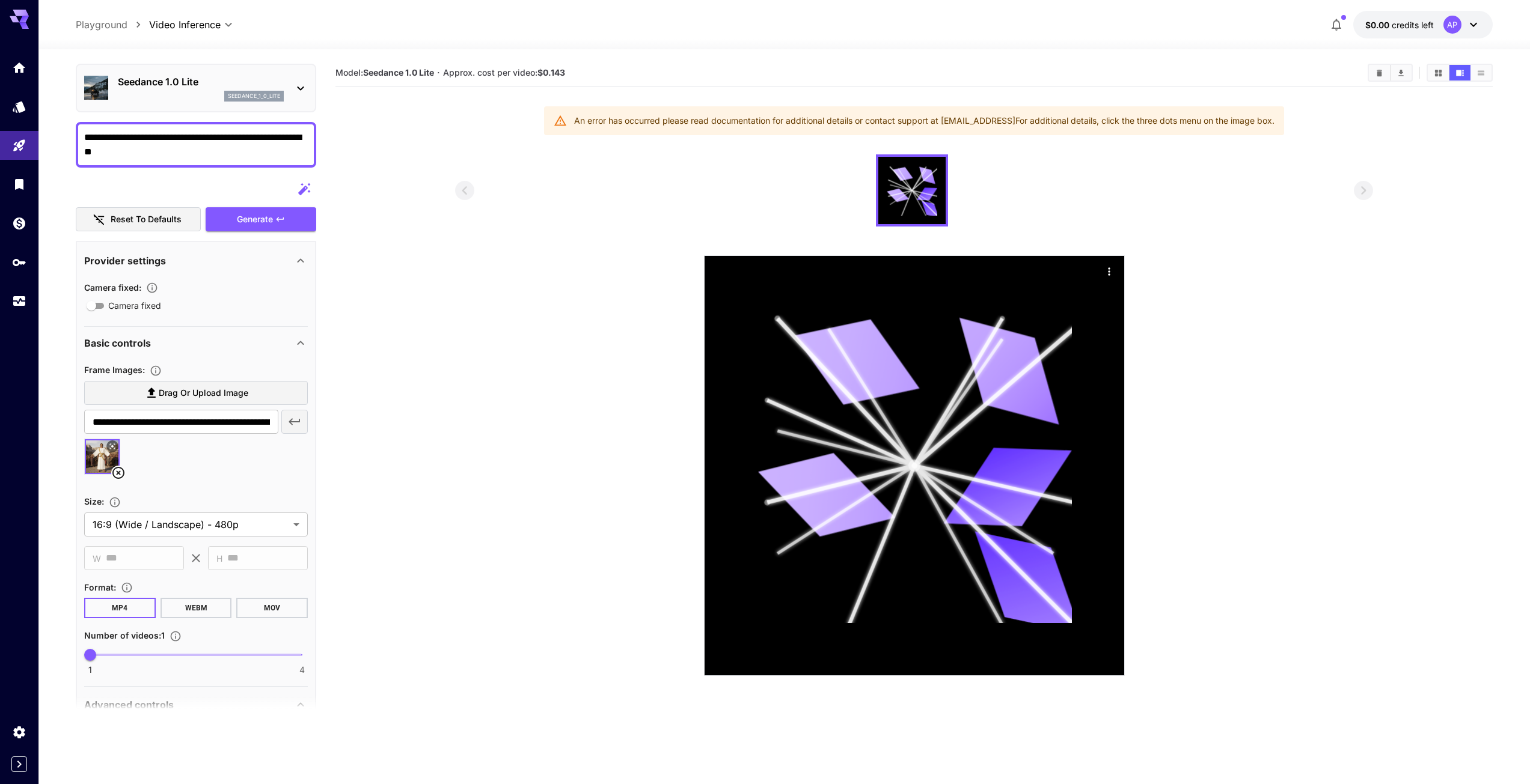
click at [407, 193] on section at bounding box center [913, 416] width 1157 height 522
click at [281, 88] on div "Seedance 1.0 Lite seedance_1_0_lite" at bounding box center [201, 88] width 166 height 27
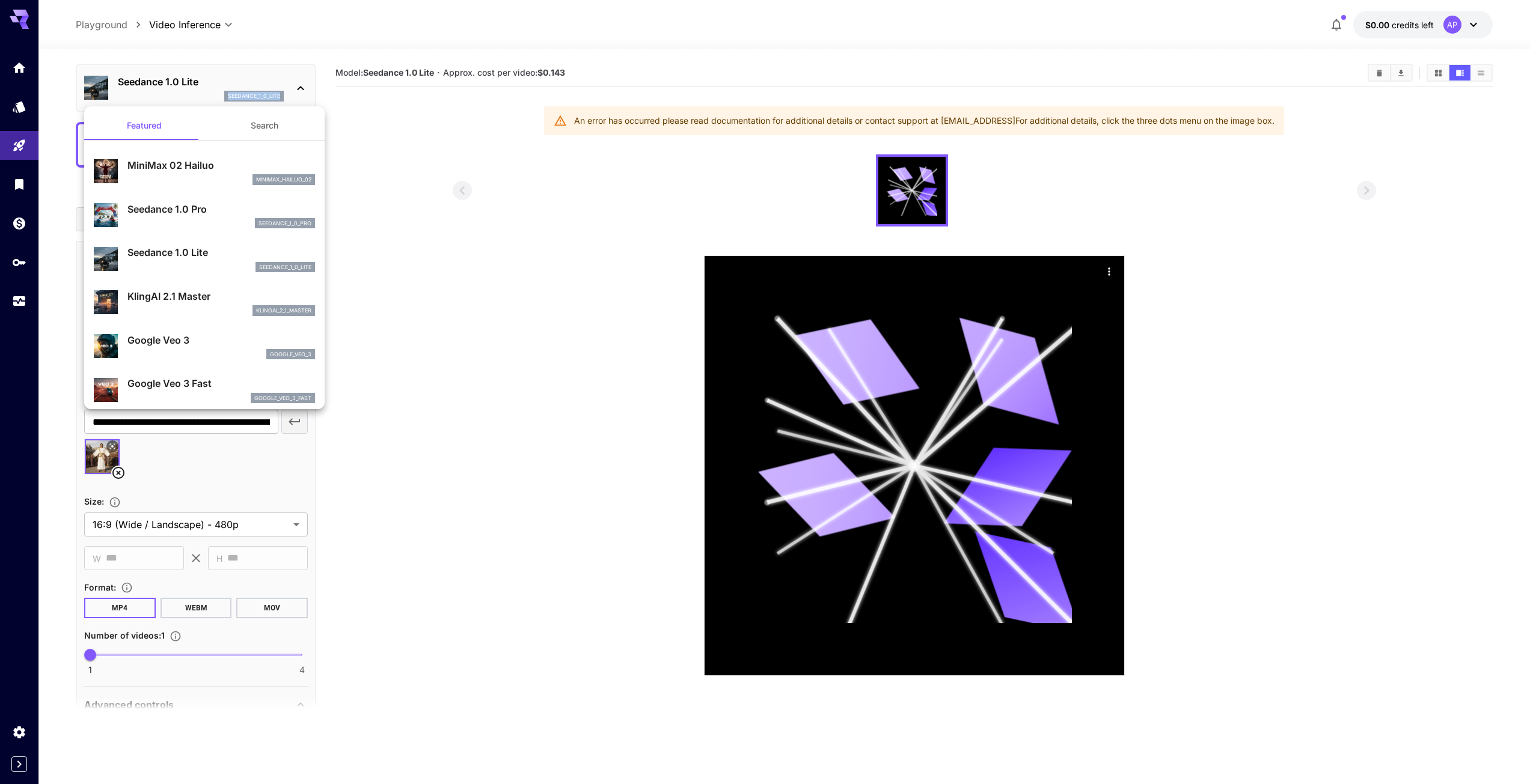
click at [262, 166] on p "MiniMax 02 Hailuo" at bounding box center [221, 165] width 187 height 15
type input "**********"
type input "***"
type input "*"
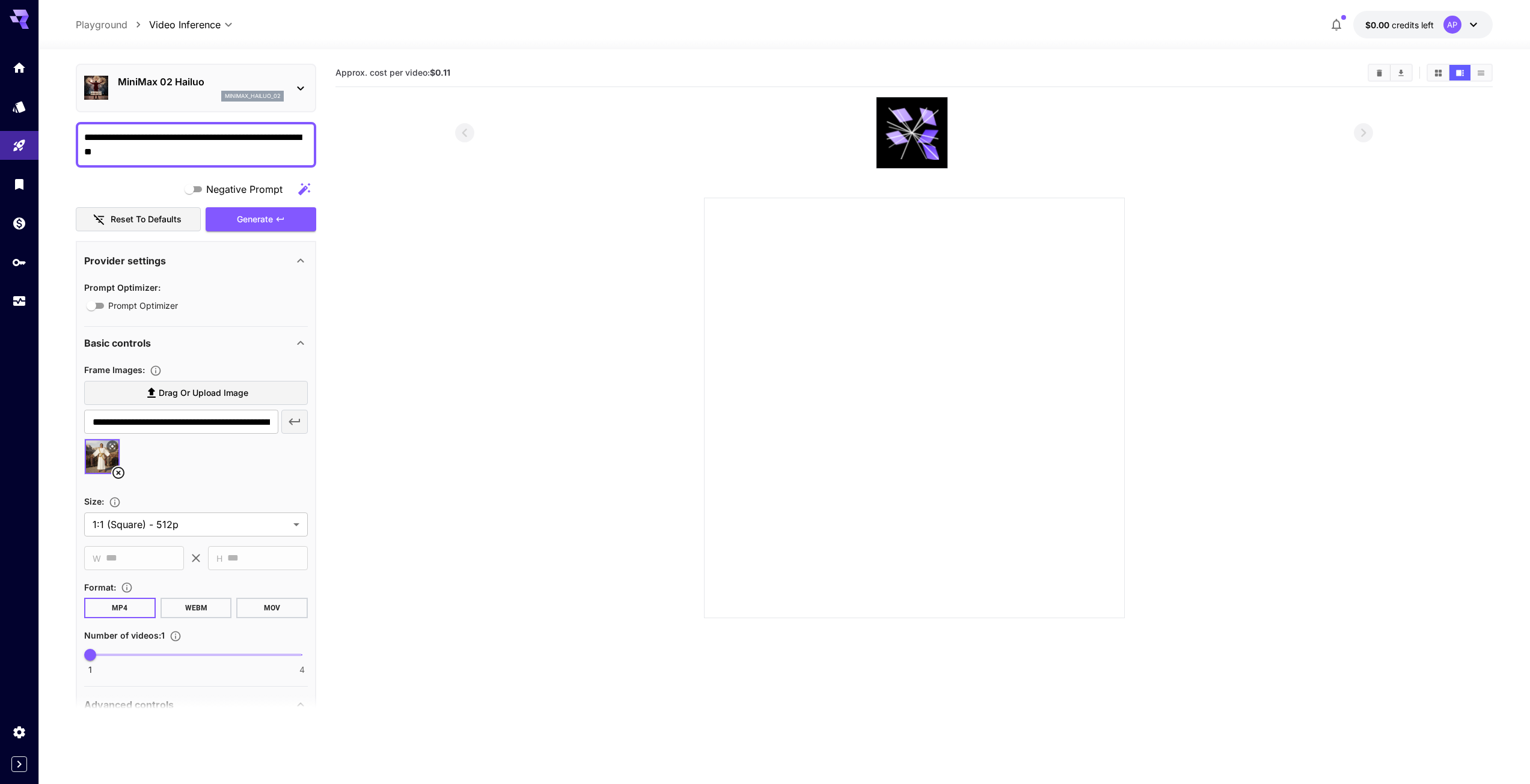
click at [1421, 32] on button "$0.00 credits left AP" at bounding box center [1422, 25] width 139 height 27
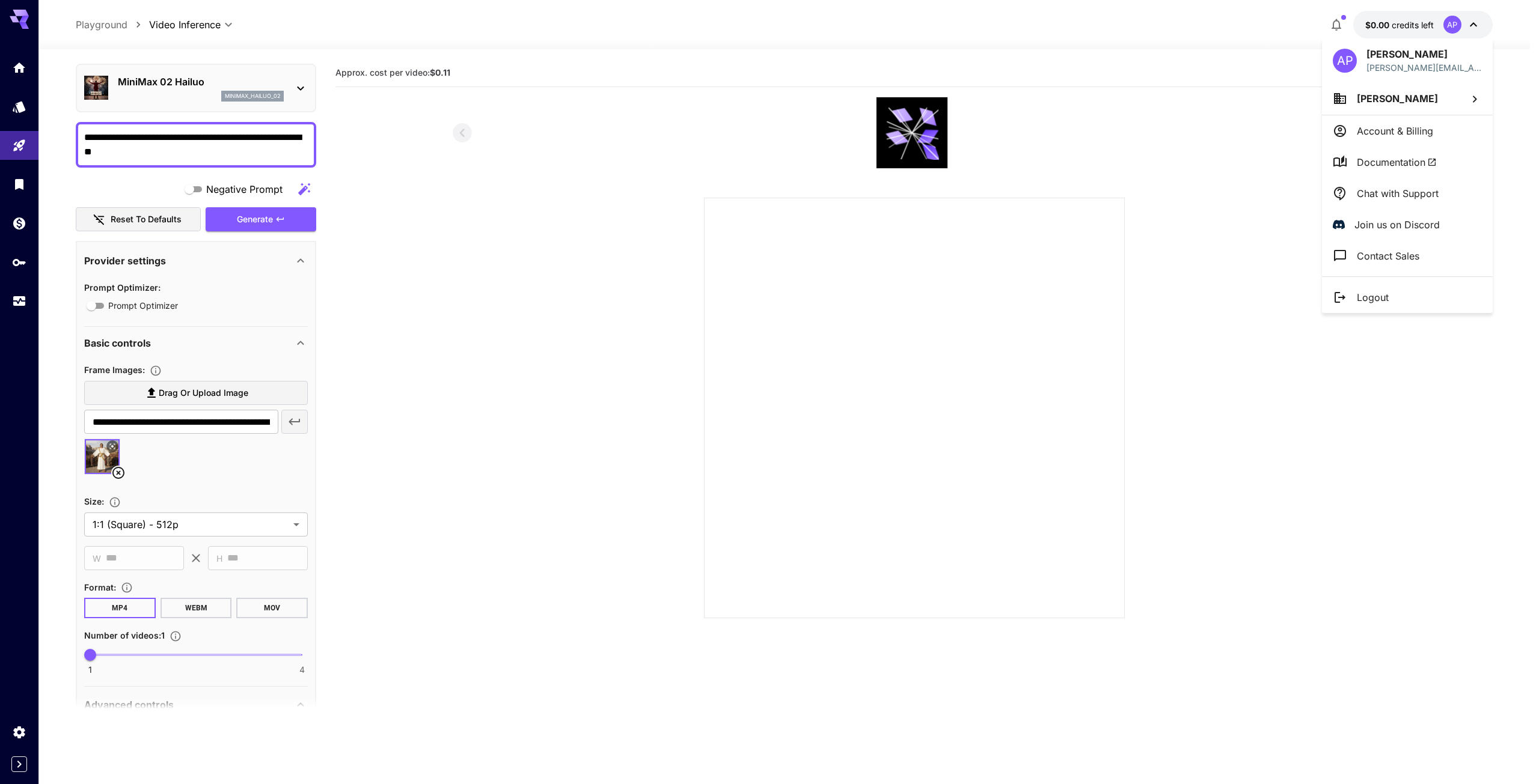
drag, startPoint x: 723, startPoint y: 206, endPoint x: 680, endPoint y: 220, distance: 45.2
click at [723, 205] on div at bounding box center [769, 392] width 1539 height 784
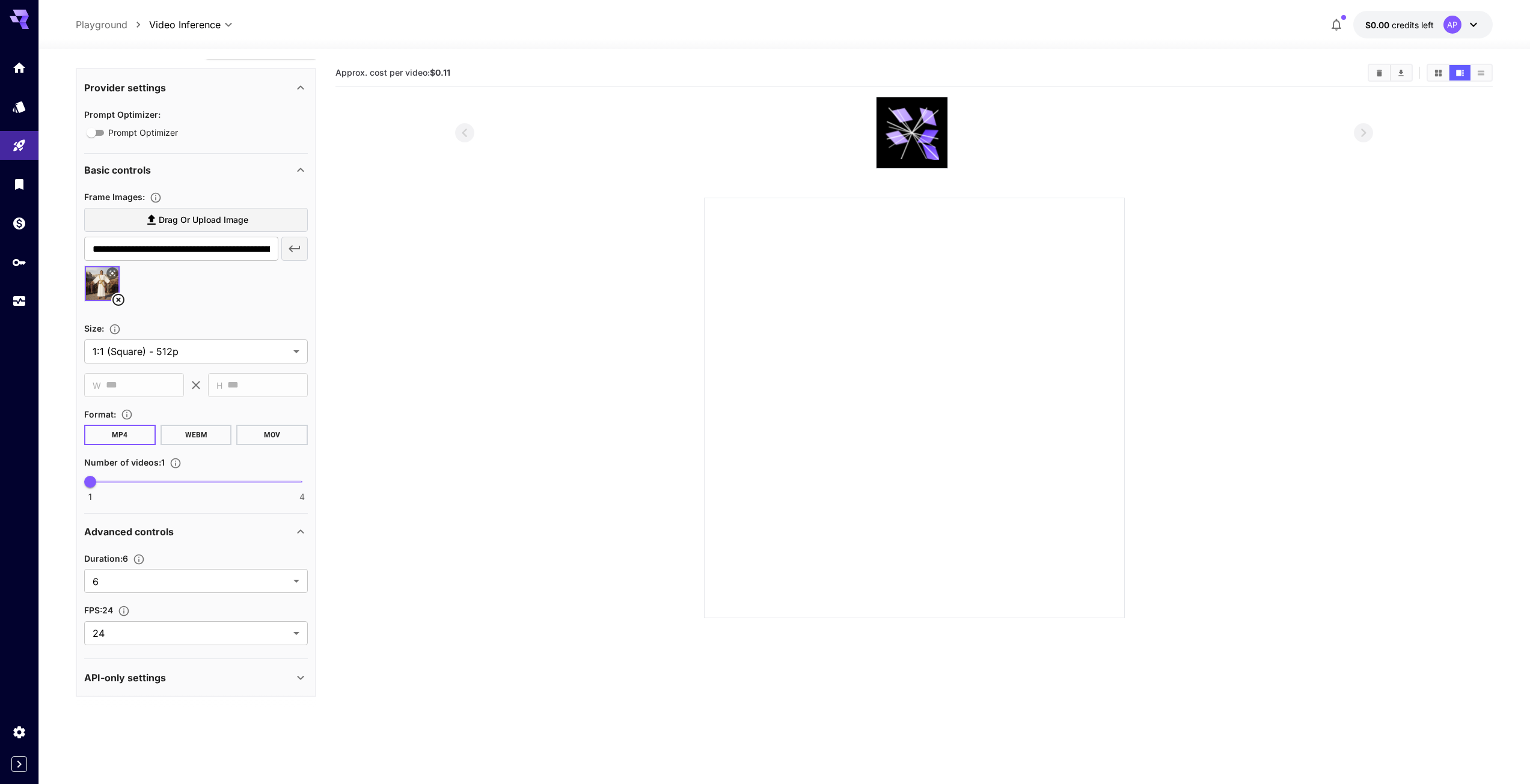
scroll to position [213, 0]
click at [227, 345] on body "**********" at bounding box center [769, 439] width 1539 height 879
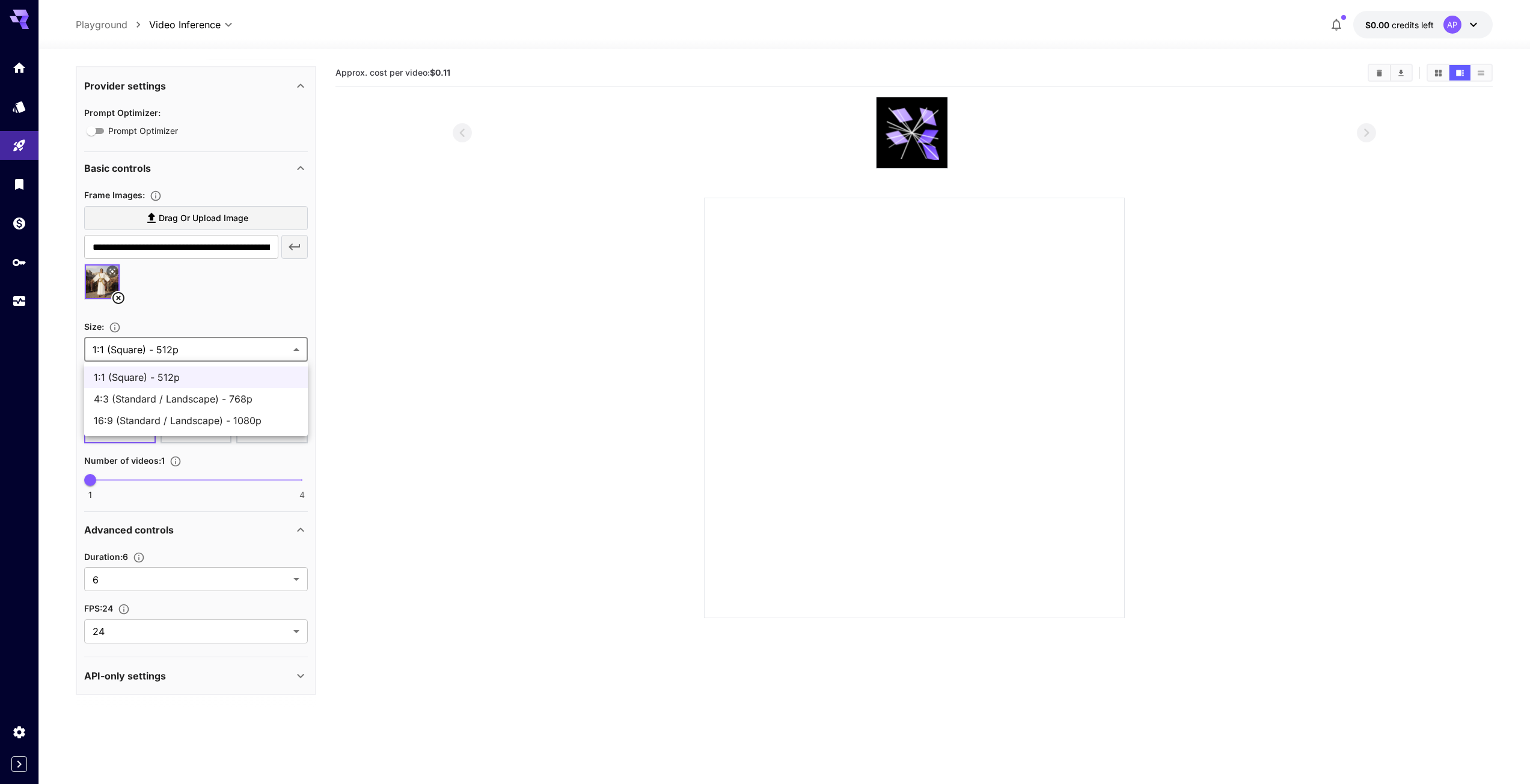
click at [442, 373] on div at bounding box center [769, 392] width 1539 height 784
click at [287, 353] on body "**********" at bounding box center [769, 439] width 1539 height 879
click at [268, 392] on span "4:3 (Standard / Landscape) - 768p" at bounding box center [196, 398] width 204 height 15
type input "**********"
type input "****"
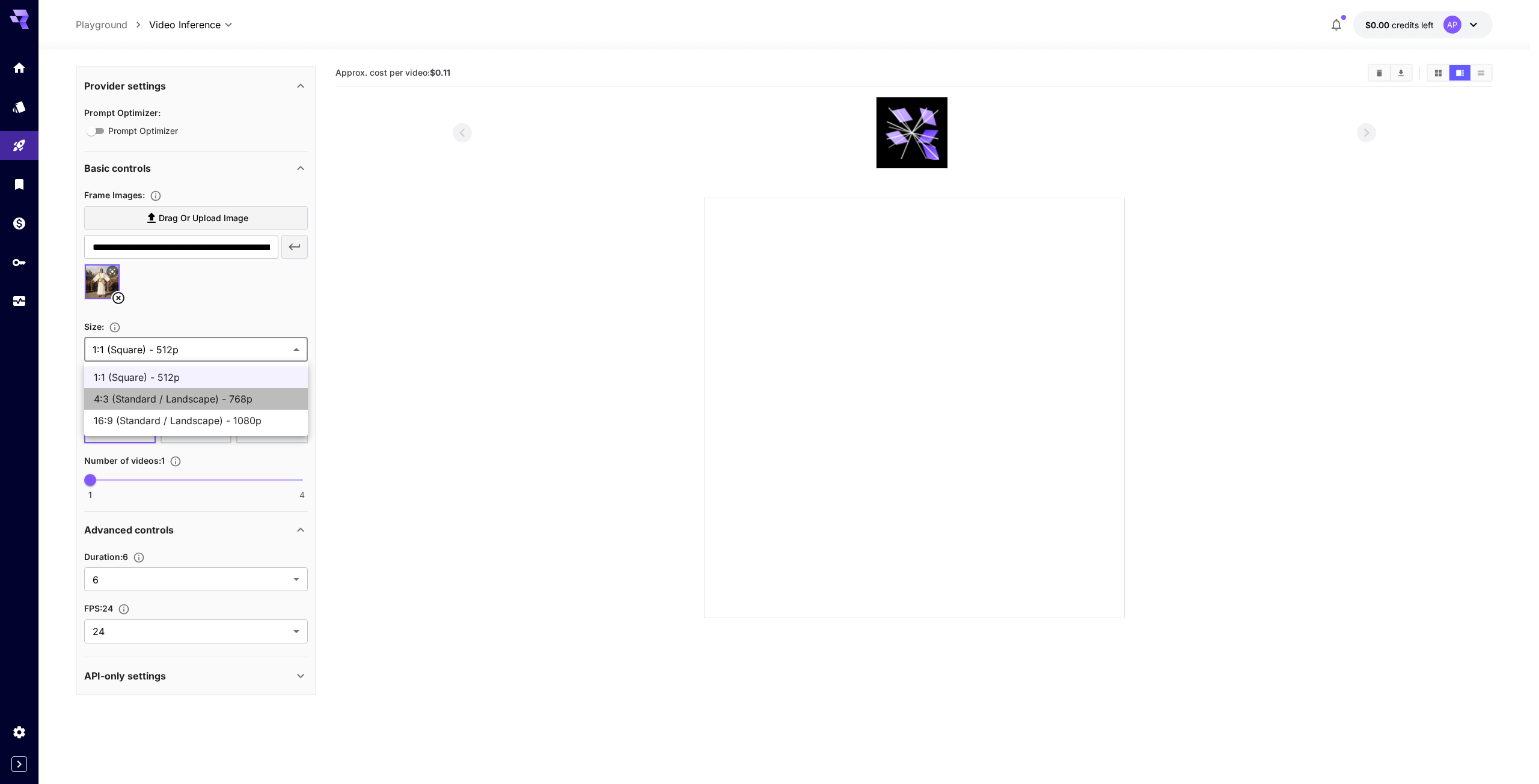
type input "***"
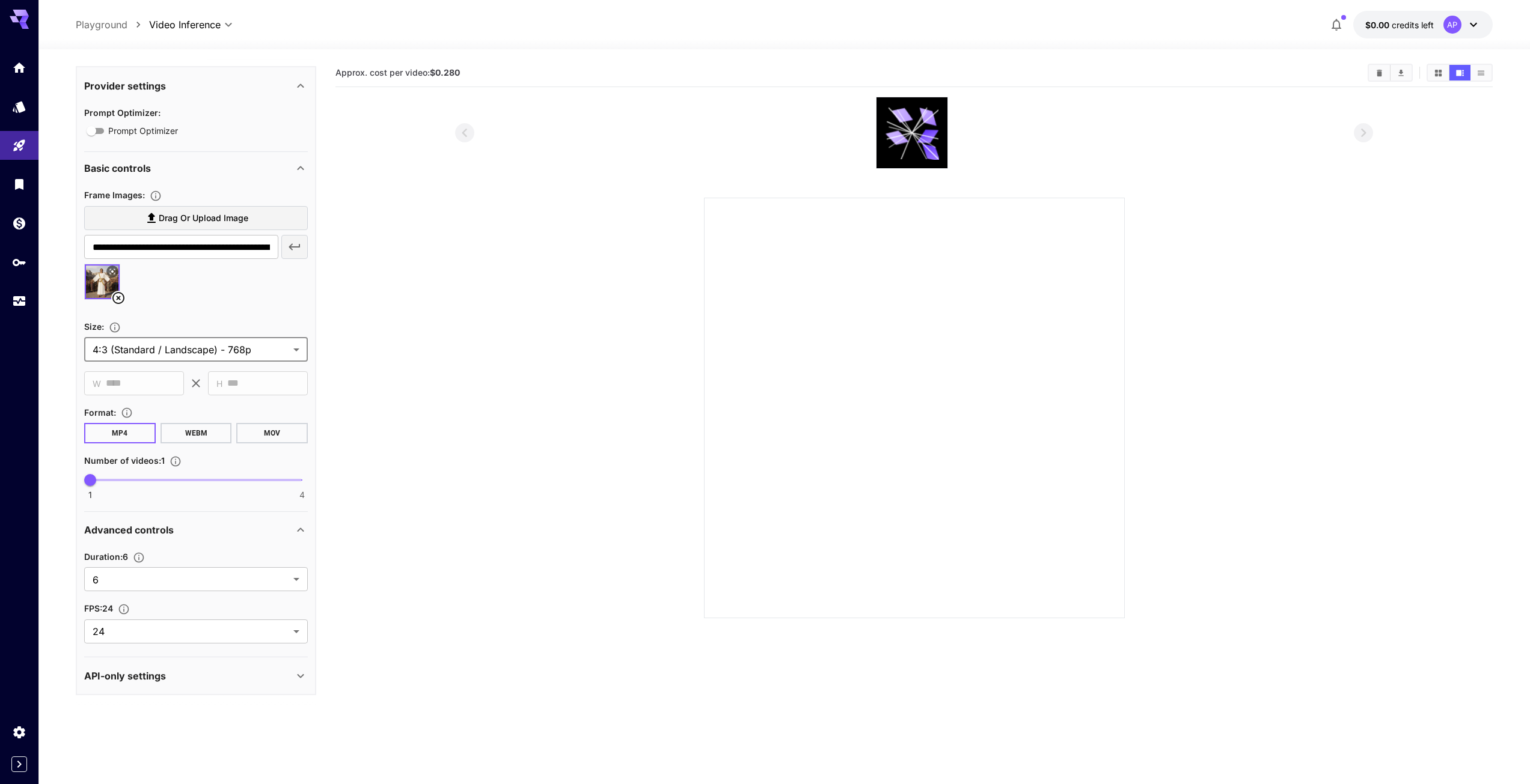
click at [398, 374] on section at bounding box center [913, 357] width 1157 height 522
click at [270, 356] on body "**********" at bounding box center [769, 439] width 1539 height 879
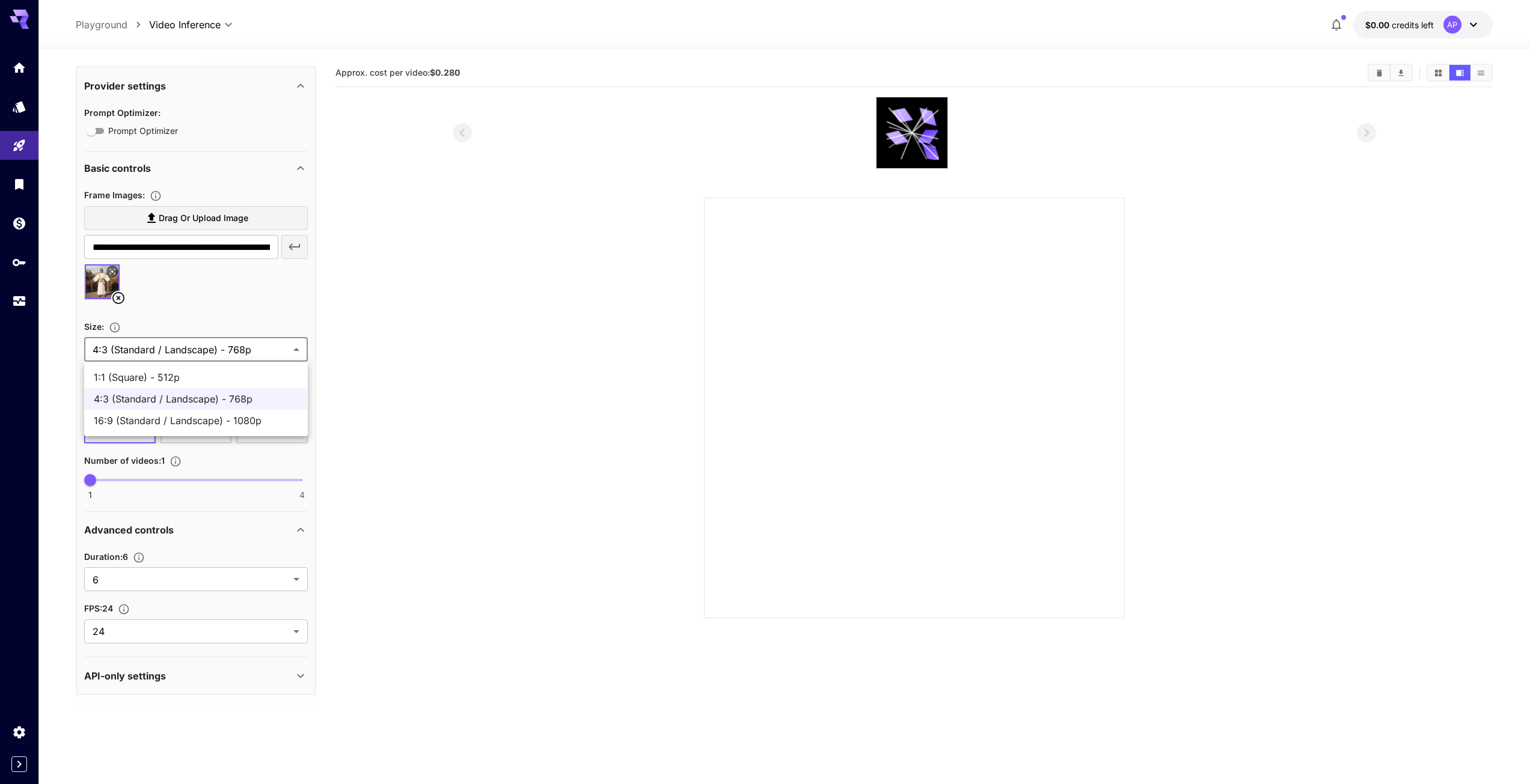
click at [253, 420] on span "16:9 (Standard / Landscape) - 1080p" at bounding box center [196, 421] width 204 height 15
type input "**********"
type input "****"
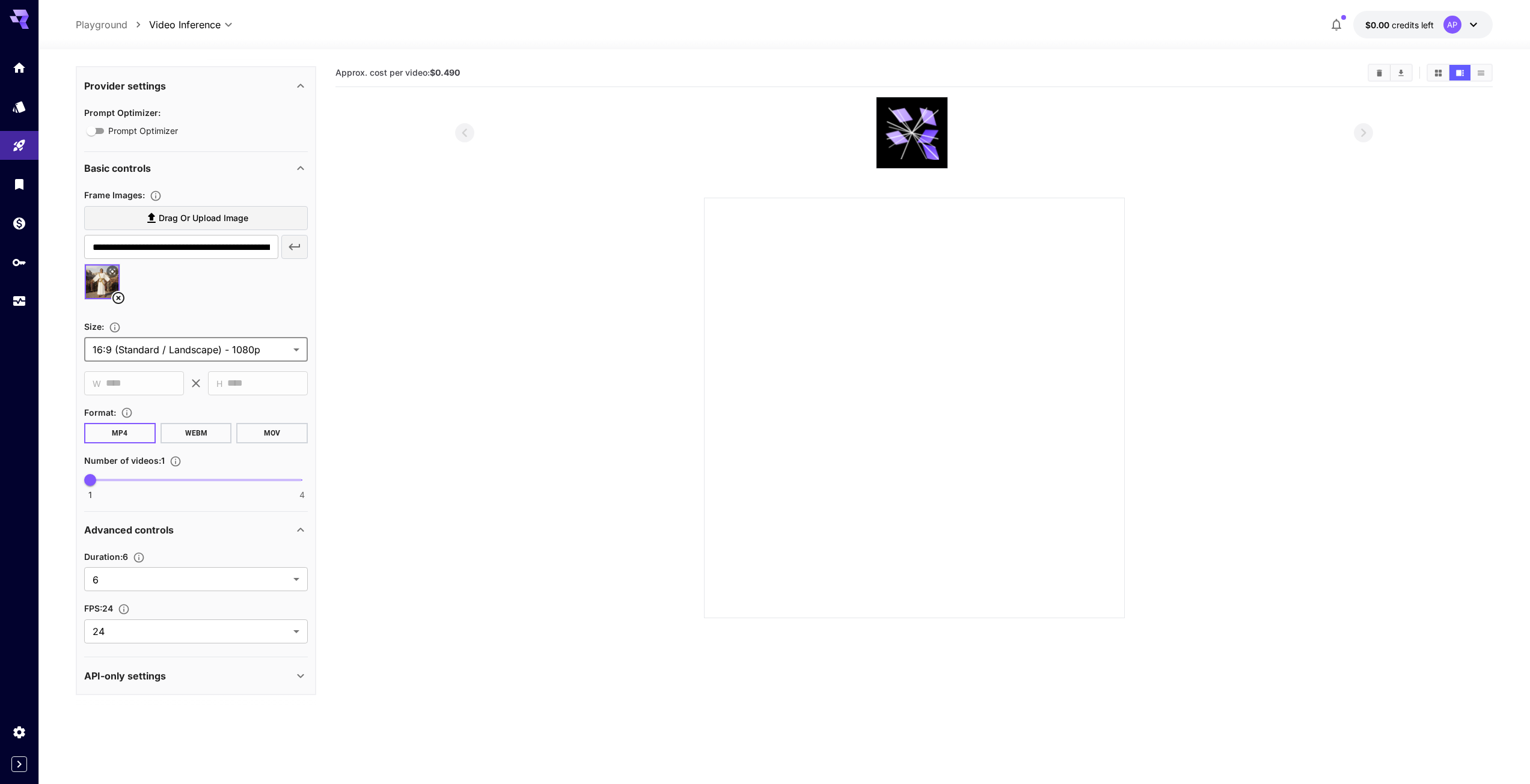
click at [266, 668] on div "API-only settings" at bounding box center [195, 676] width 223 height 29
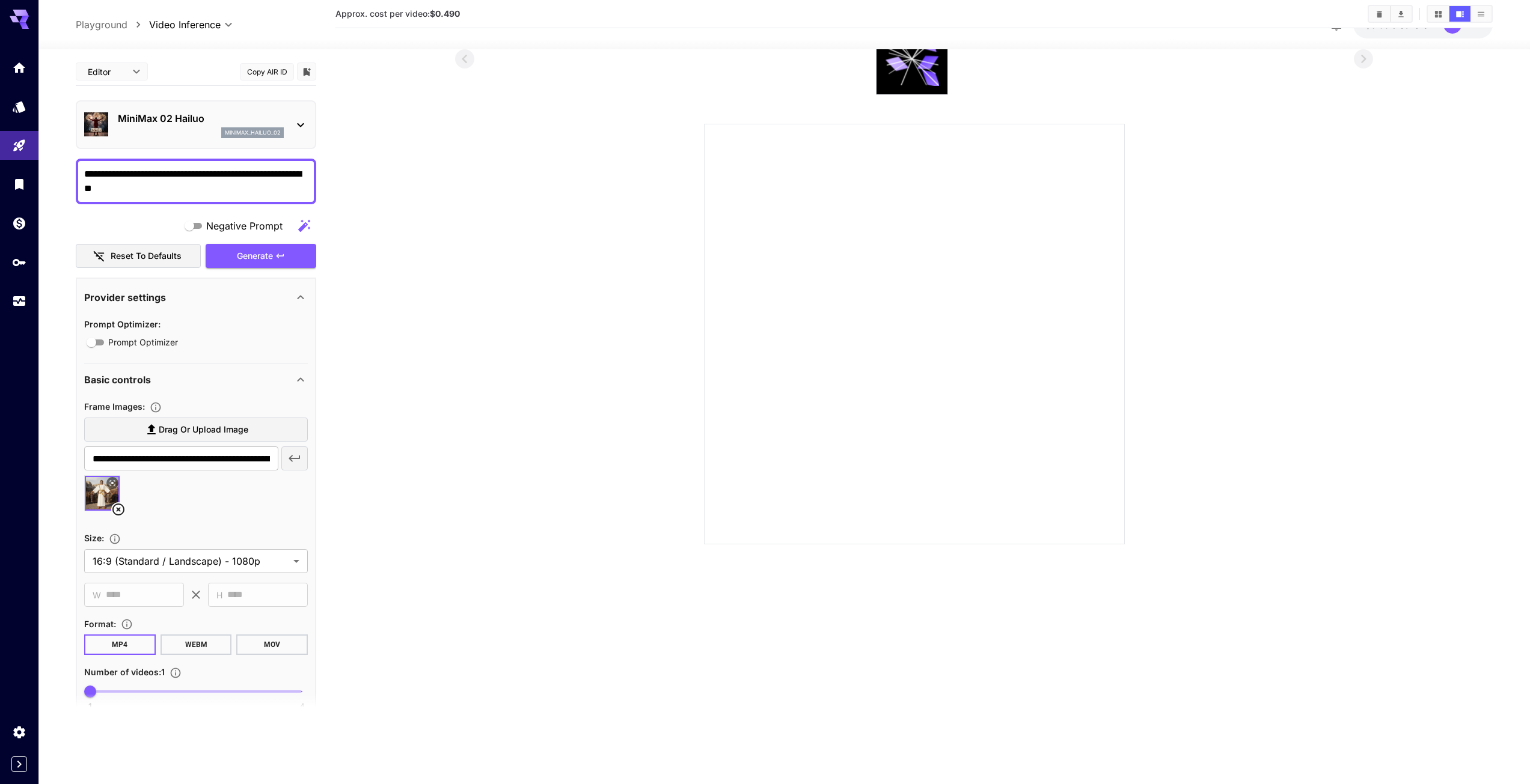
scroll to position [0, 0]
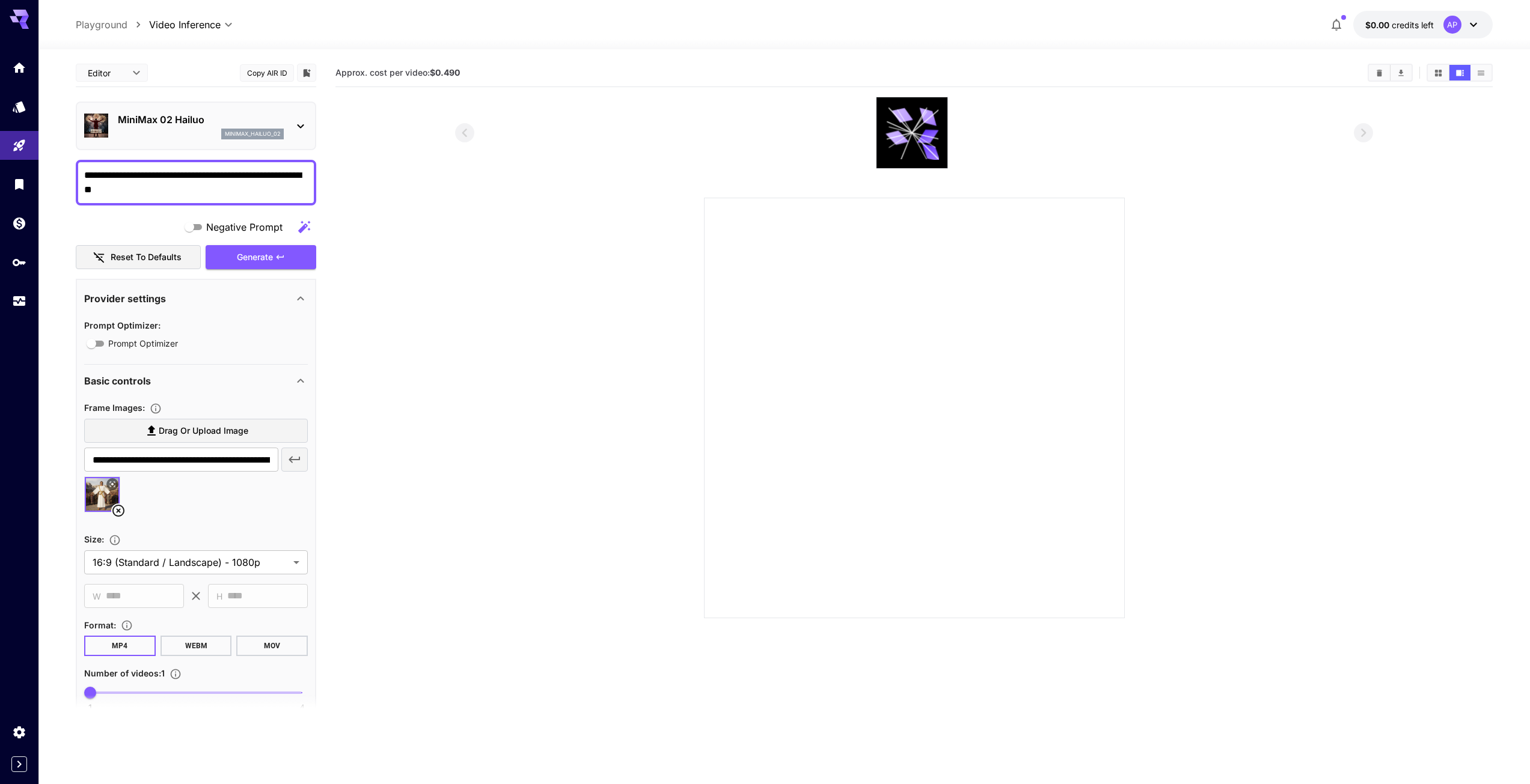
click at [1349, 21] on div "$0.00 credits left AP" at bounding box center [1408, 25] width 168 height 27
click at [1340, 23] on icon "button" at bounding box center [1336, 24] width 15 height 15
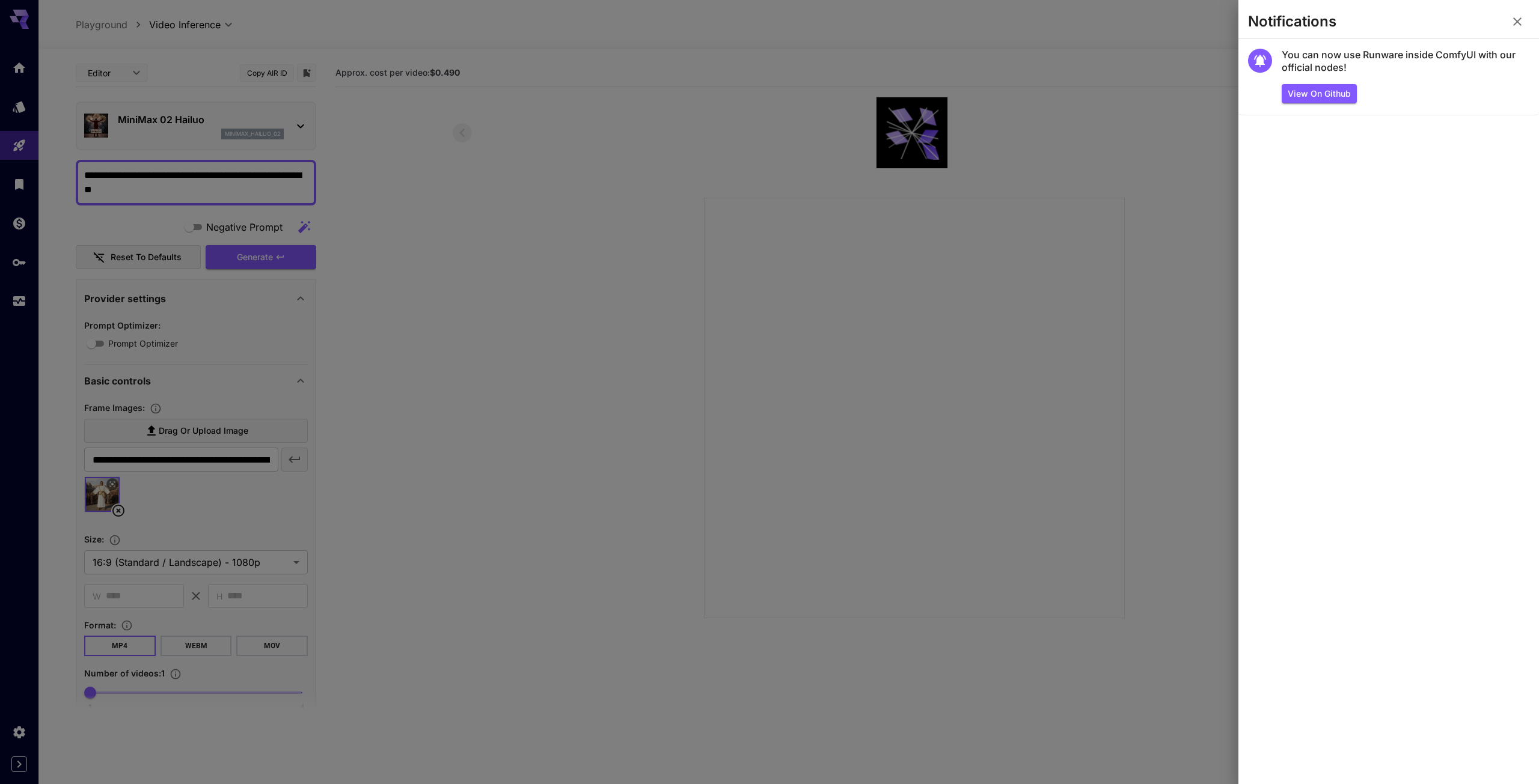
click at [1176, 115] on div at bounding box center [769, 392] width 1539 height 784
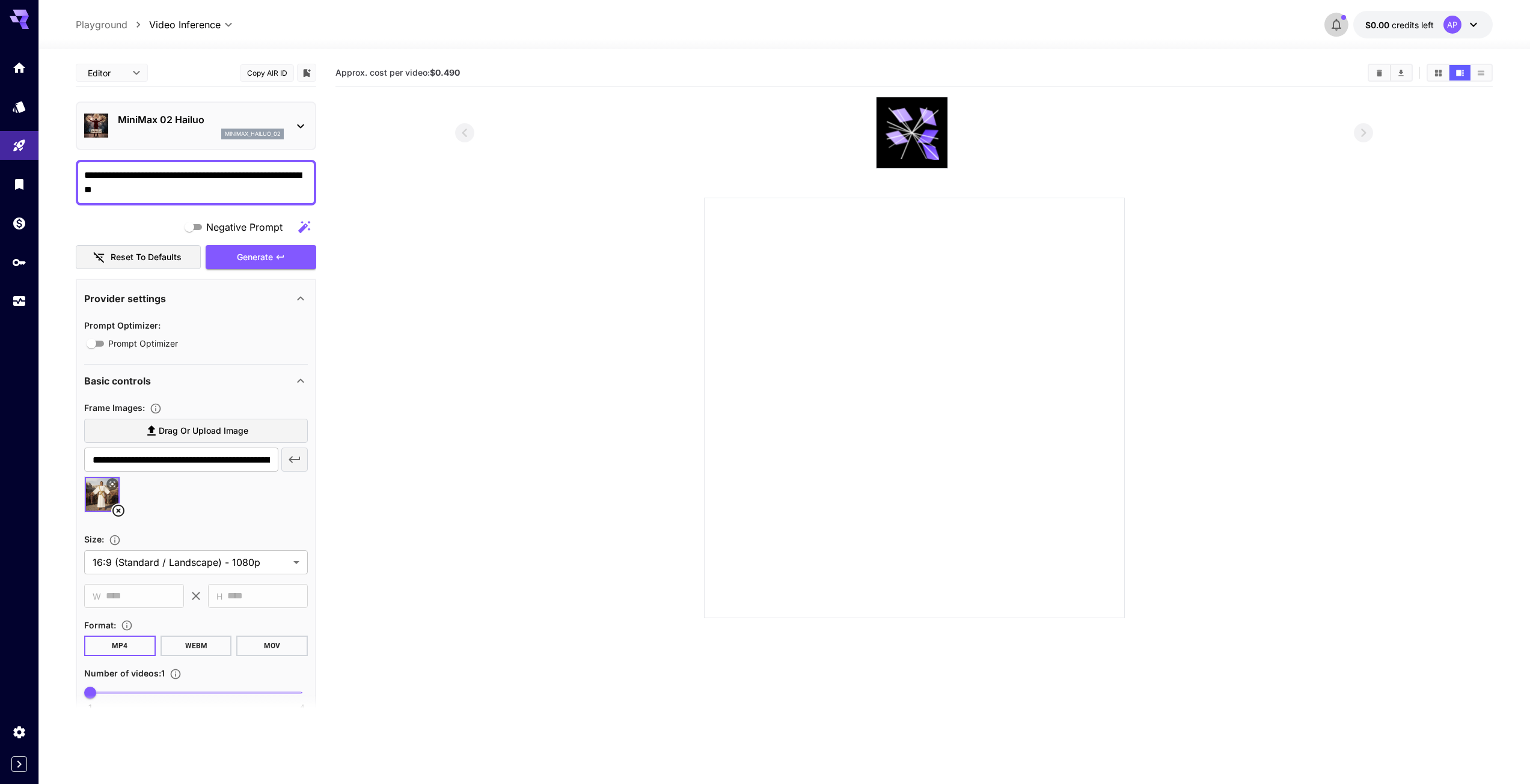
click at [1326, 26] on button "button" at bounding box center [1336, 25] width 24 height 24
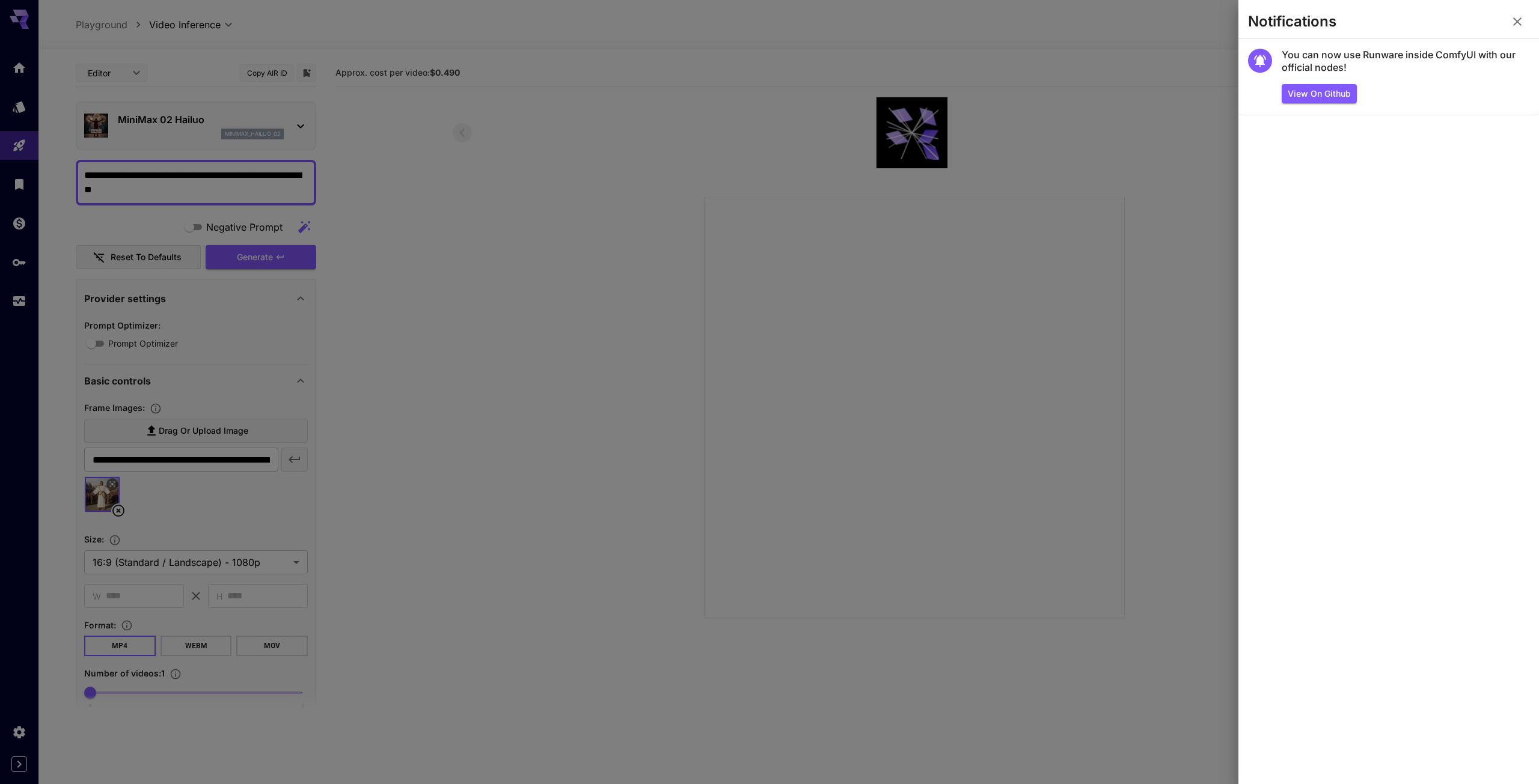
click at [698, 234] on div at bounding box center [769, 392] width 1539 height 784
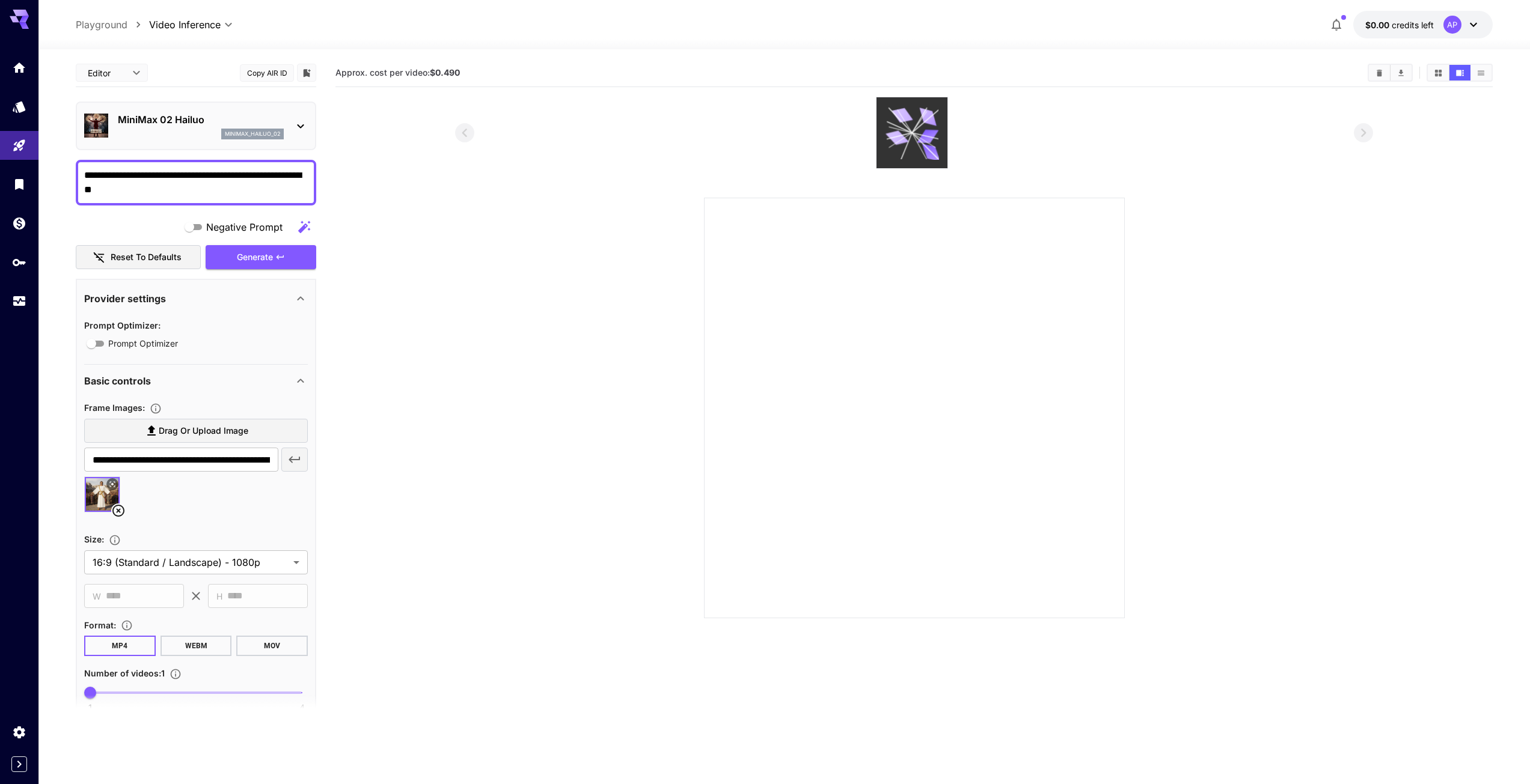
click at [924, 148] on icon at bounding box center [930, 152] width 21 height 17
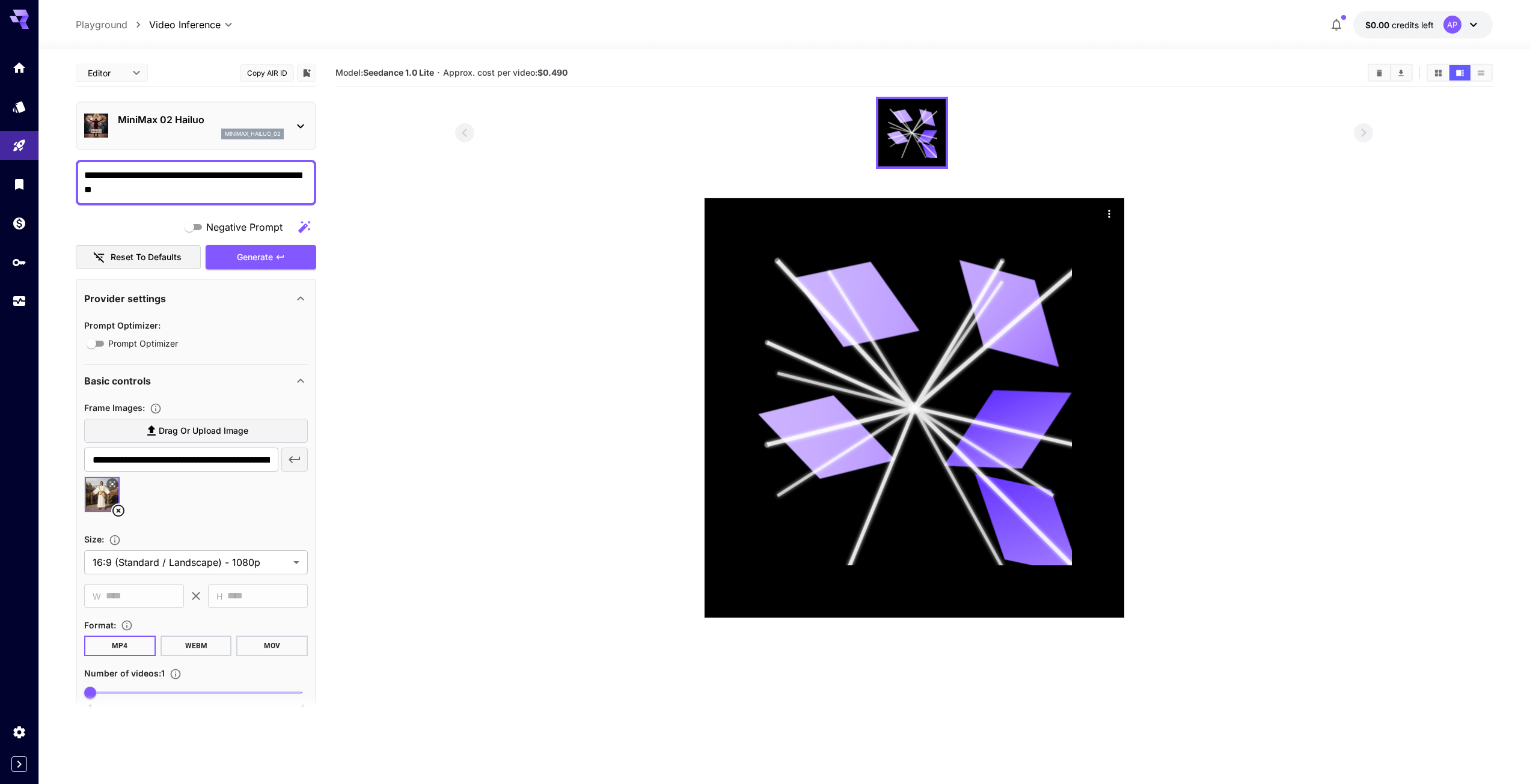
click at [1108, 159] on div at bounding box center [913, 133] width 918 height 72
click at [895, 118] on icon at bounding box center [912, 133] width 50 height 50
click at [1330, 34] on button "button" at bounding box center [1336, 25] width 24 height 24
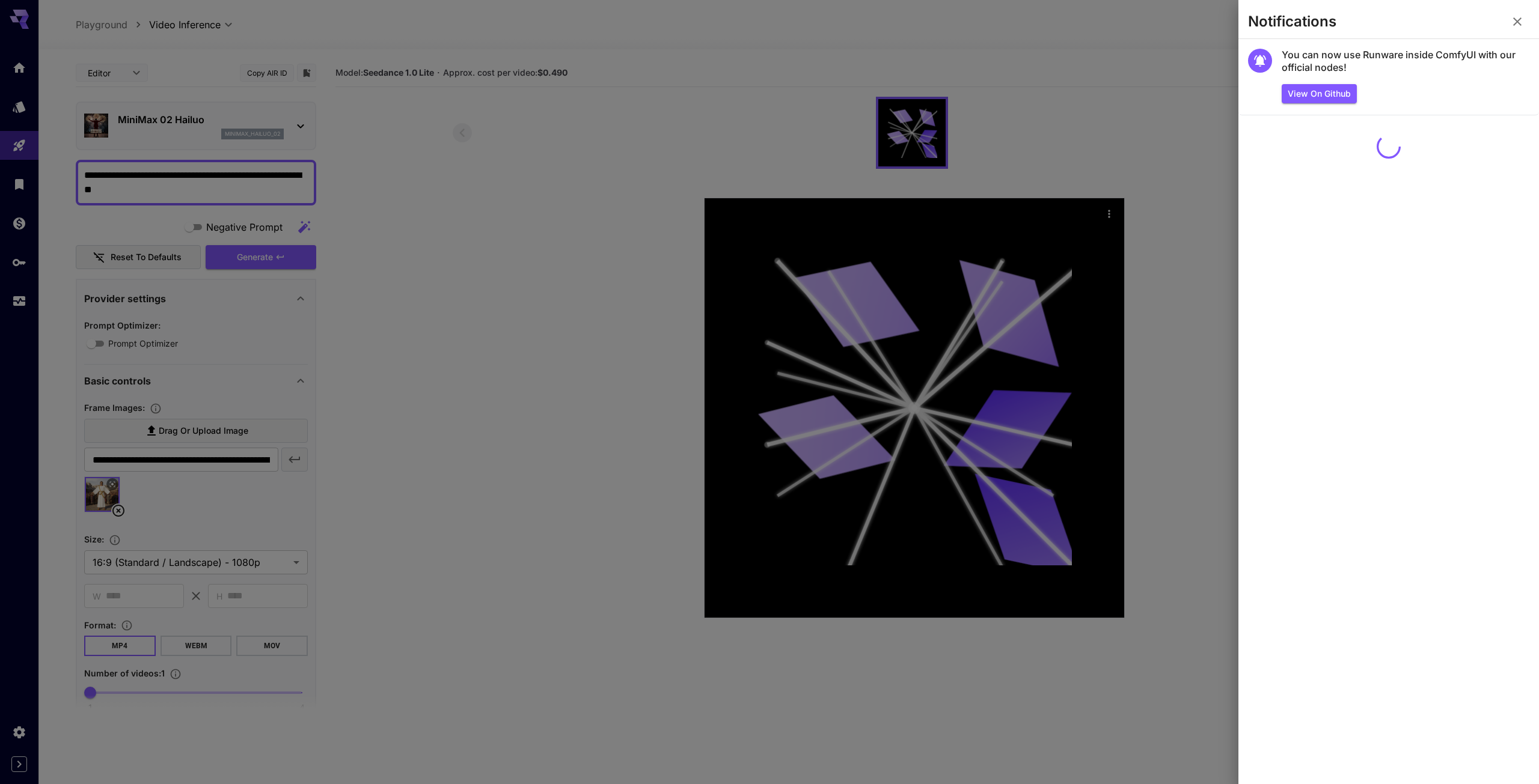
click at [1169, 21] on div at bounding box center [769, 392] width 1539 height 784
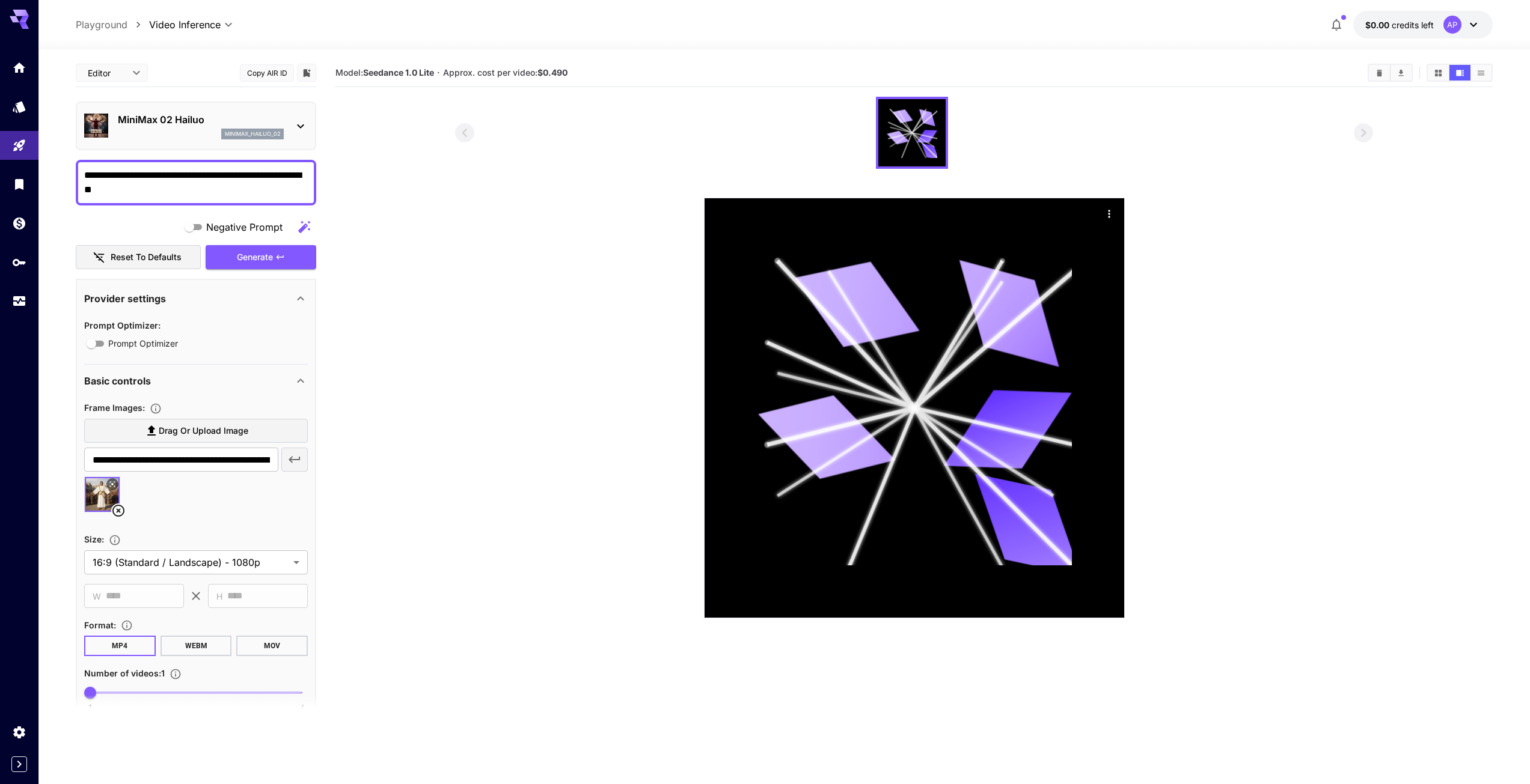
click at [1381, 31] on p "$0.00 credits left" at bounding box center [1399, 25] width 68 height 13
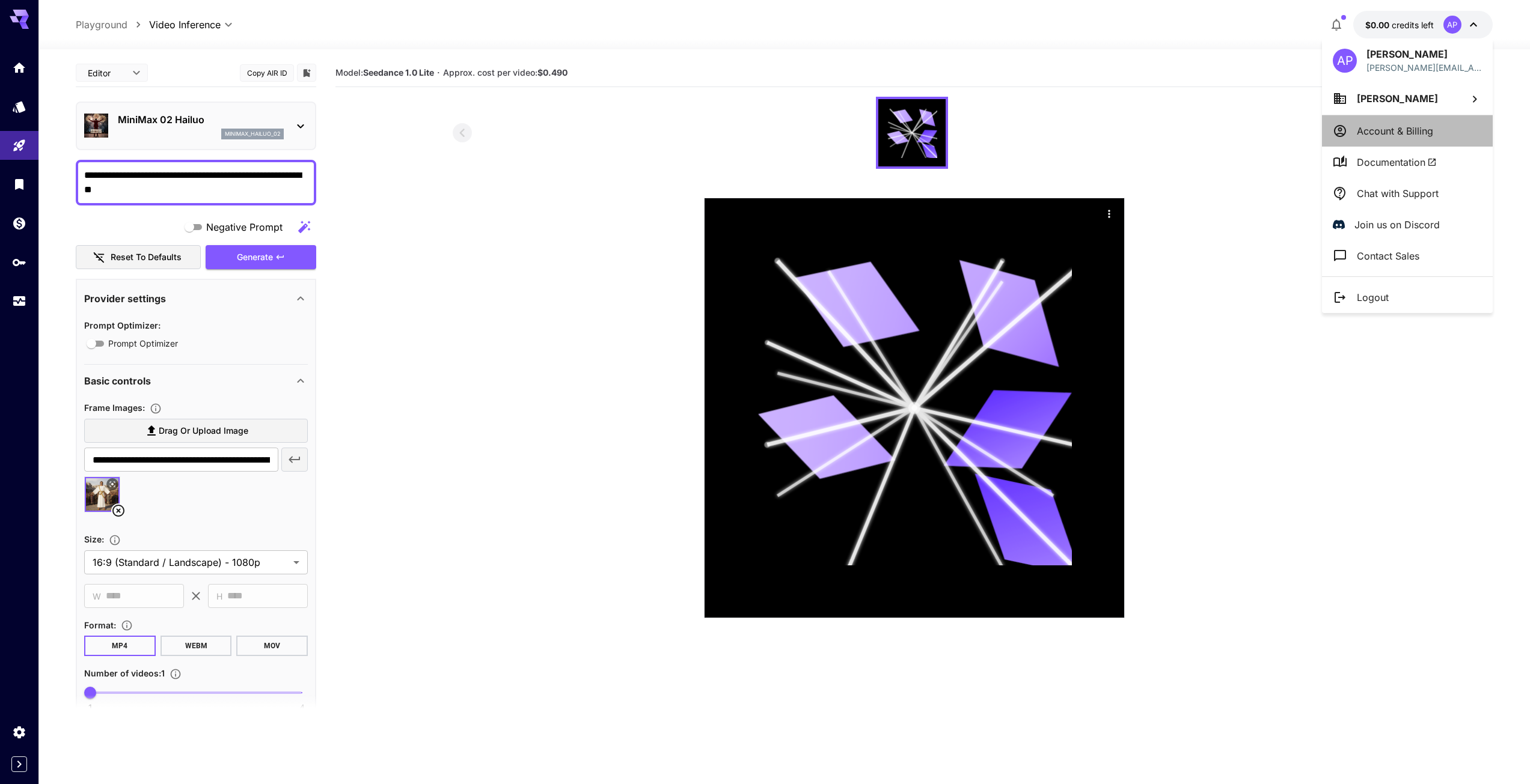
click at [1400, 136] on p "Account & Billing" at bounding box center [1394, 131] width 76 height 15
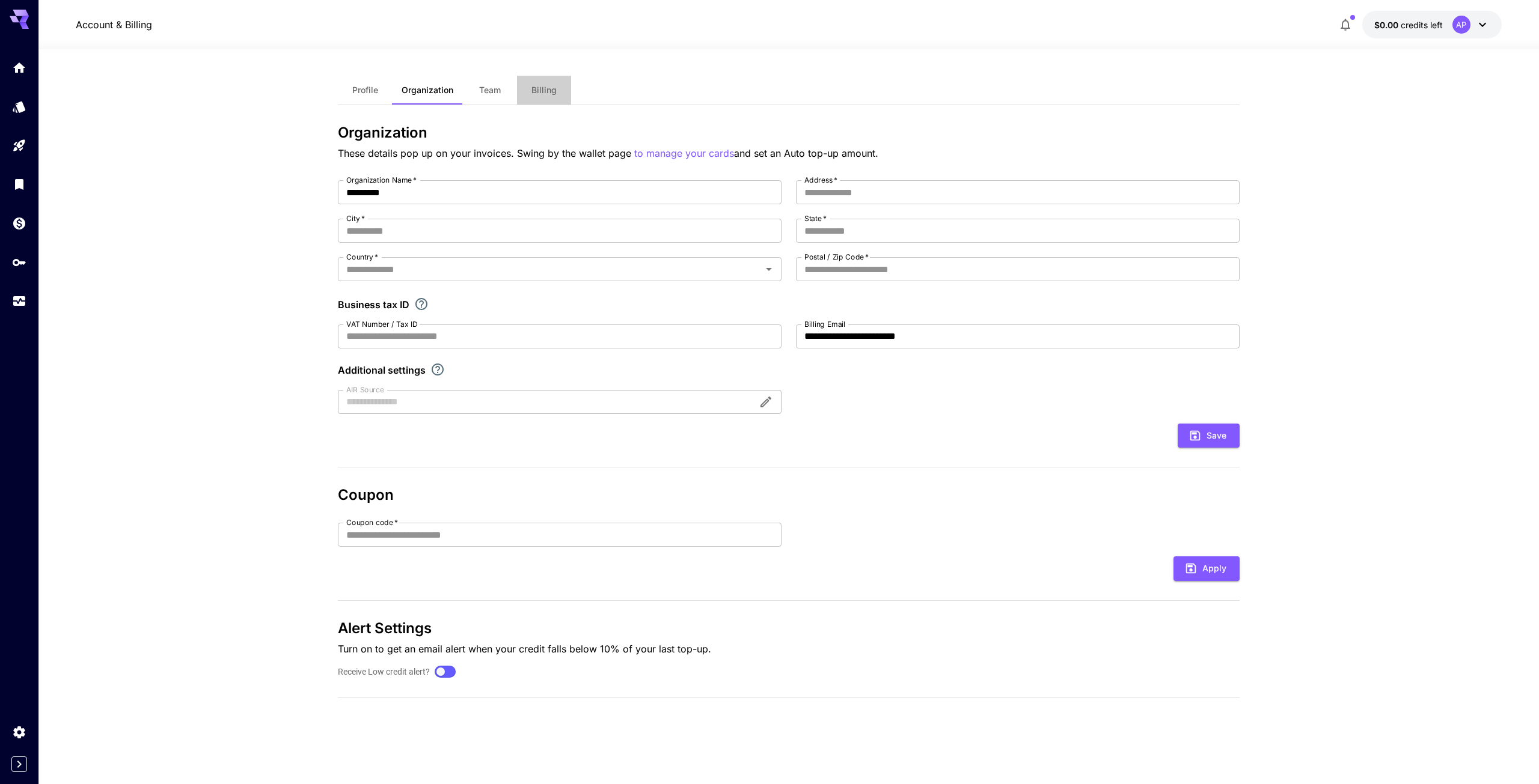
click at [539, 94] on span "Billing" at bounding box center [544, 90] width 26 height 11
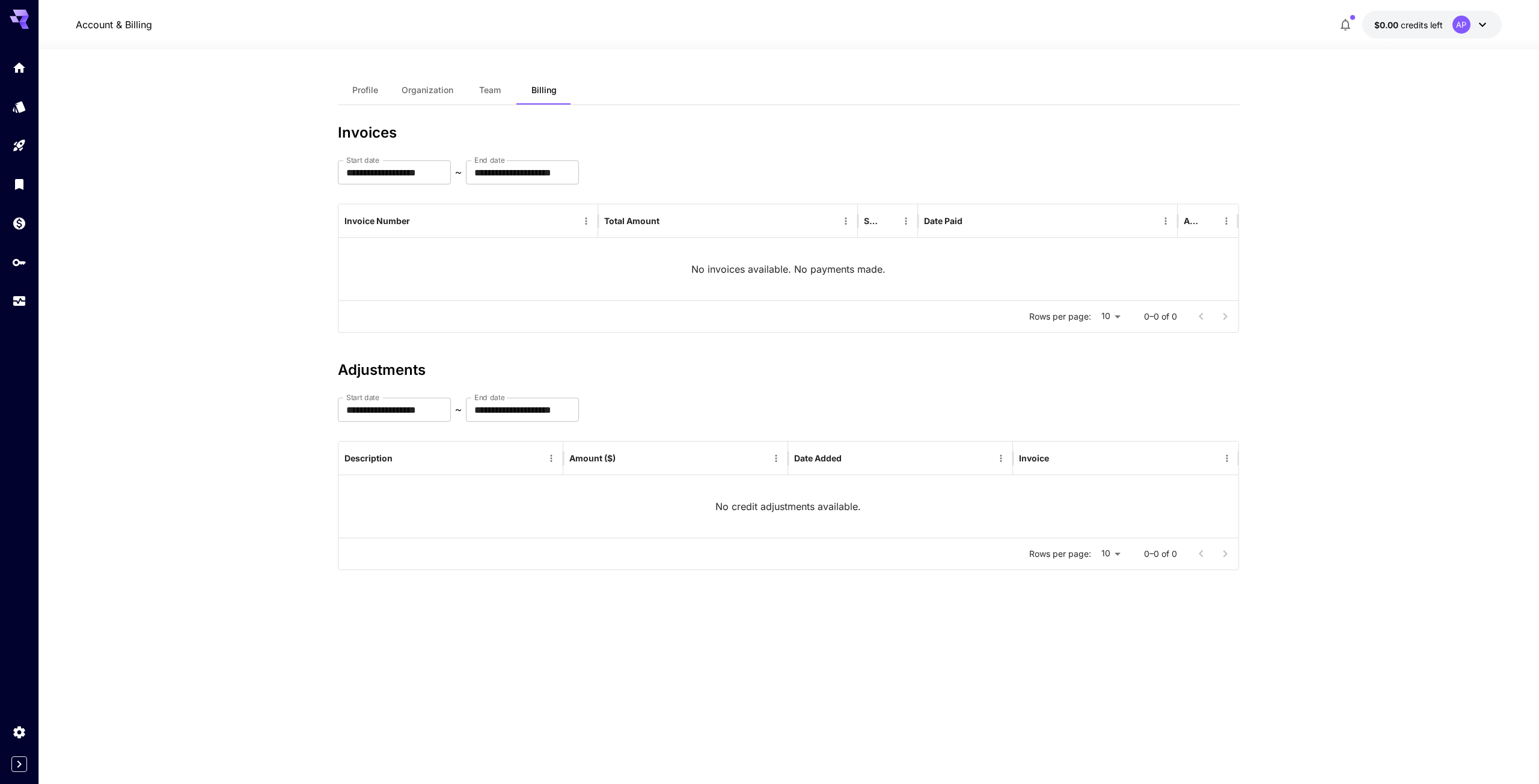
click at [379, 90] on button "Profile" at bounding box center [364, 91] width 54 height 29
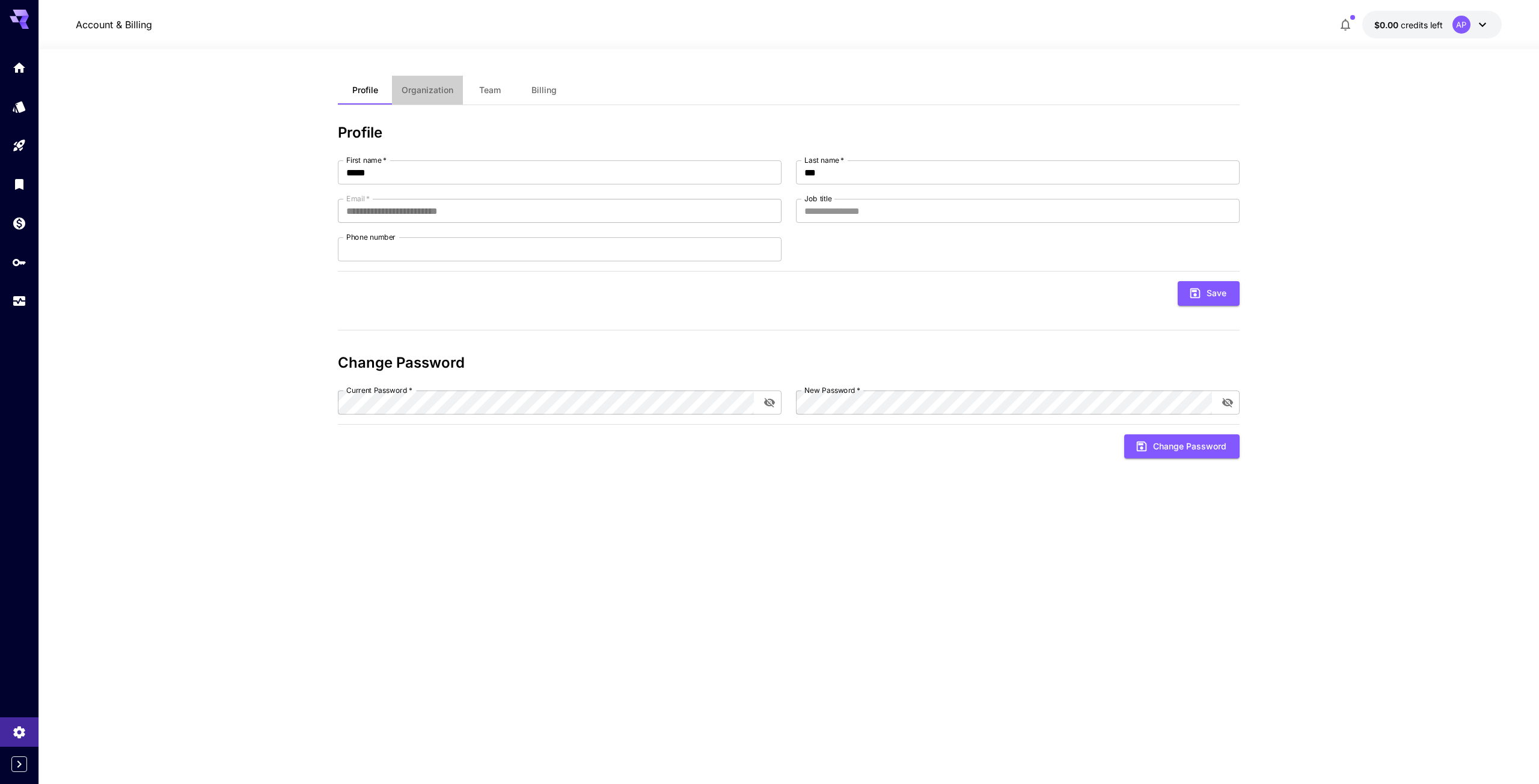
click at [426, 89] on span "Organization" at bounding box center [427, 90] width 51 height 11
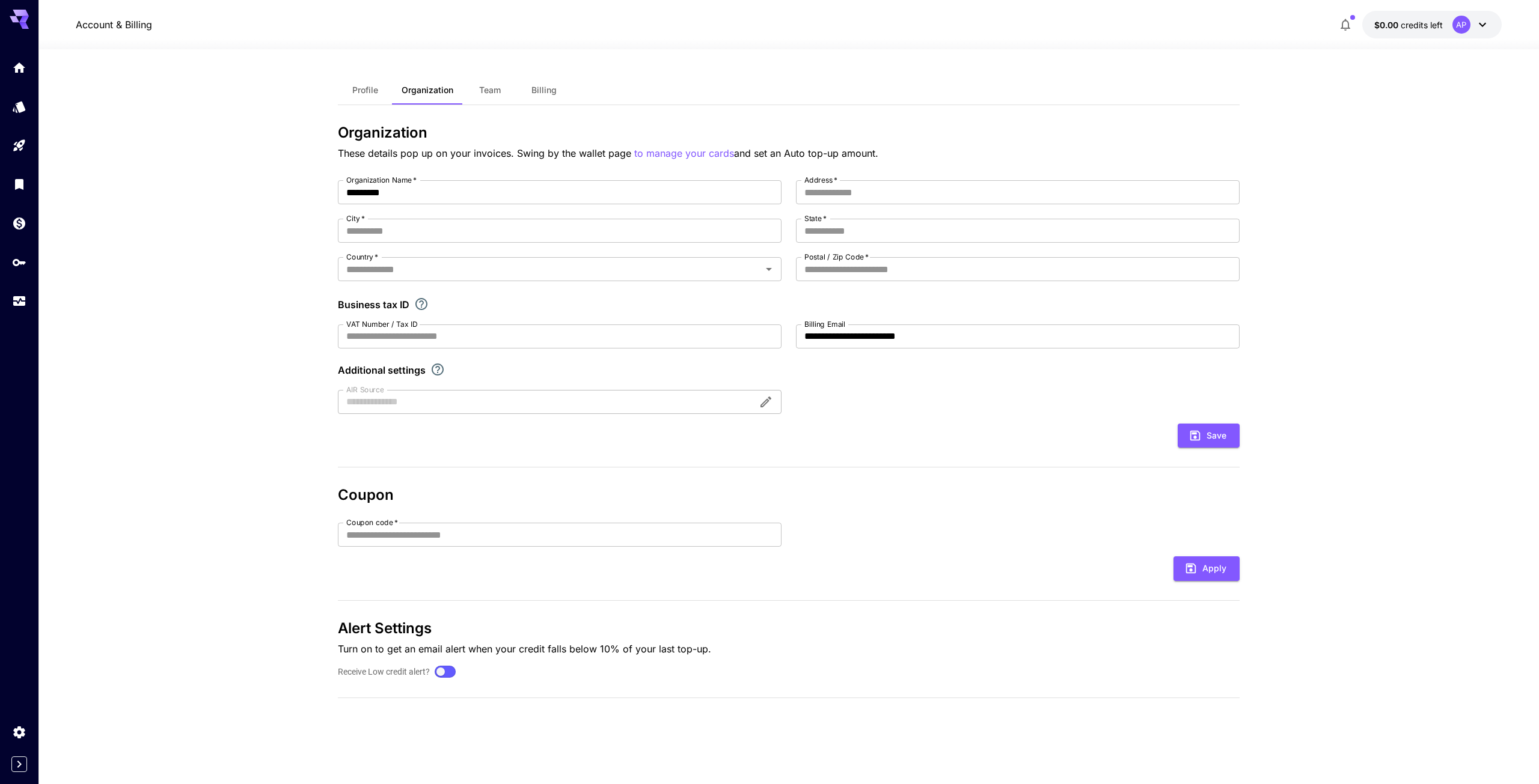
click at [472, 83] on button "Team" at bounding box center [489, 91] width 54 height 29
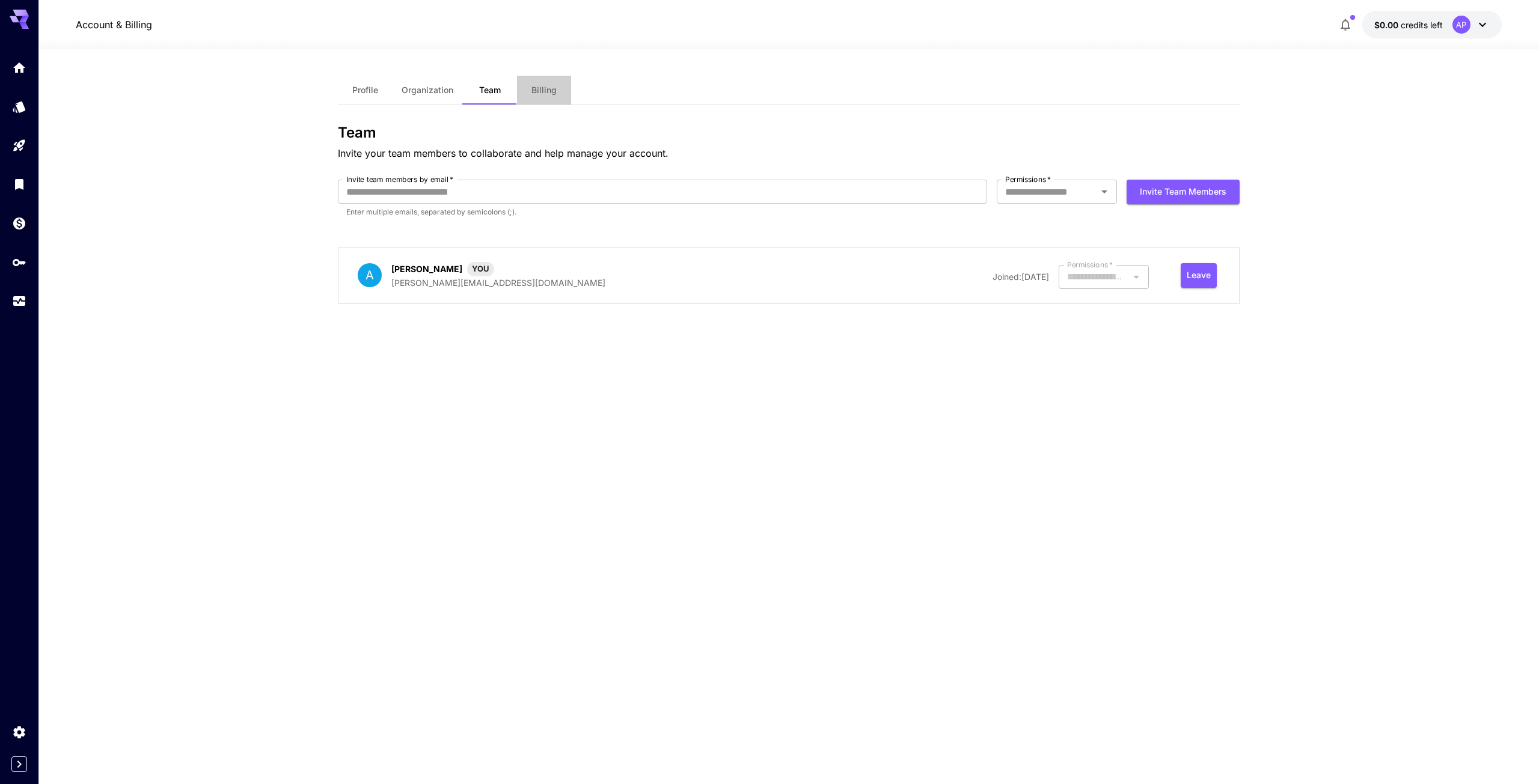
click at [536, 85] on span "Billing" at bounding box center [544, 90] width 26 height 11
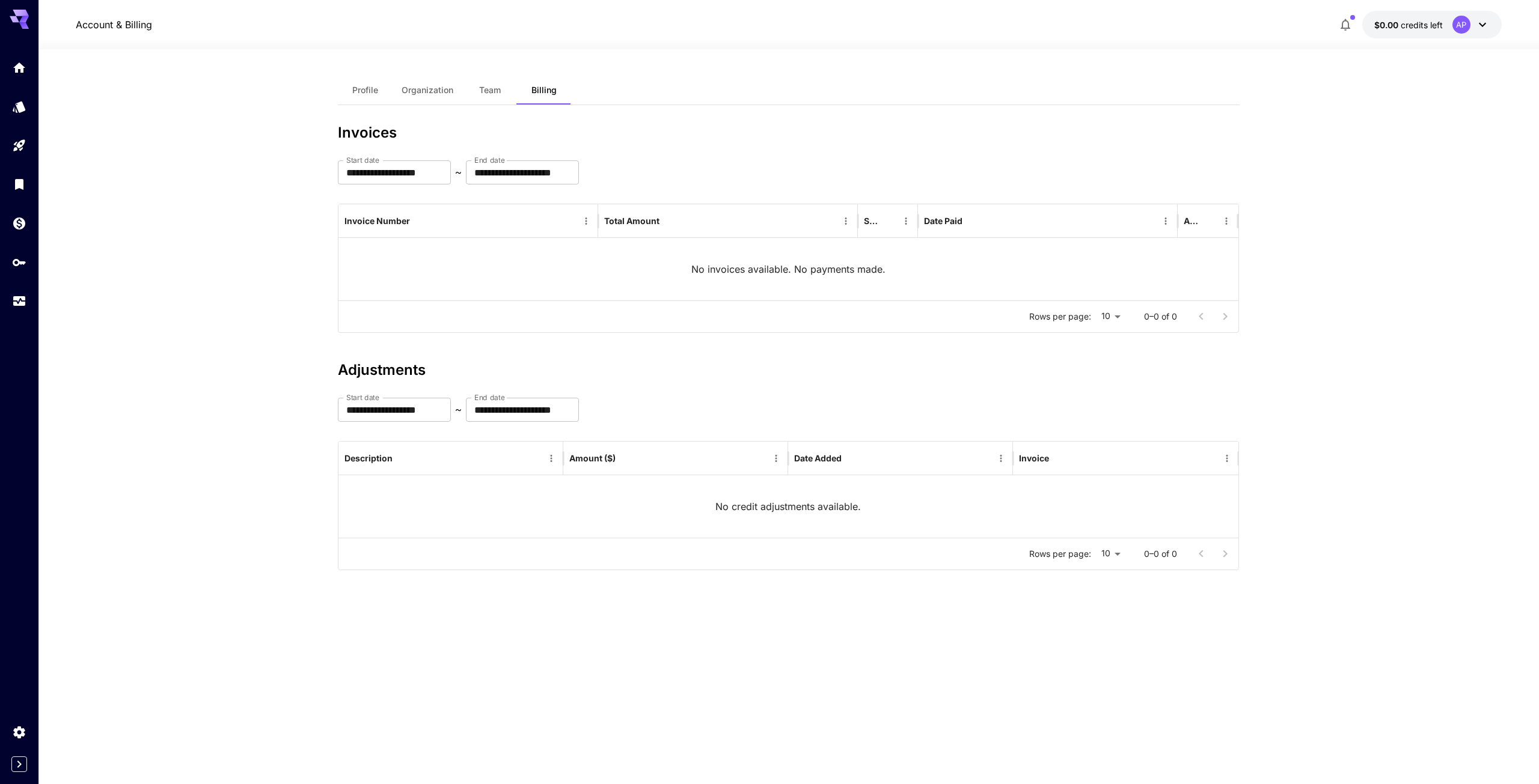
click at [1494, 21] on button "$0.00 credits left AP" at bounding box center [1432, 25] width 139 height 27
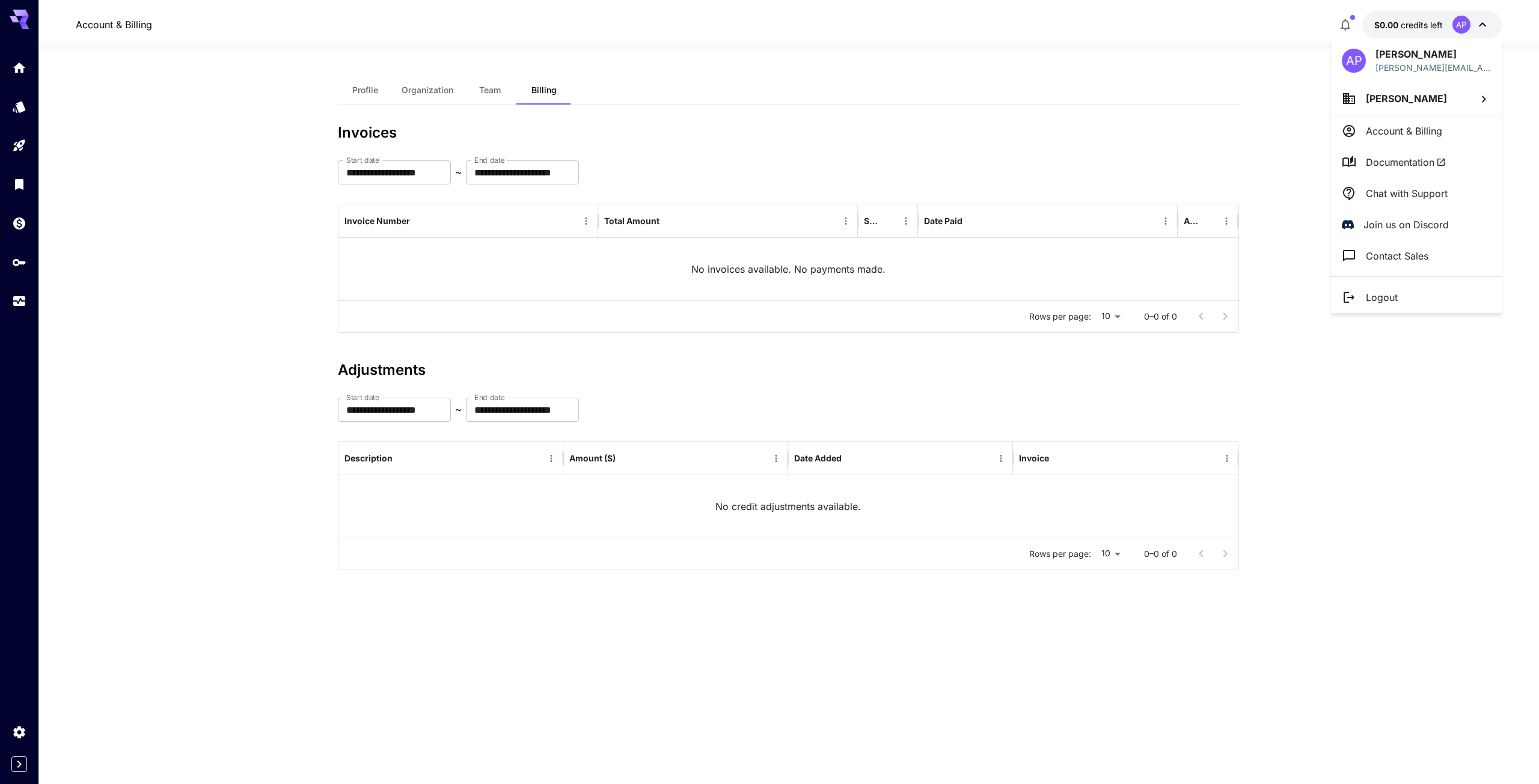
click at [18, 67] on div at bounding box center [769, 392] width 1539 height 784
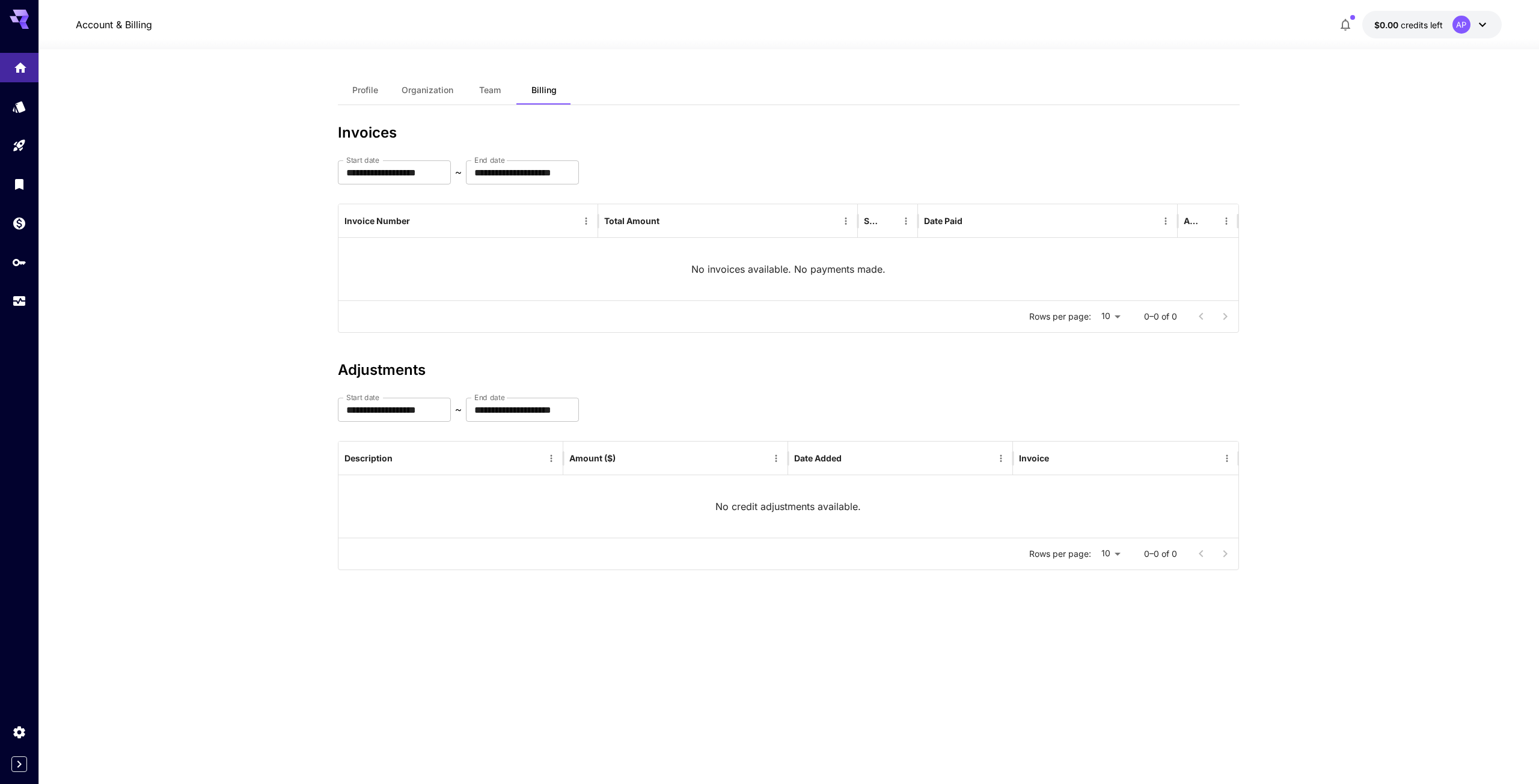
click at [19, 77] on link at bounding box center [19, 68] width 38 height 29
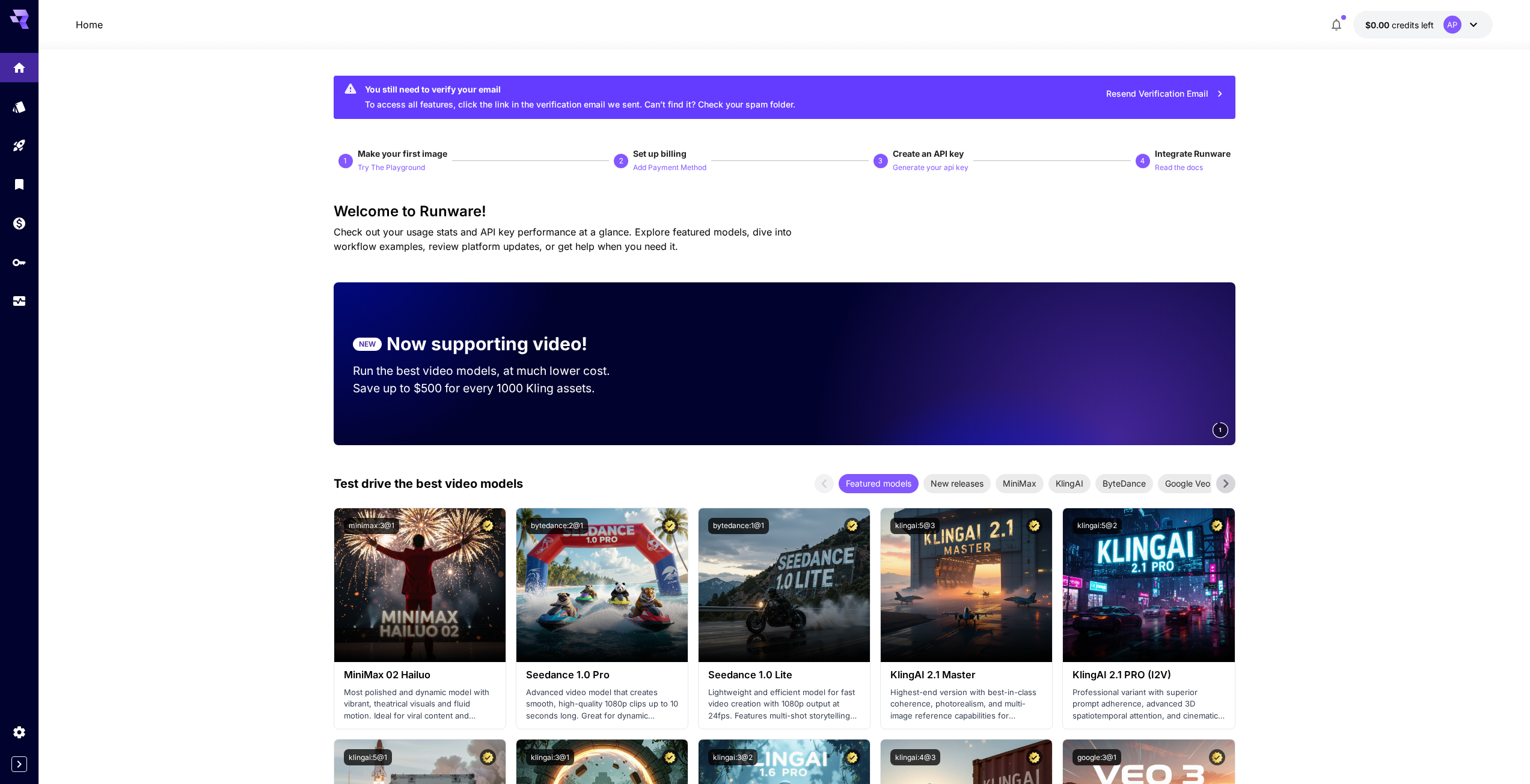
click at [413, 153] on span "Make your first image" at bounding box center [402, 154] width 90 height 10
click at [660, 168] on p "Add Payment Method" at bounding box center [670, 168] width 74 height 11
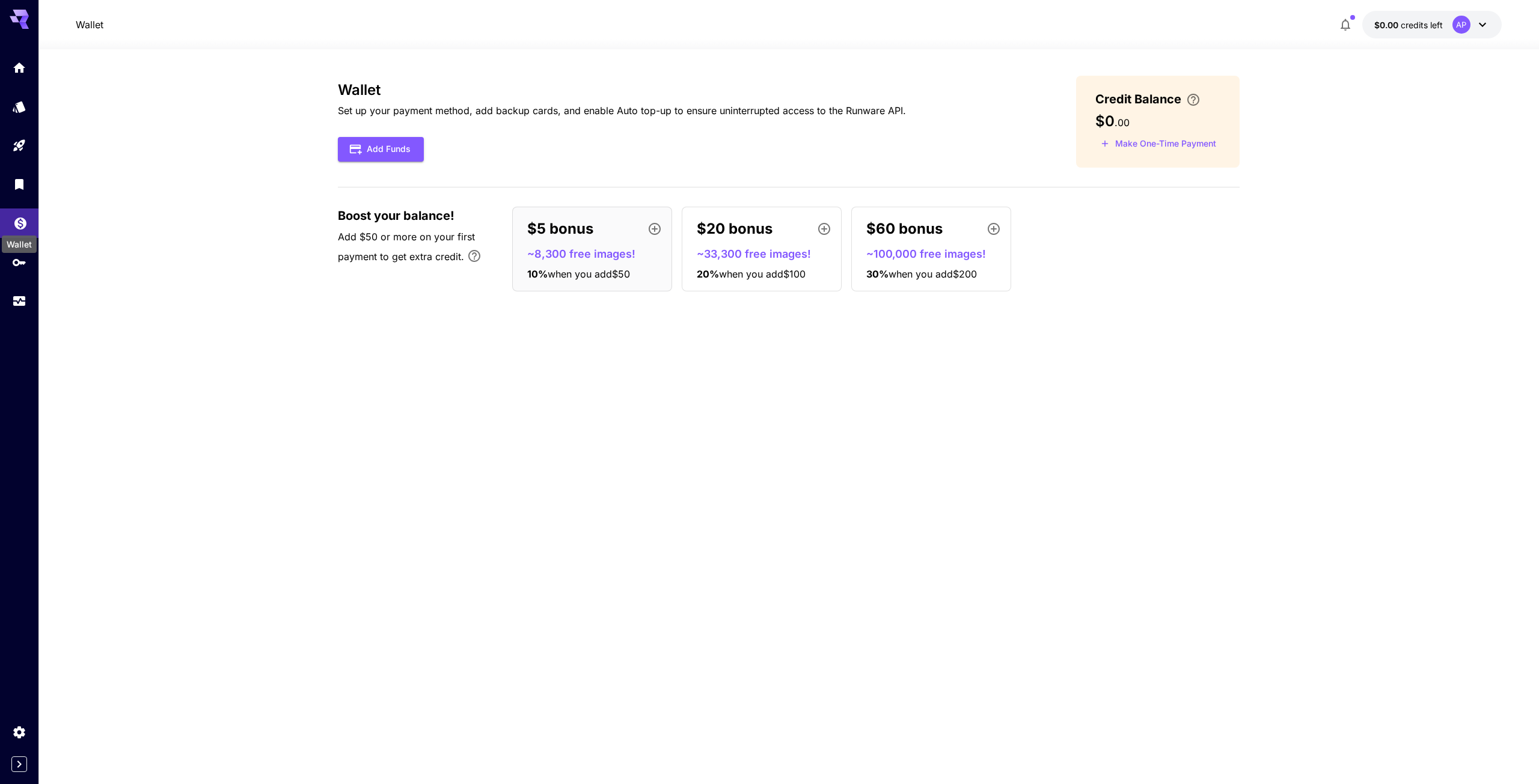
click at [27, 227] on icon "Wallet" at bounding box center [20, 221] width 15 height 15
click at [22, 186] on icon "Library" at bounding box center [21, 180] width 9 height 11
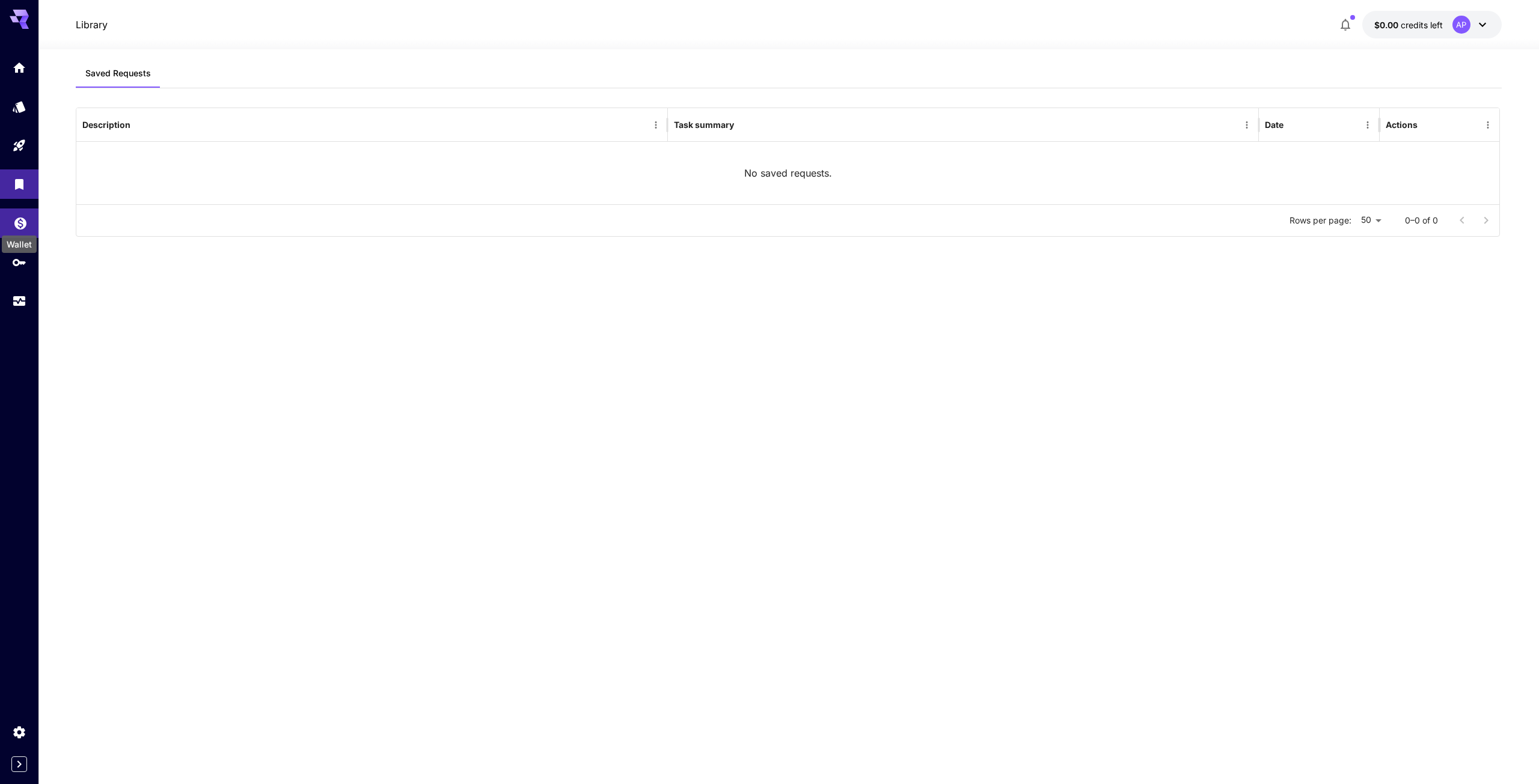
click at [11, 230] on div "Wallet" at bounding box center [20, 241] width 38 height 27
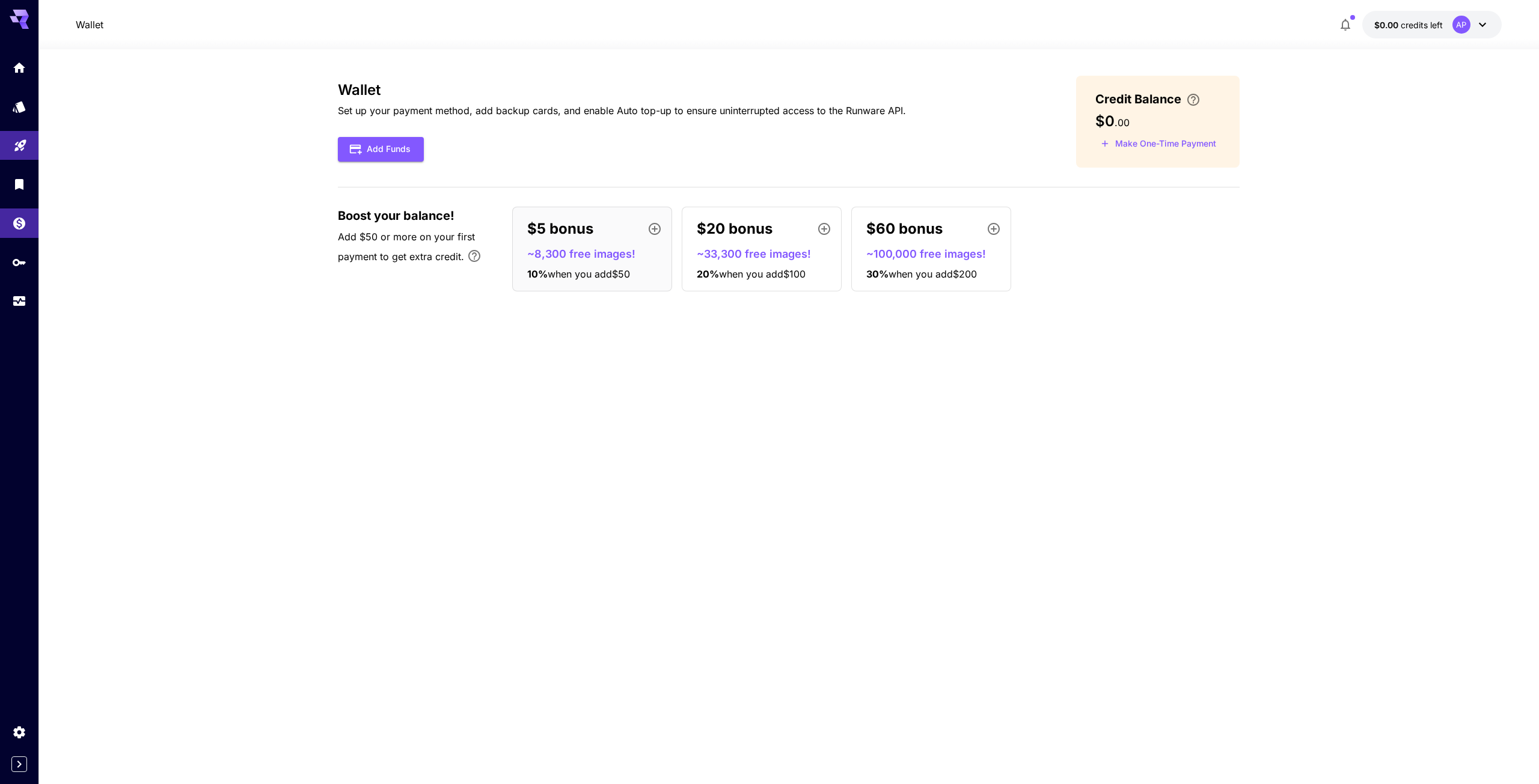
click at [21, 150] on link at bounding box center [19, 145] width 38 height 29
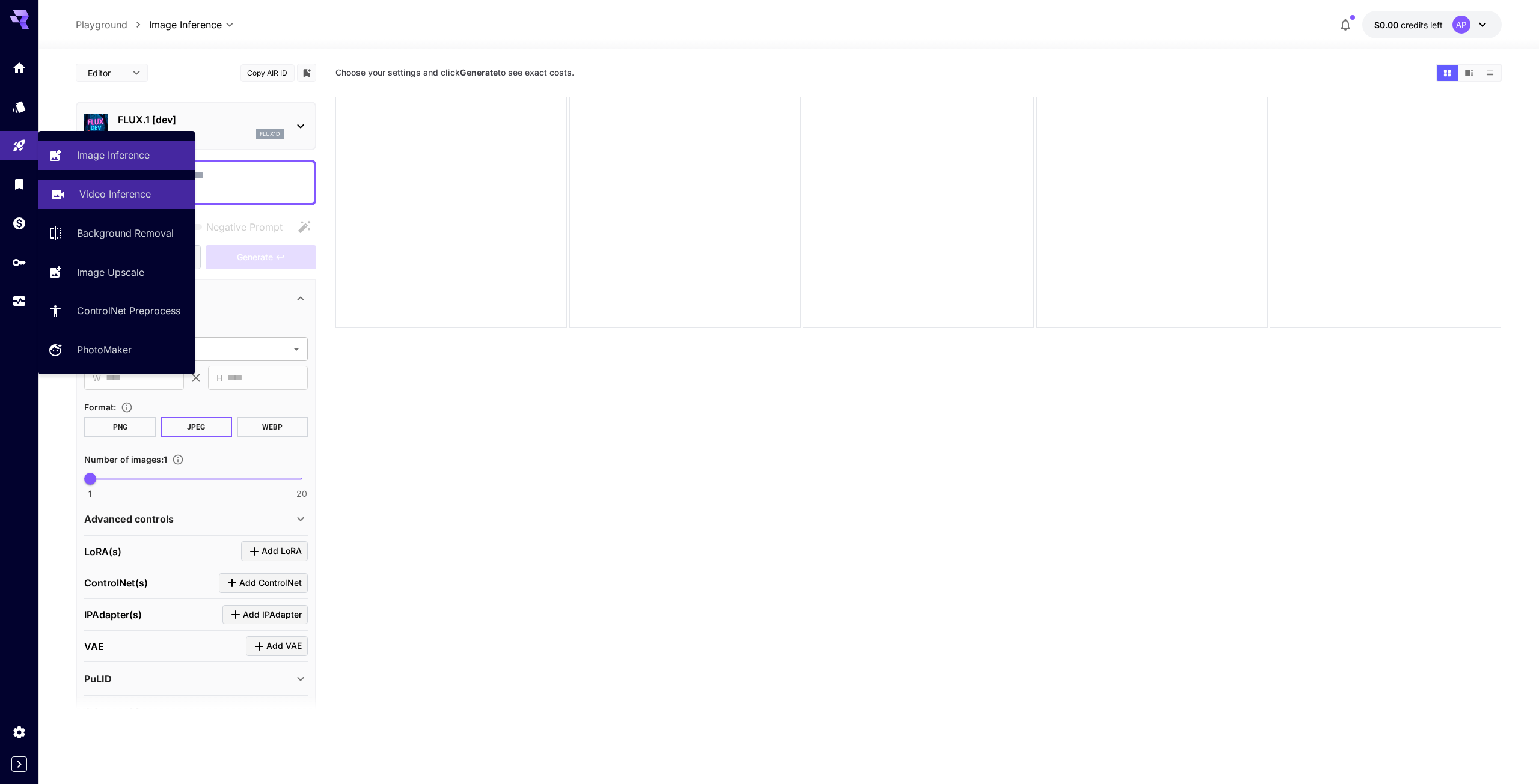
click at [127, 198] on p "Video Inference" at bounding box center [115, 194] width 72 height 15
type input "**********"
